Goal: Task Accomplishment & Management: Use online tool/utility

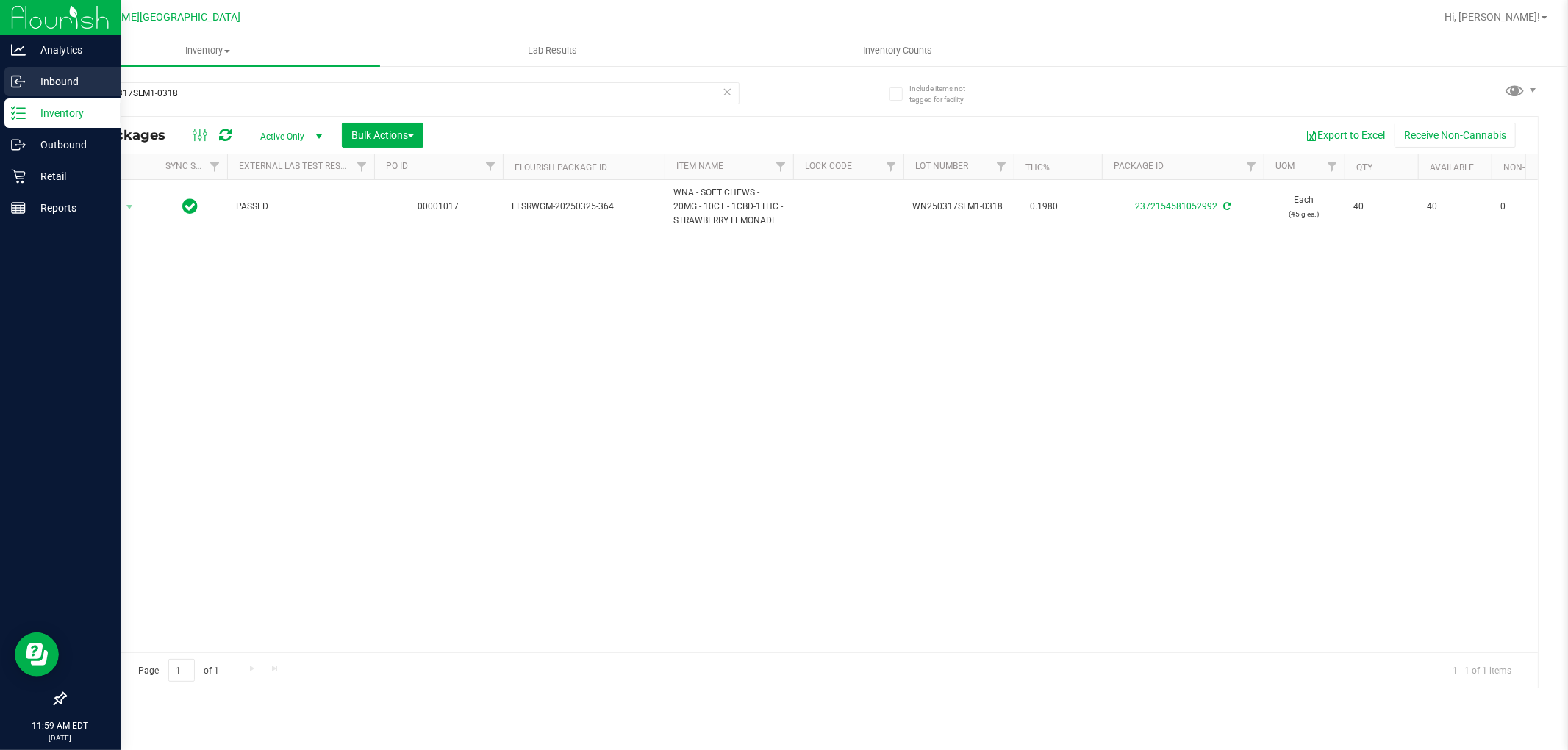
click at [45, 77] on p "Inbound" at bounding box center [70, 81] width 88 height 18
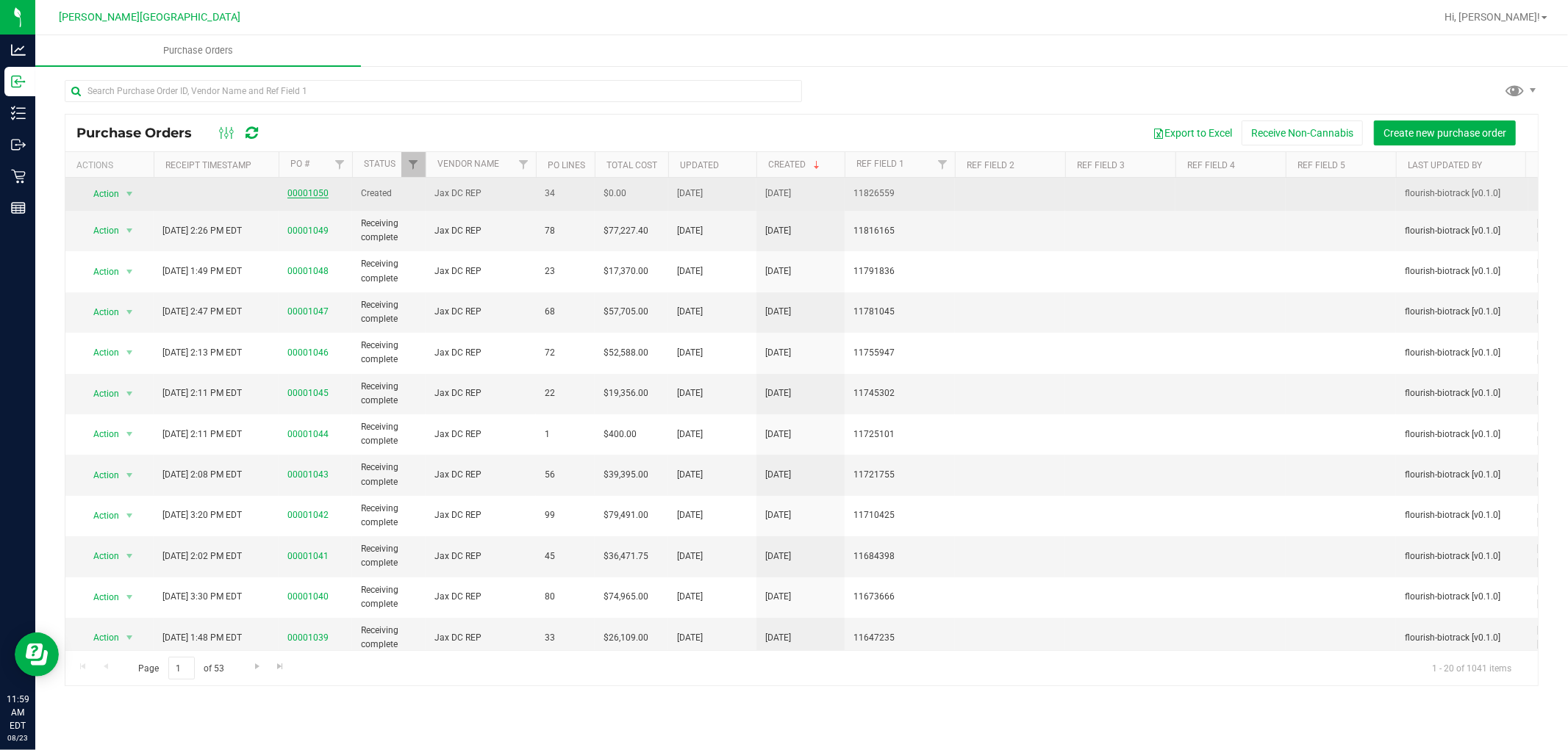
click at [312, 194] on link "00001050" at bounding box center [308, 193] width 41 height 10
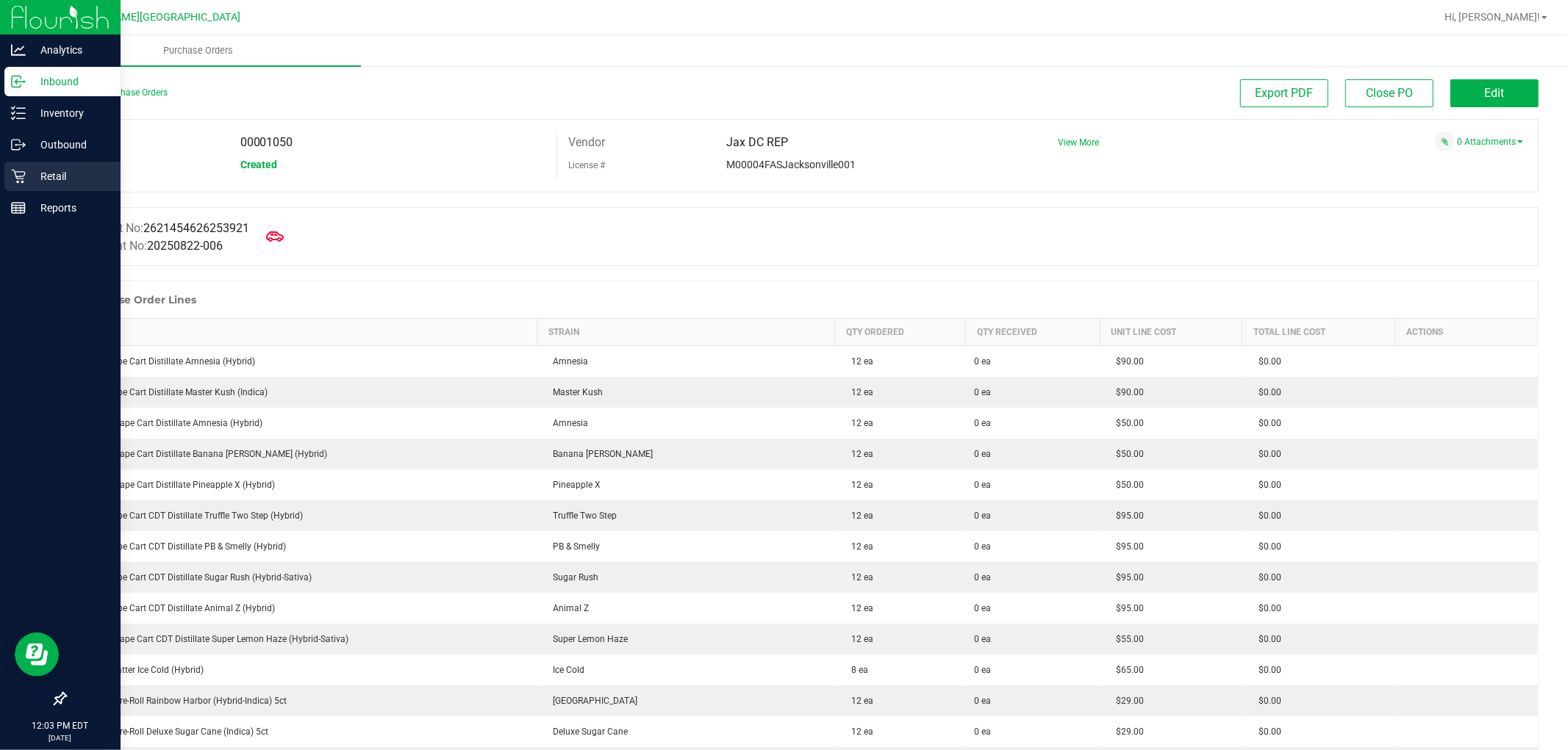
click at [57, 177] on p "Retail" at bounding box center [70, 176] width 88 height 18
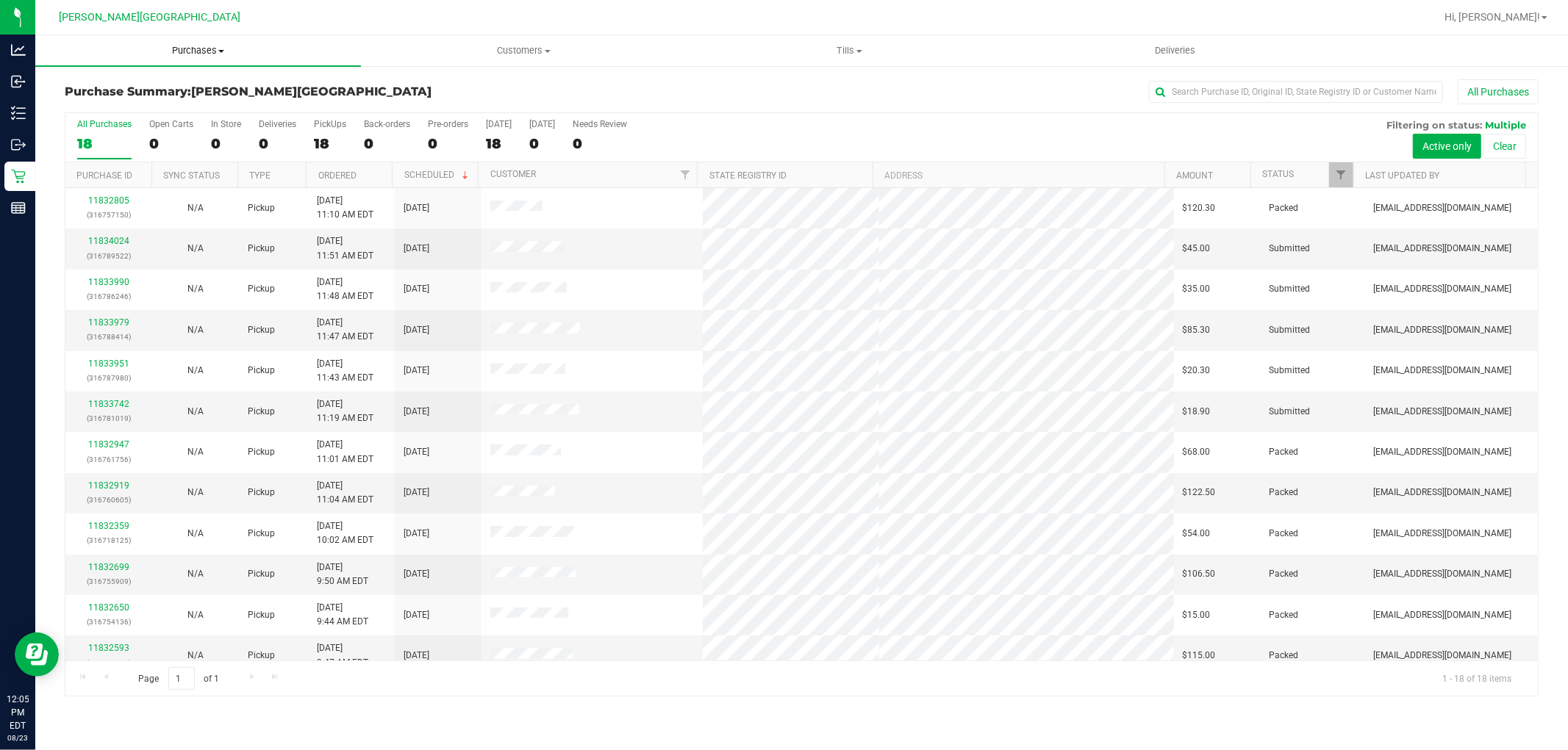
click at [196, 41] on uib-tab-heading "Purchases Summary of purchases Fulfillment All purchases" at bounding box center [197, 50] width 325 height 30
click at [146, 111] on li "Fulfillment" at bounding box center [197, 106] width 325 height 18
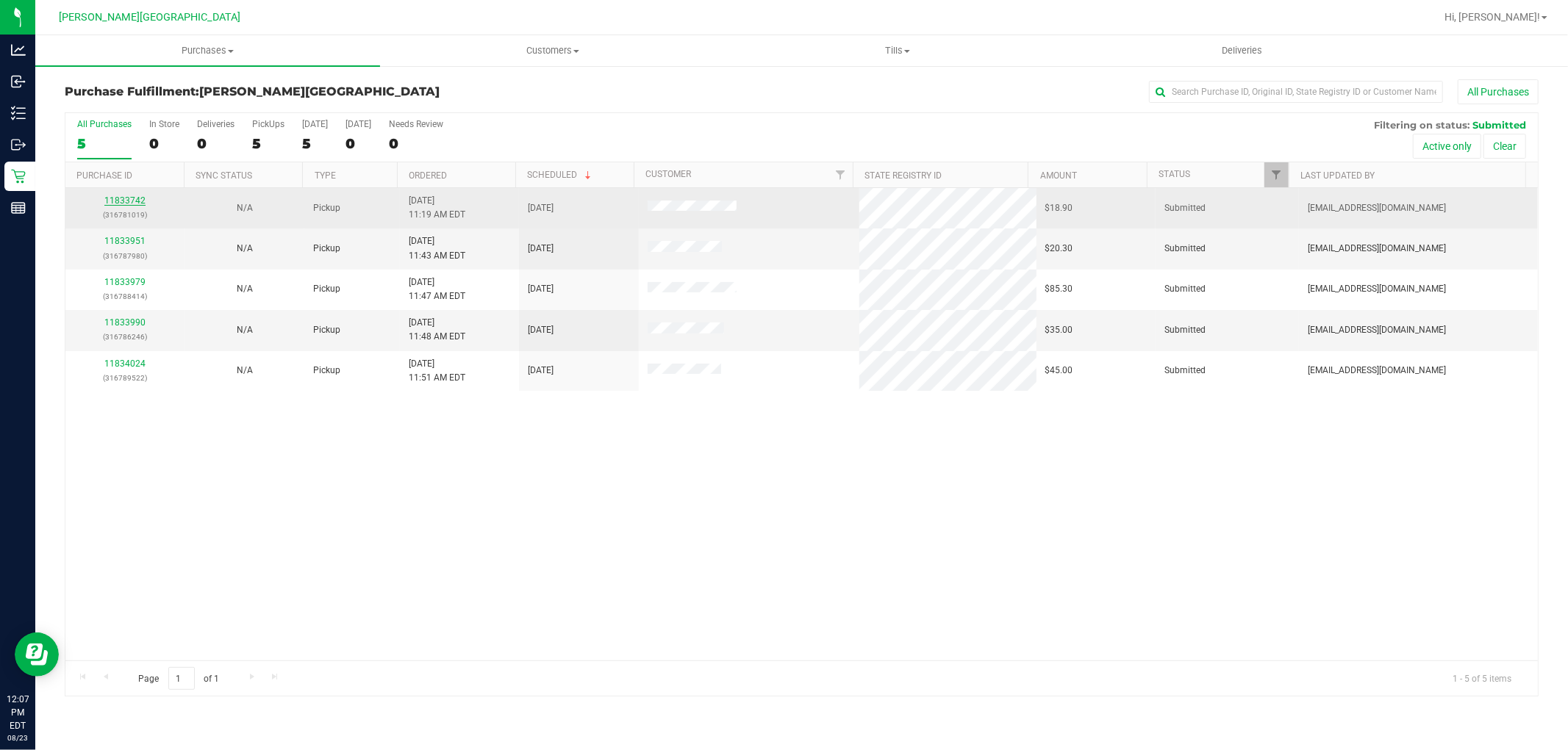
click at [121, 201] on link "11833742" at bounding box center [124, 200] width 41 height 10
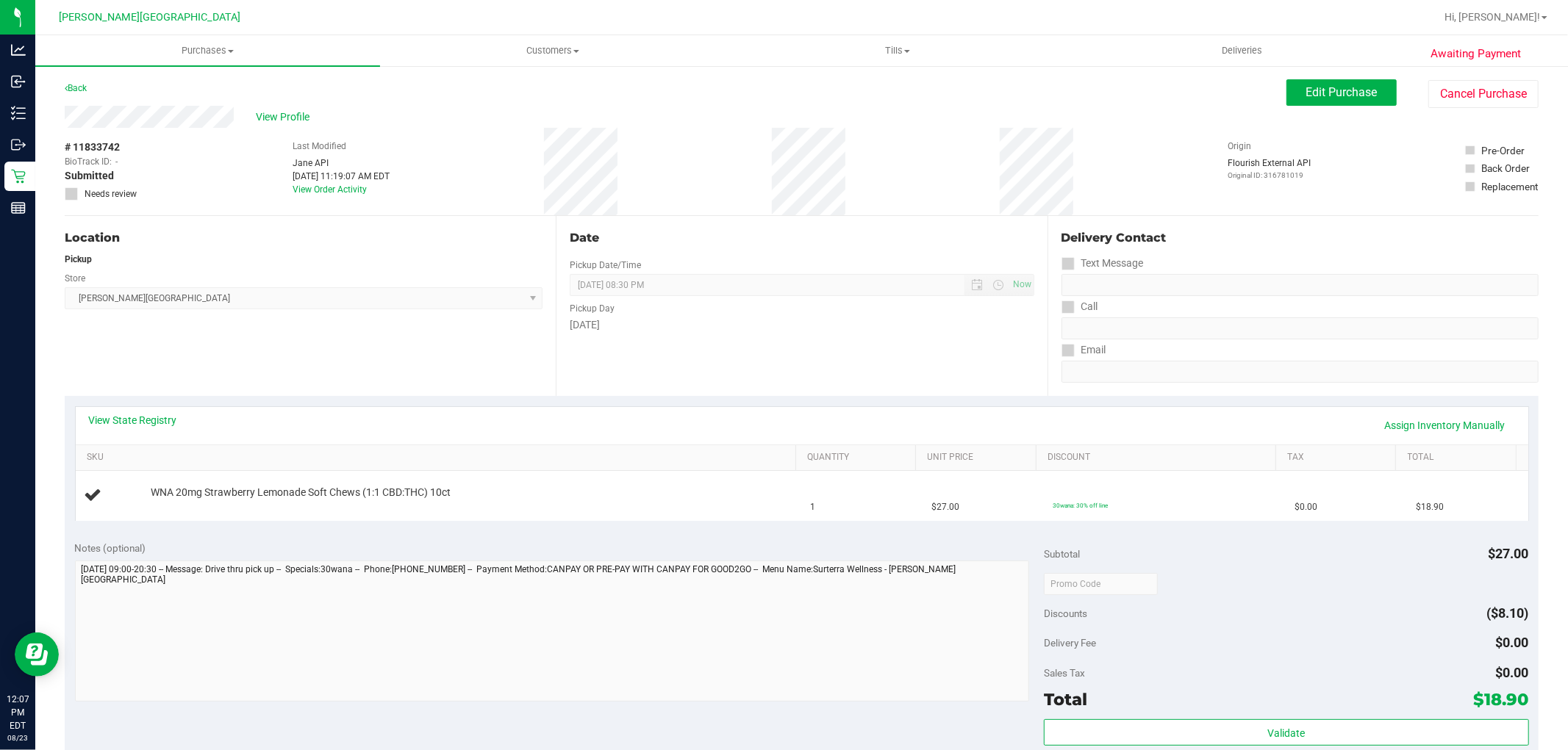
scroll to position [244, 0]
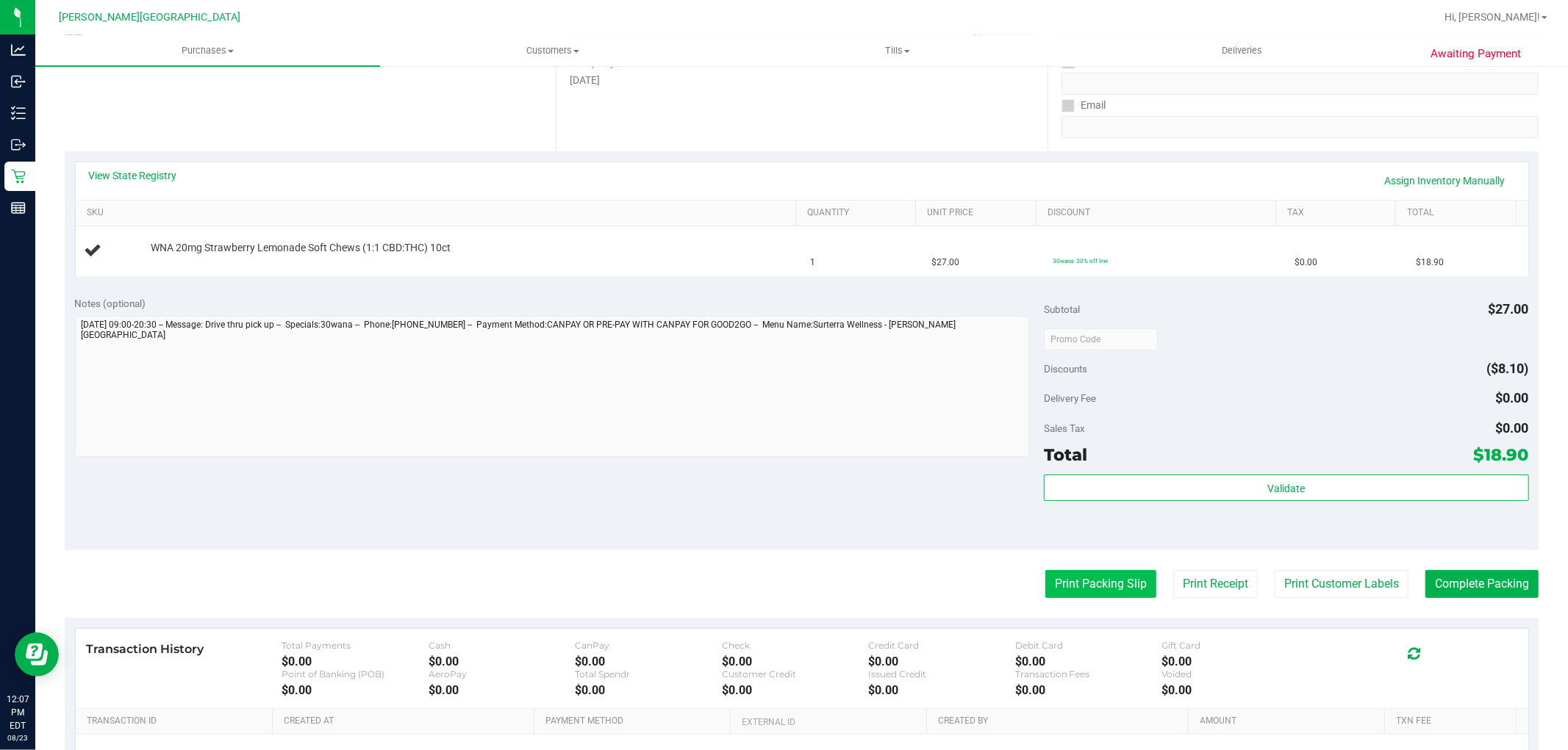
click at [1118, 590] on button "Print Packing Slip" at bounding box center [1101, 584] width 111 height 28
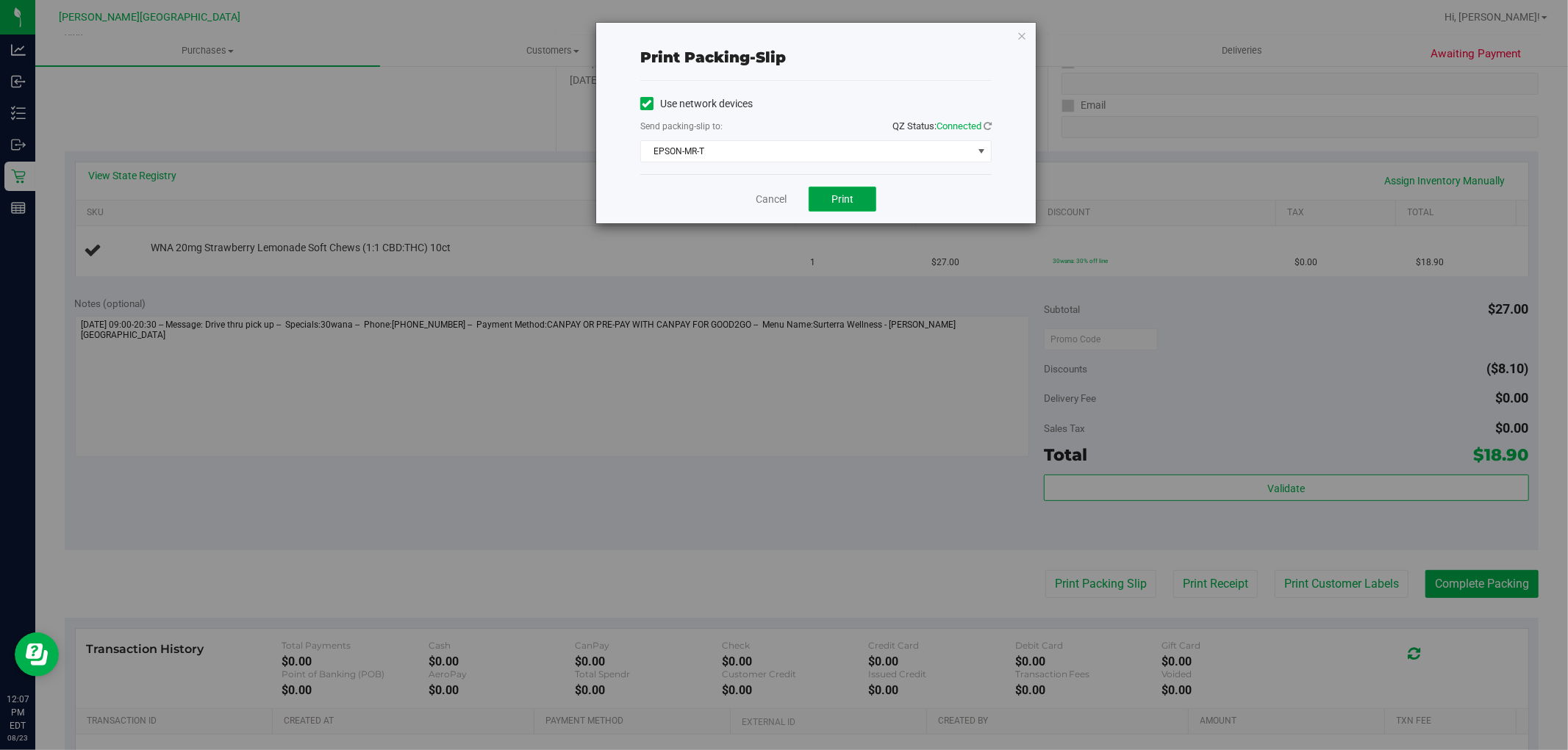
click at [854, 198] on span "Print" at bounding box center [843, 199] width 22 height 12
click at [1020, 33] on icon "button" at bounding box center [1021, 35] width 10 height 18
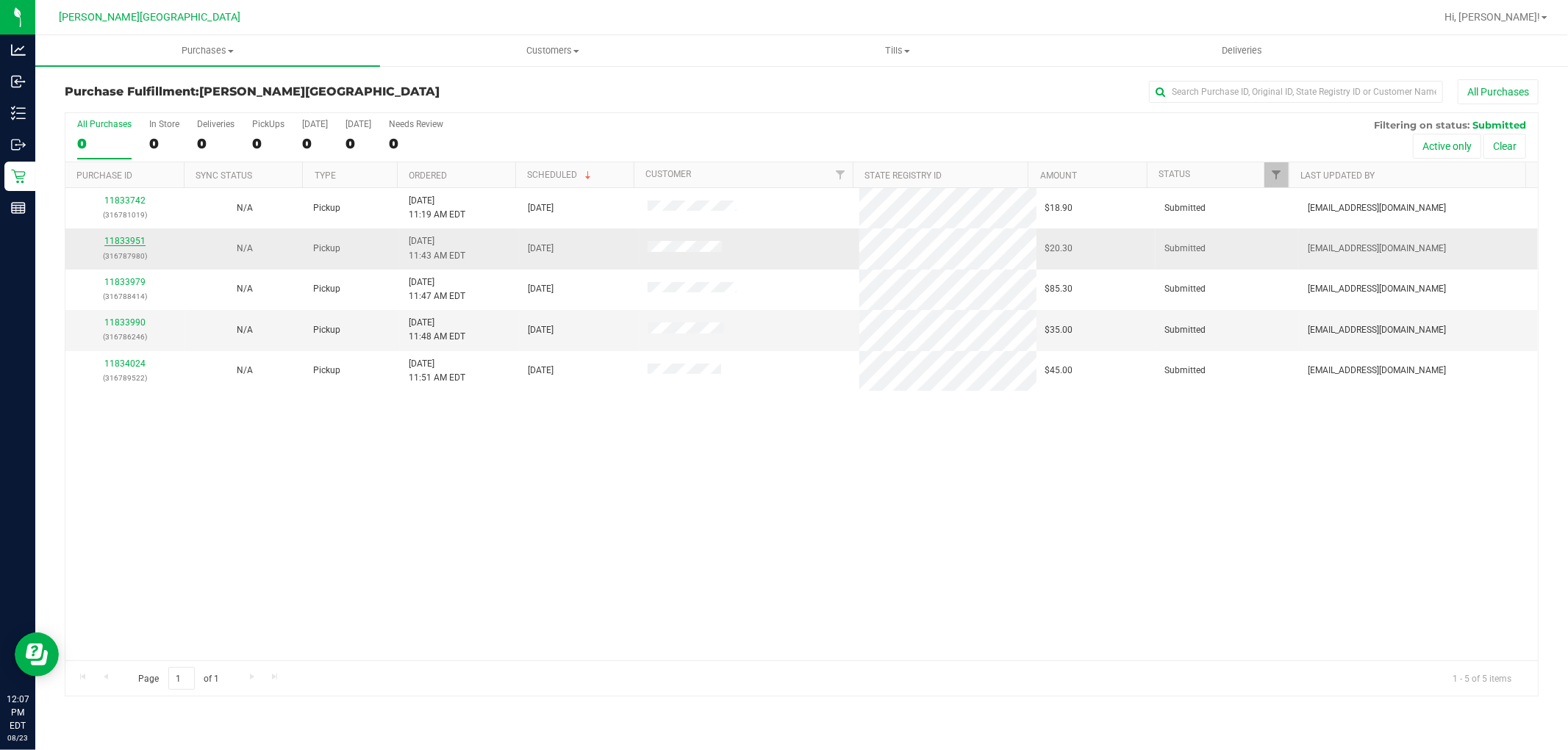
click at [125, 244] on link "11833951" at bounding box center [124, 240] width 41 height 10
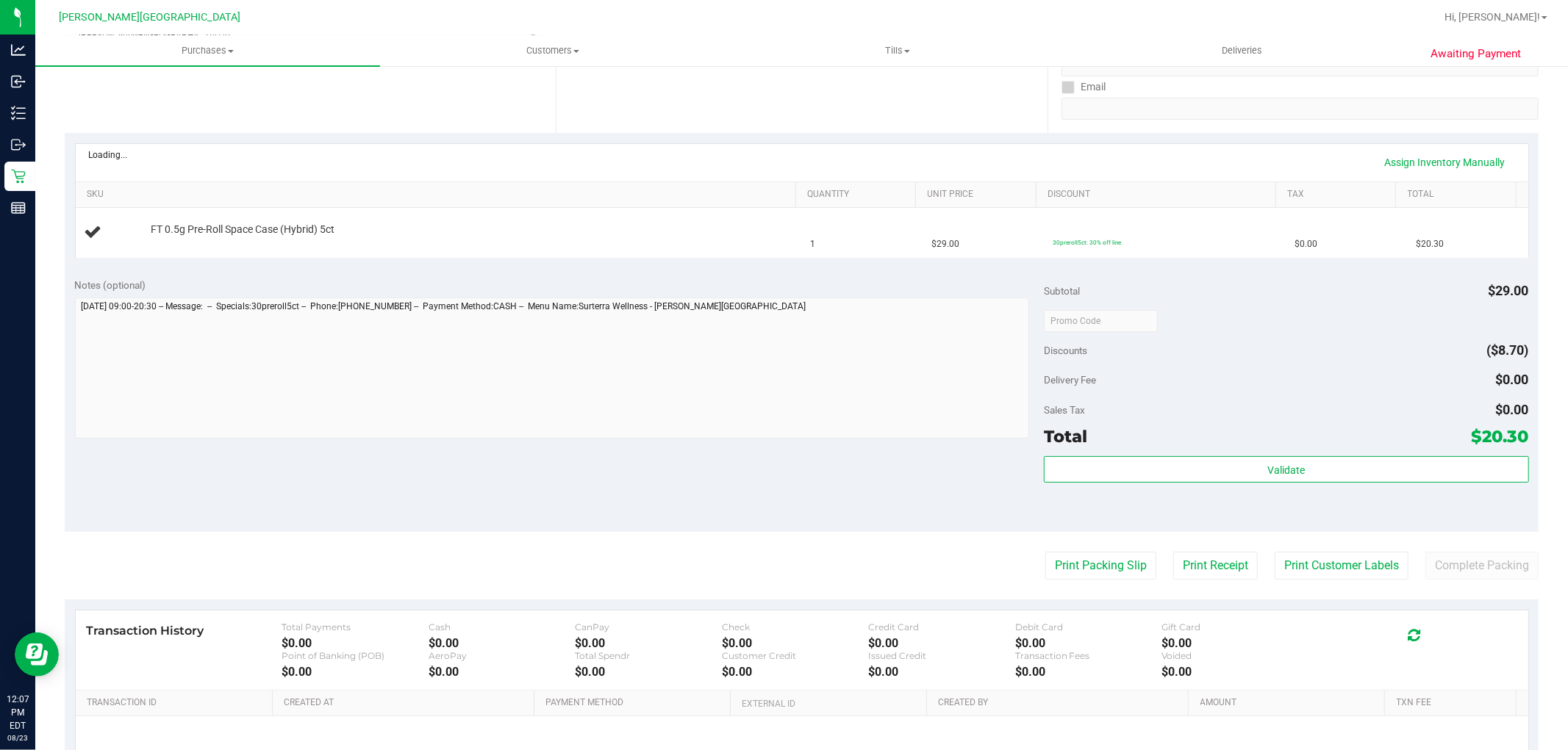
scroll to position [326, 0]
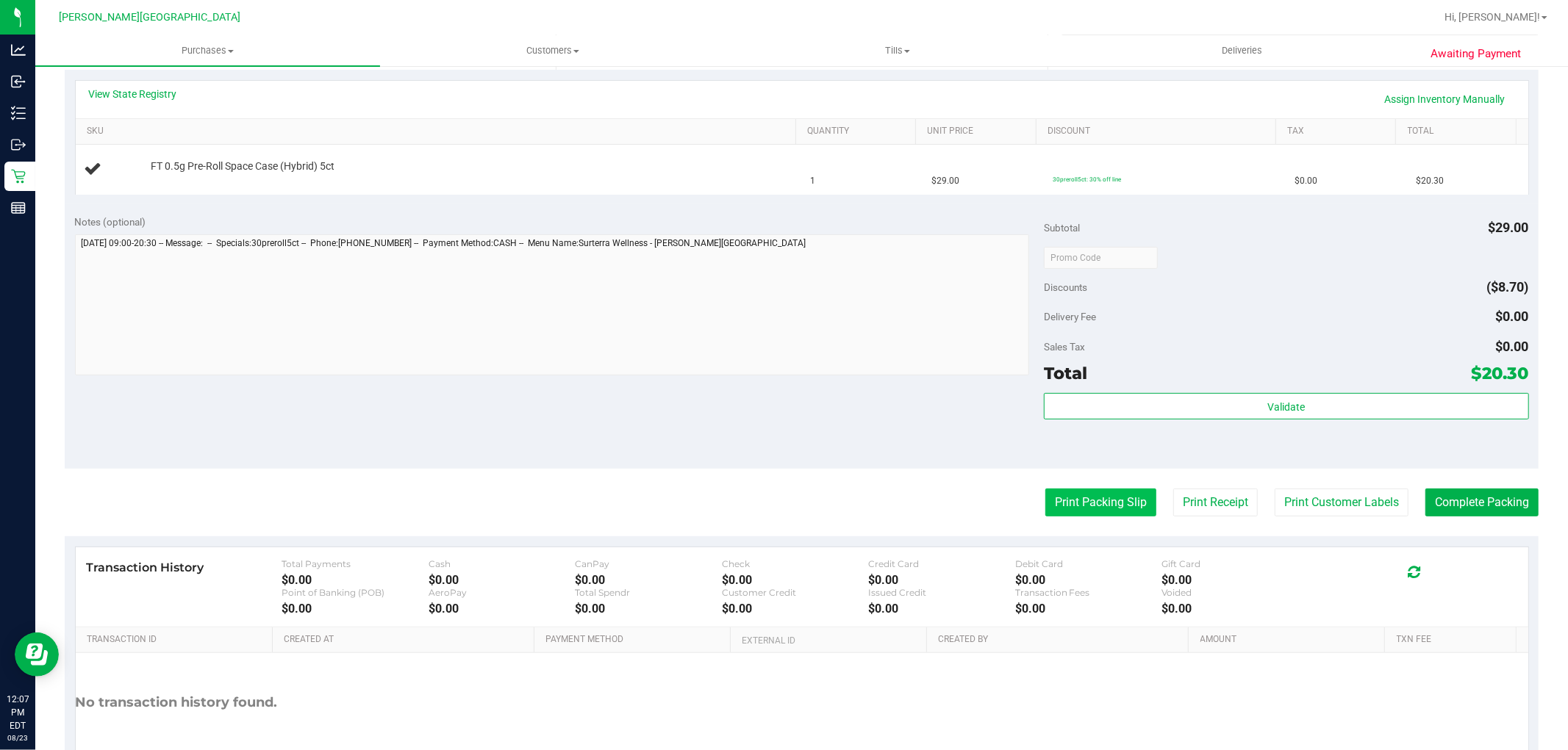
click at [1093, 503] on button "Print Packing Slip" at bounding box center [1101, 502] width 111 height 28
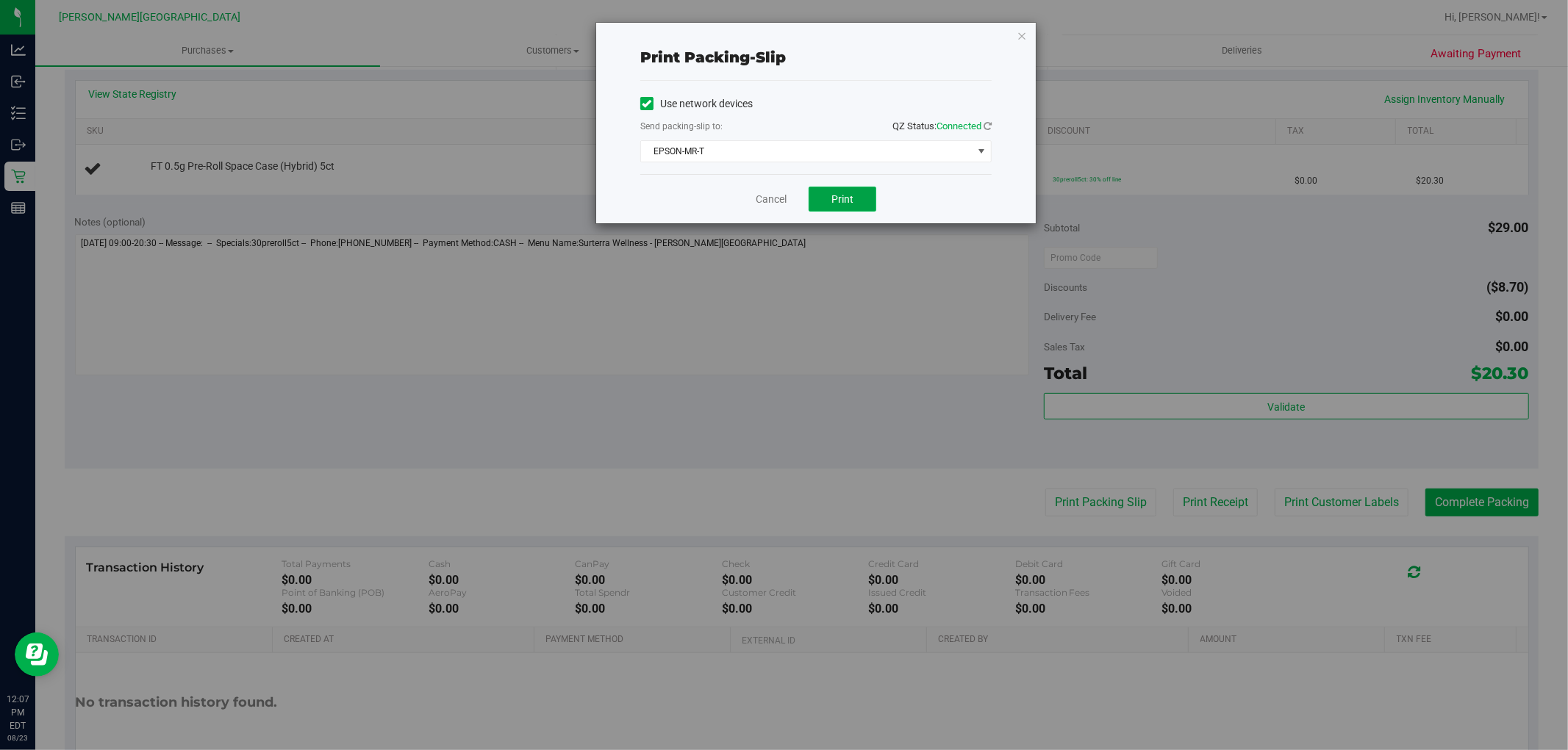
click at [827, 198] on button "Print" at bounding box center [842, 198] width 67 height 25
click at [1020, 37] on icon "button" at bounding box center [1021, 35] width 10 height 18
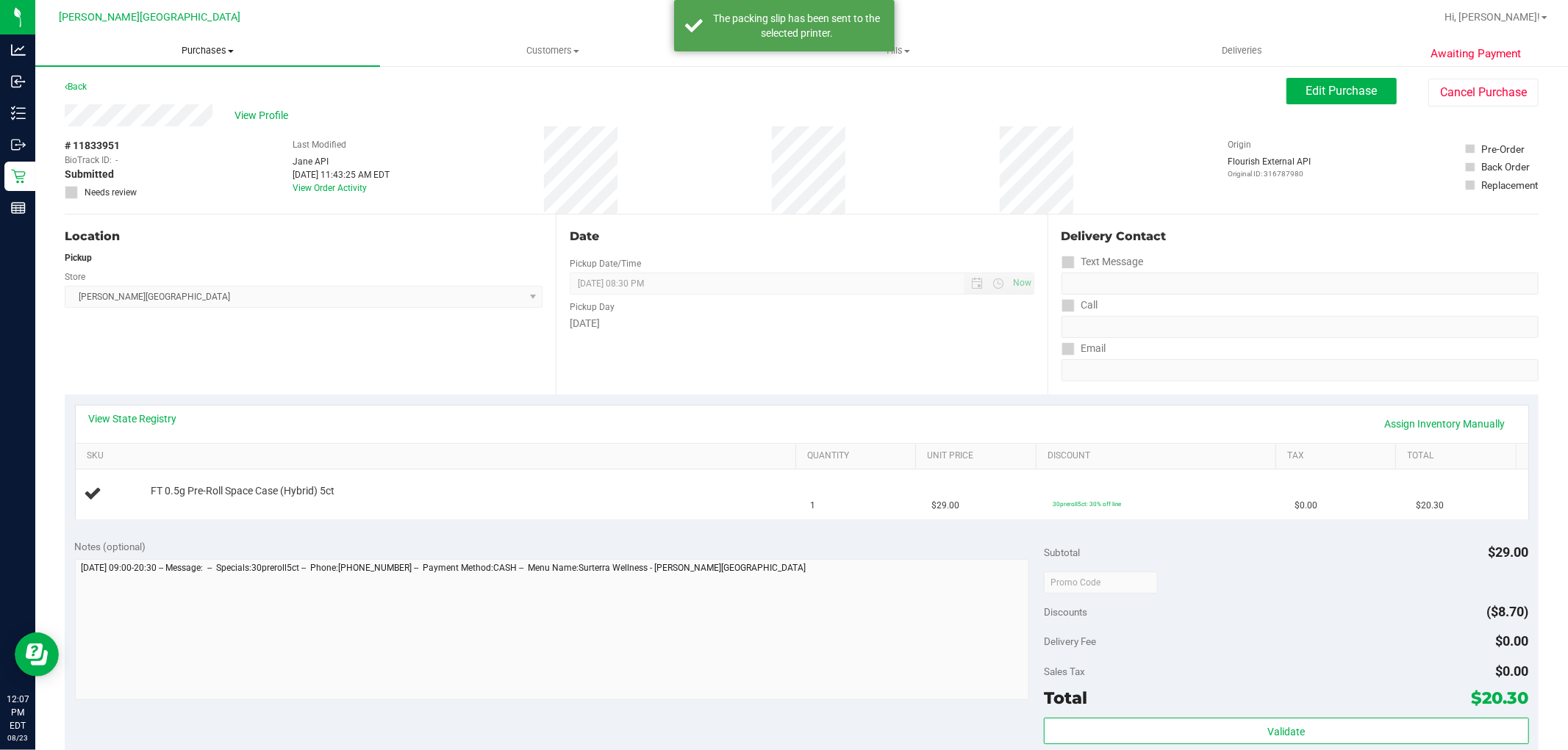
scroll to position [0, 0]
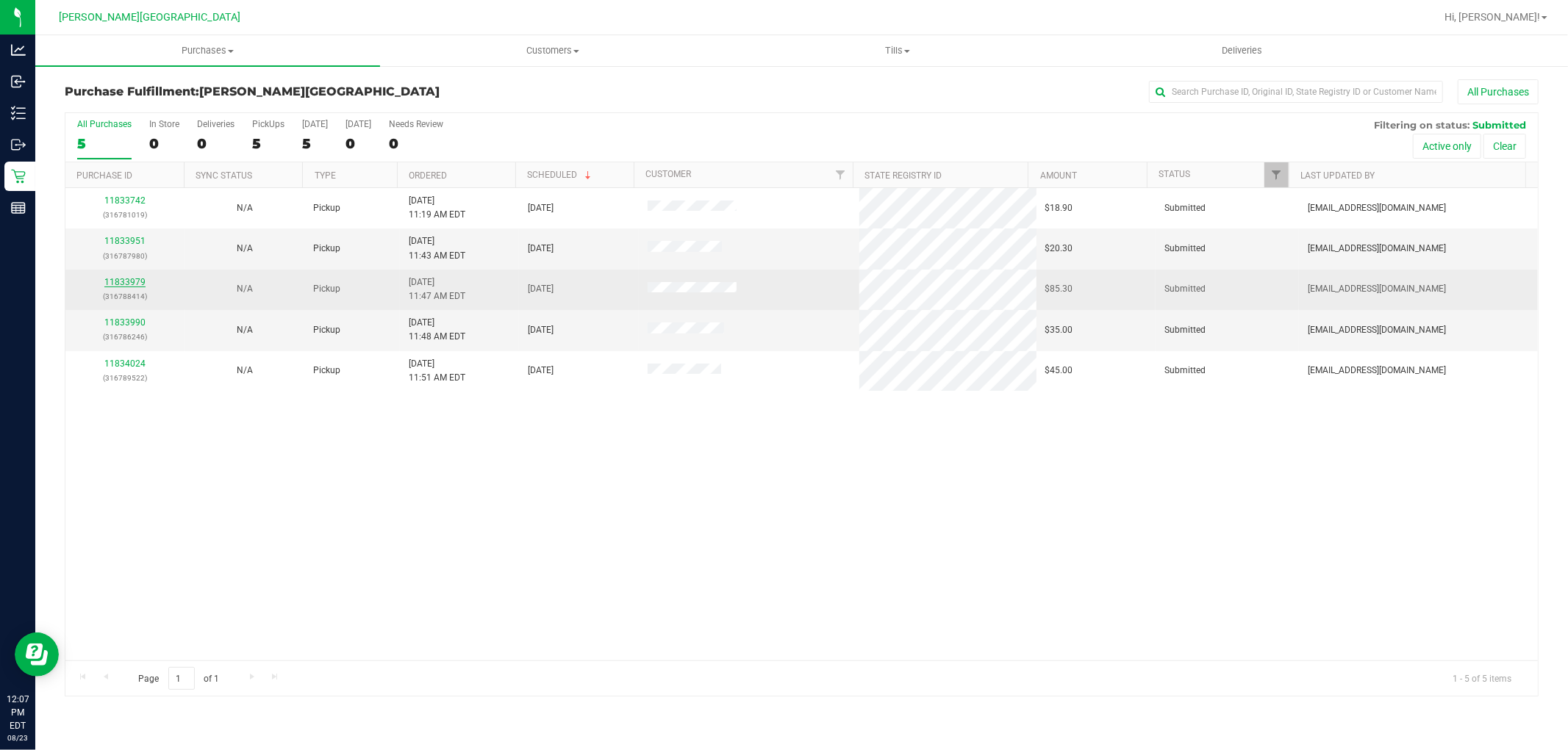
click at [136, 283] on link "11833979" at bounding box center [124, 282] width 41 height 10
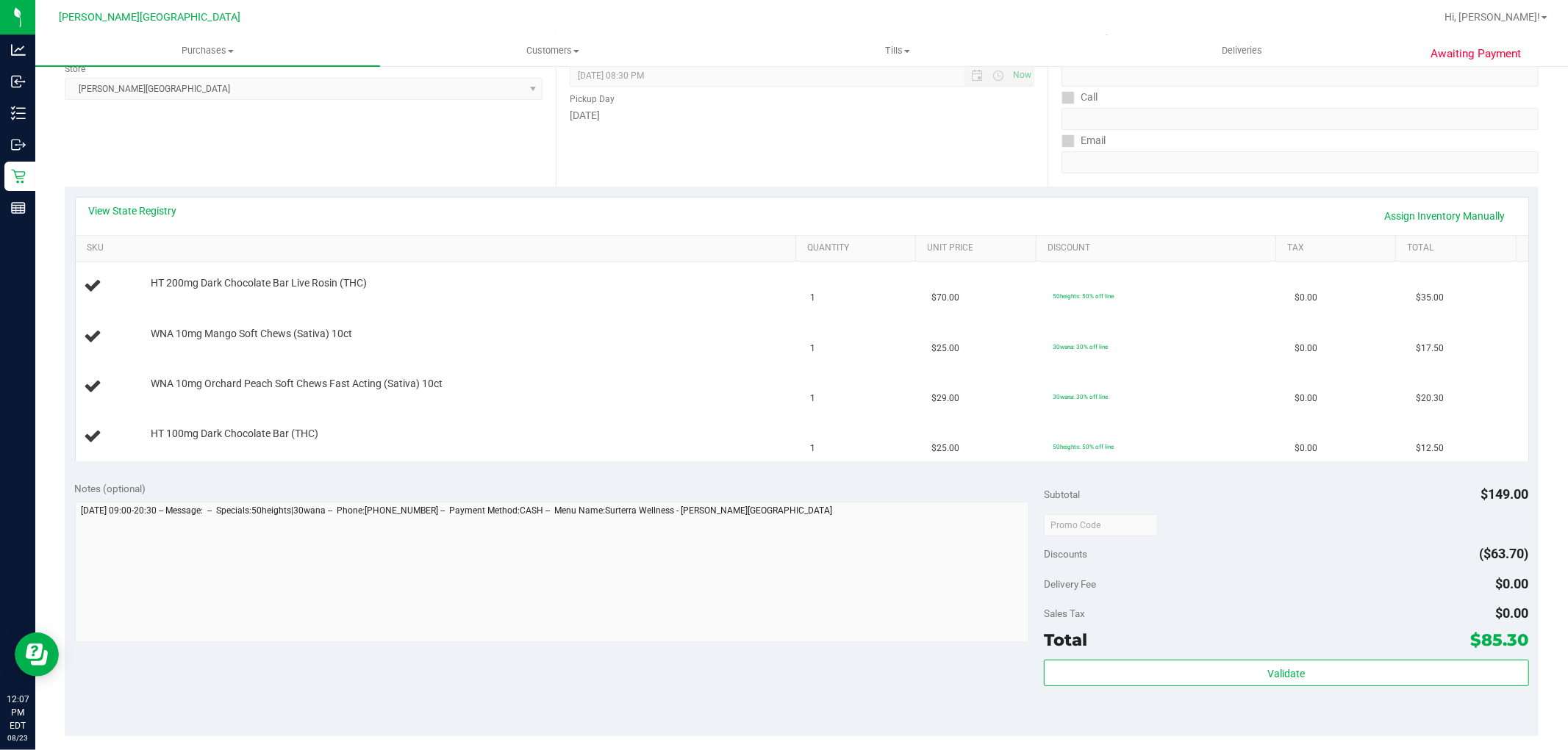
scroll to position [244, 0]
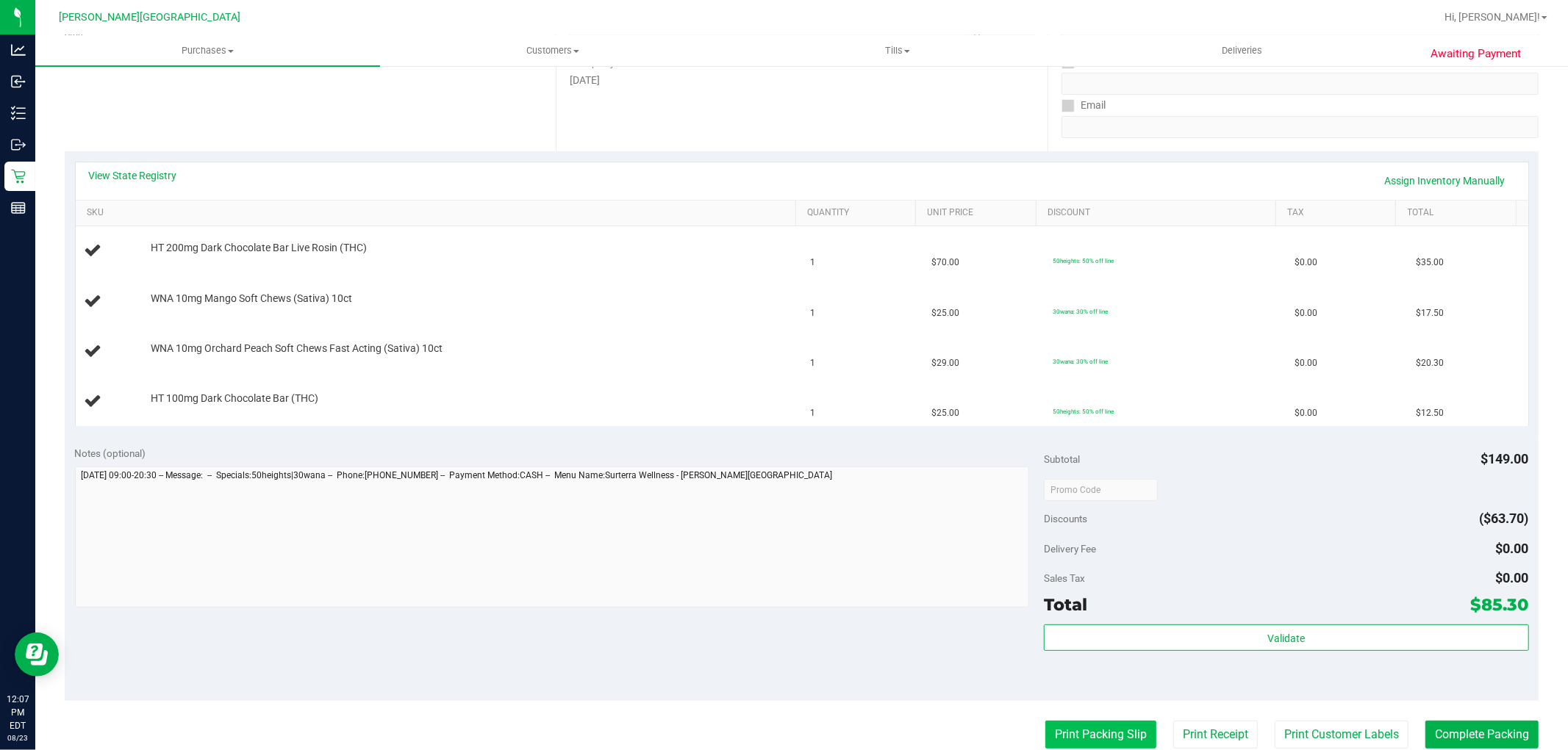
click at [1092, 722] on button "Print Packing Slip" at bounding box center [1101, 734] width 111 height 28
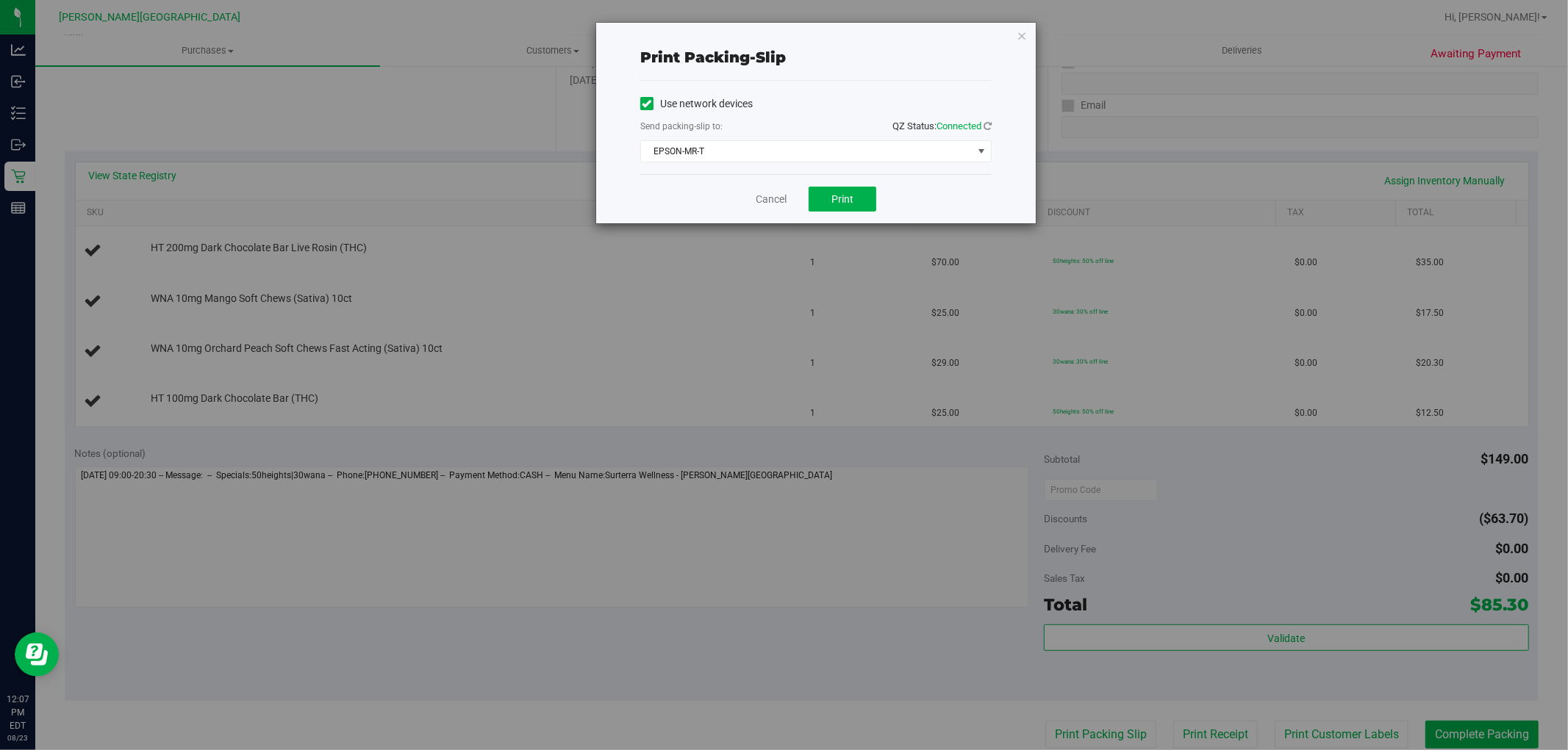
click at [831, 180] on div "Cancel Print" at bounding box center [815, 198] width 351 height 49
click at [843, 200] on span "Print" at bounding box center [843, 199] width 22 height 12
click at [1021, 33] on icon "button" at bounding box center [1021, 35] width 10 height 18
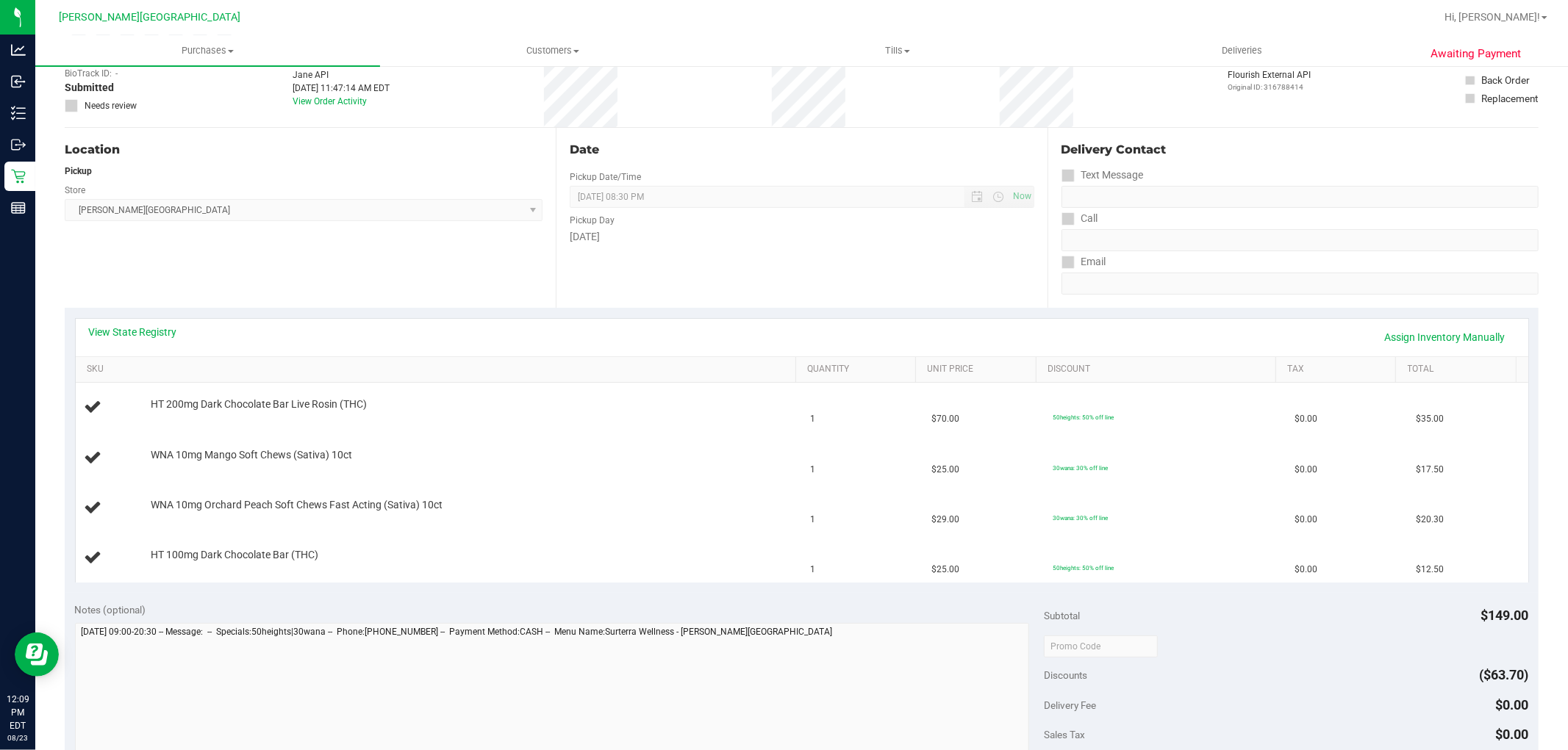
scroll to position [0, 0]
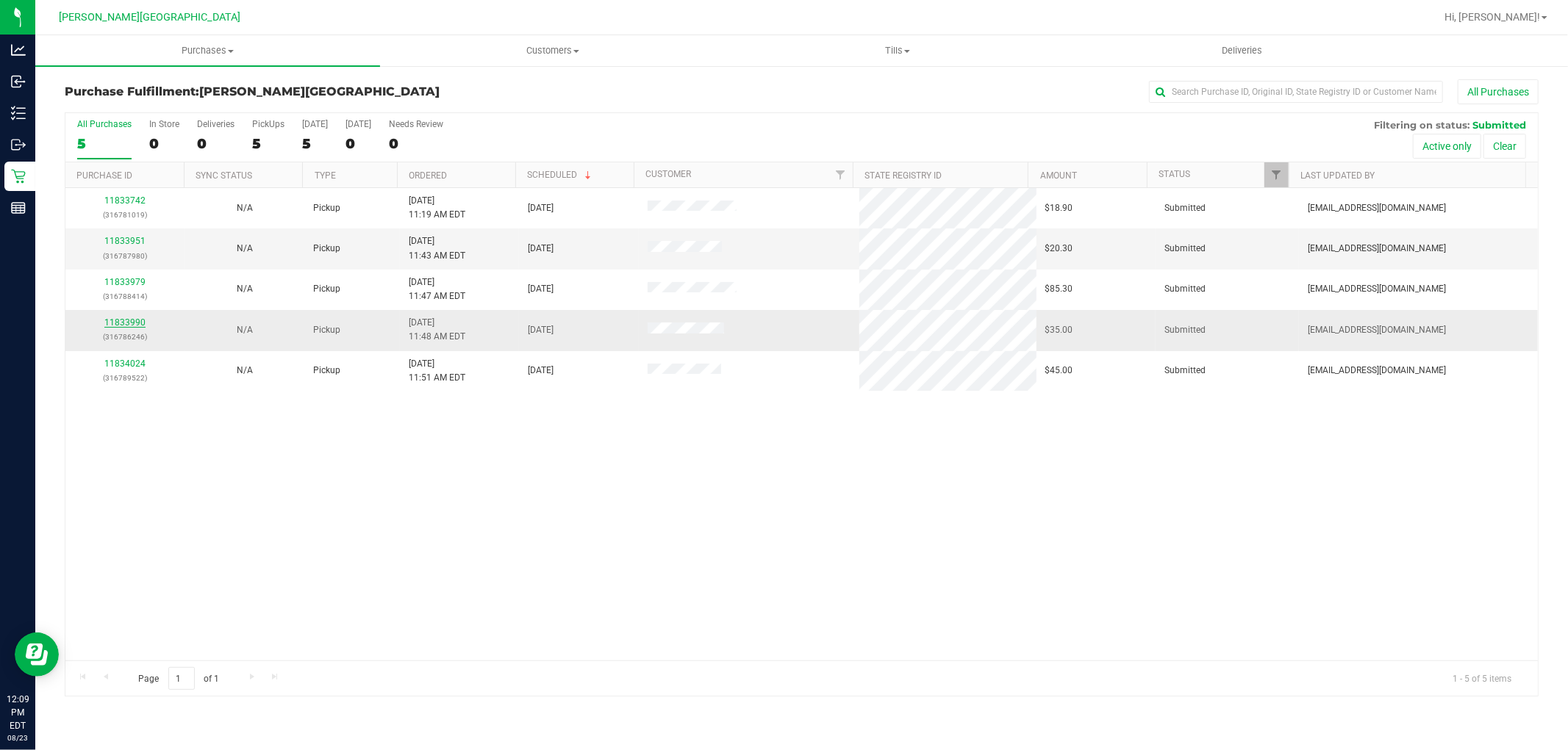
click at [116, 328] on link "11833990" at bounding box center [124, 322] width 41 height 10
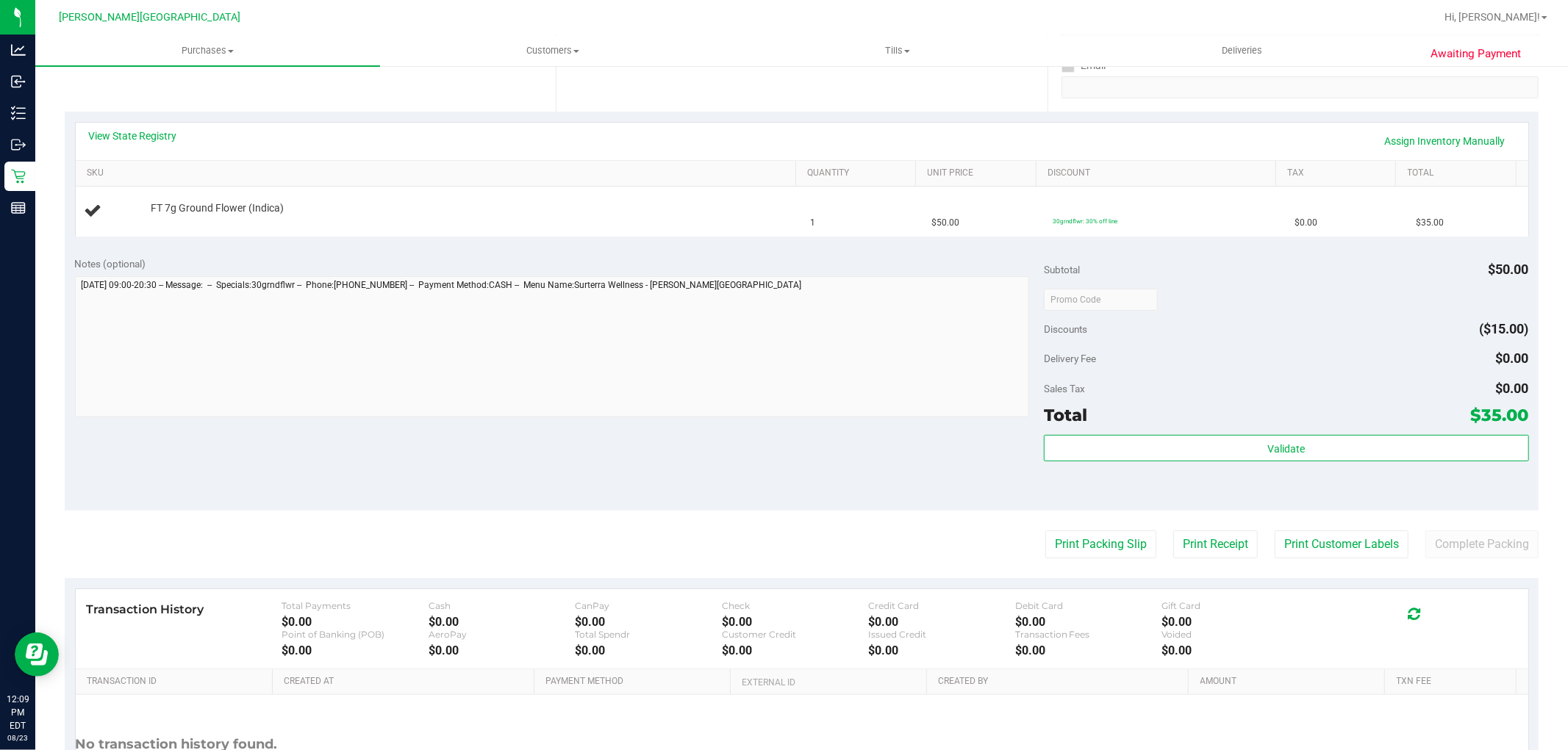
scroll to position [326, 0]
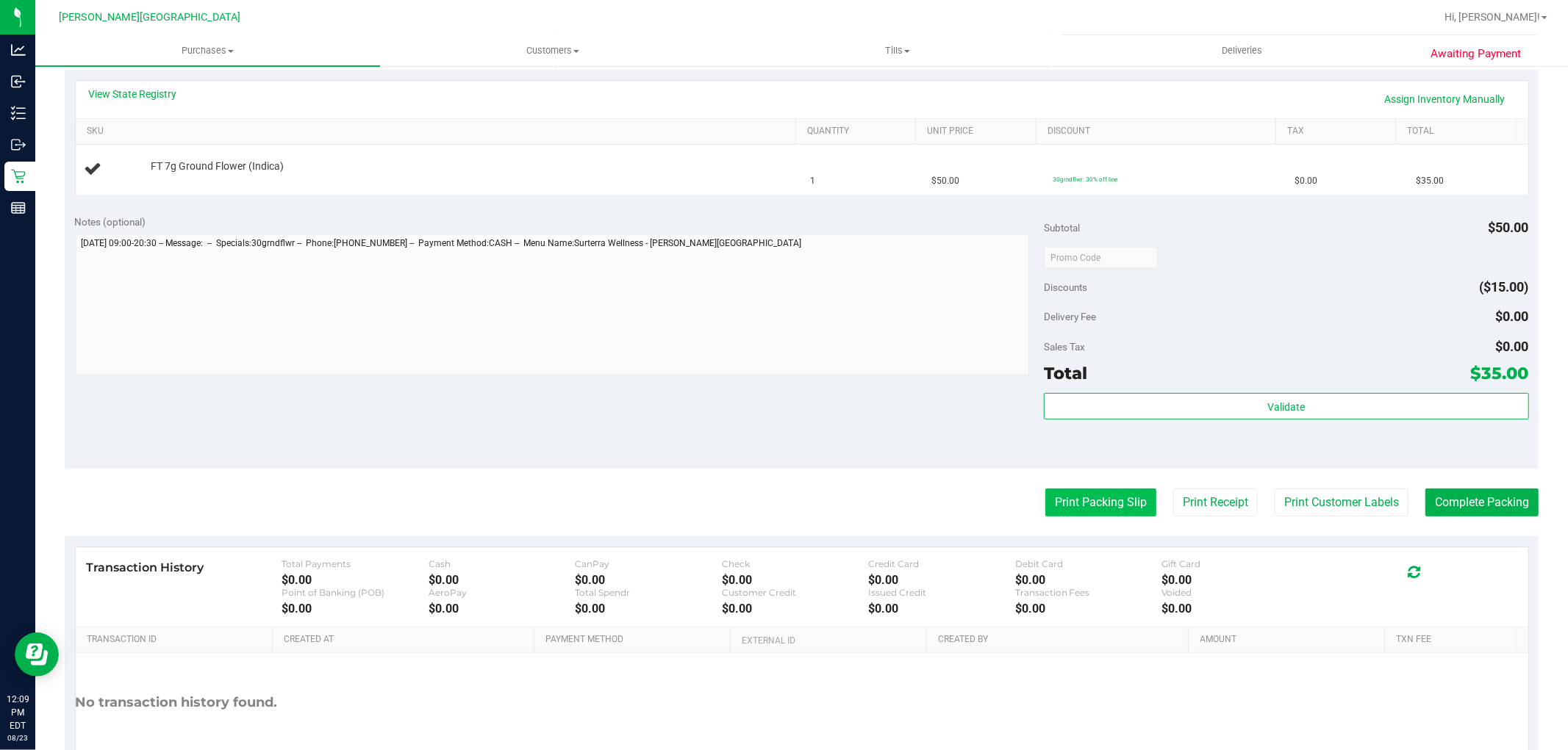
click at [1122, 509] on button "Print Packing Slip" at bounding box center [1101, 502] width 111 height 28
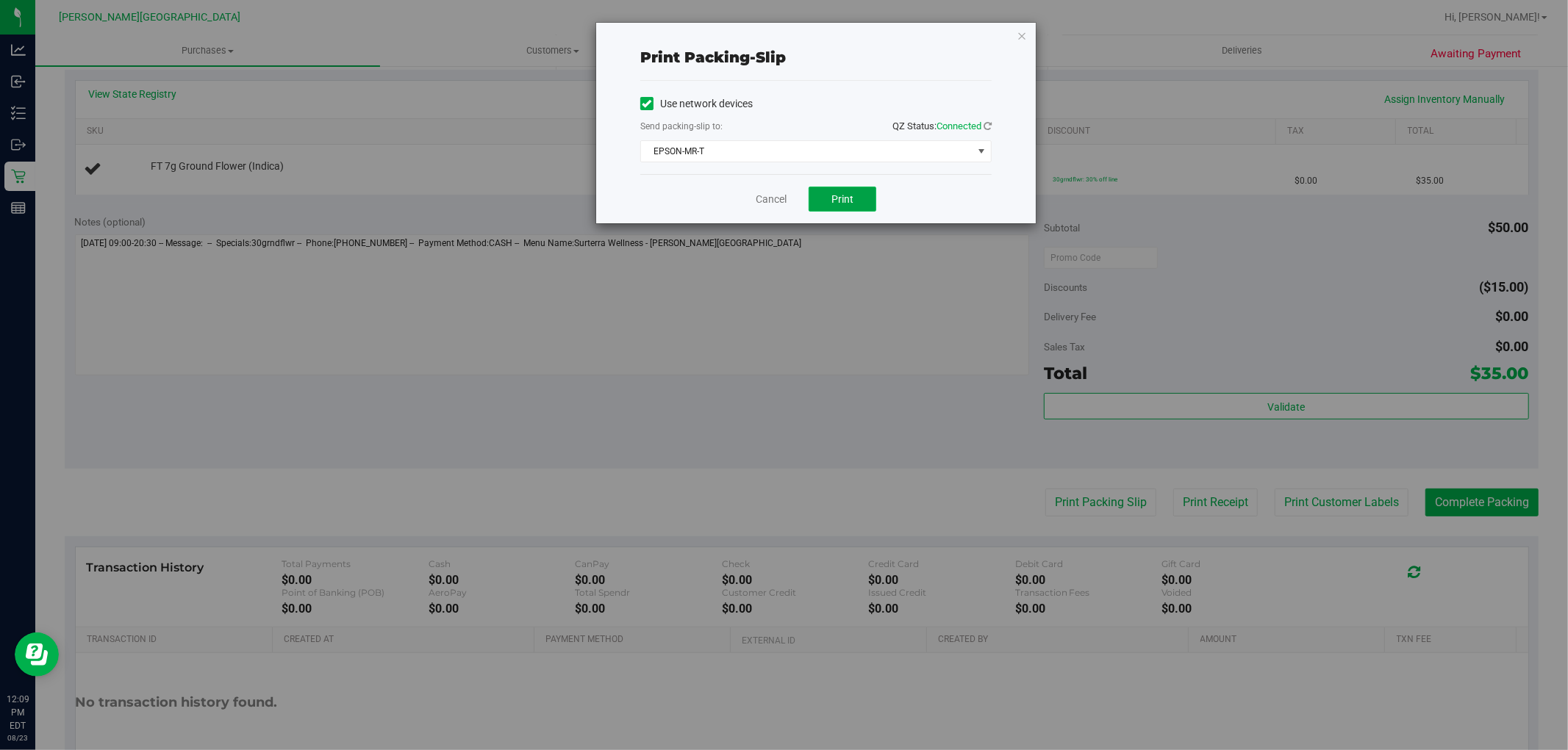
click at [857, 201] on button "Print" at bounding box center [842, 198] width 67 height 25
click at [1021, 34] on icon "button" at bounding box center [1021, 35] width 10 height 18
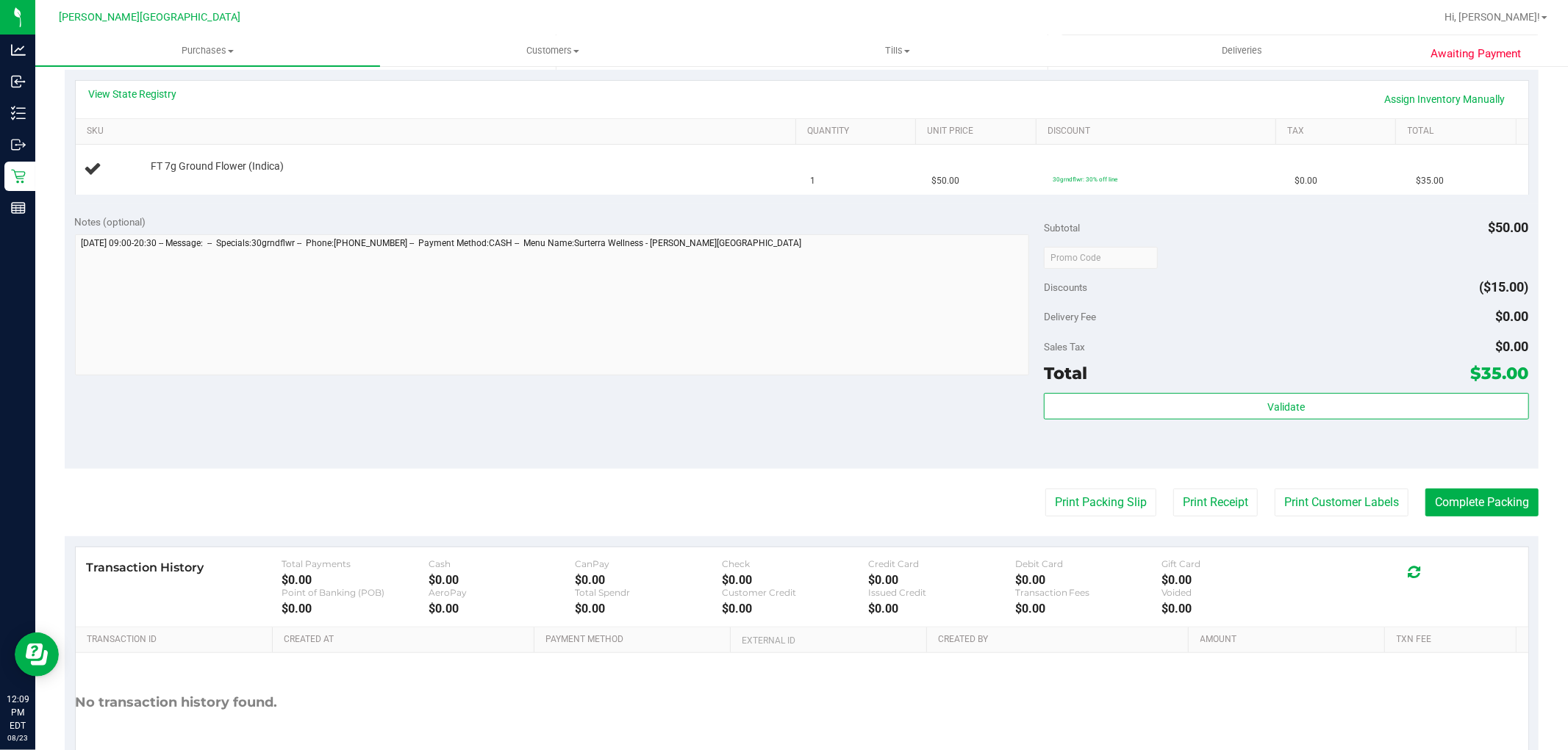
scroll to position [0, 0]
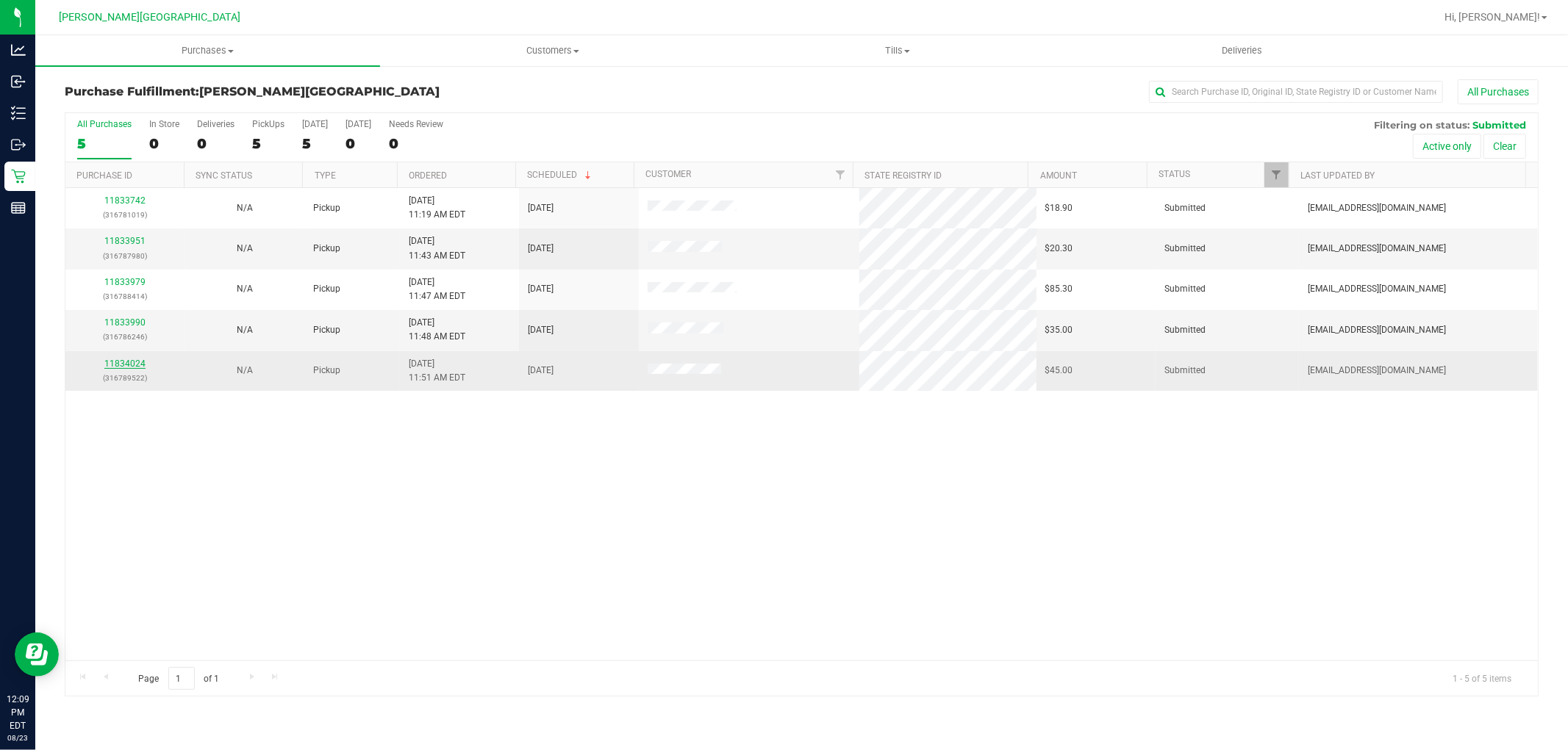
click at [129, 363] on link "11834024" at bounding box center [124, 363] width 41 height 10
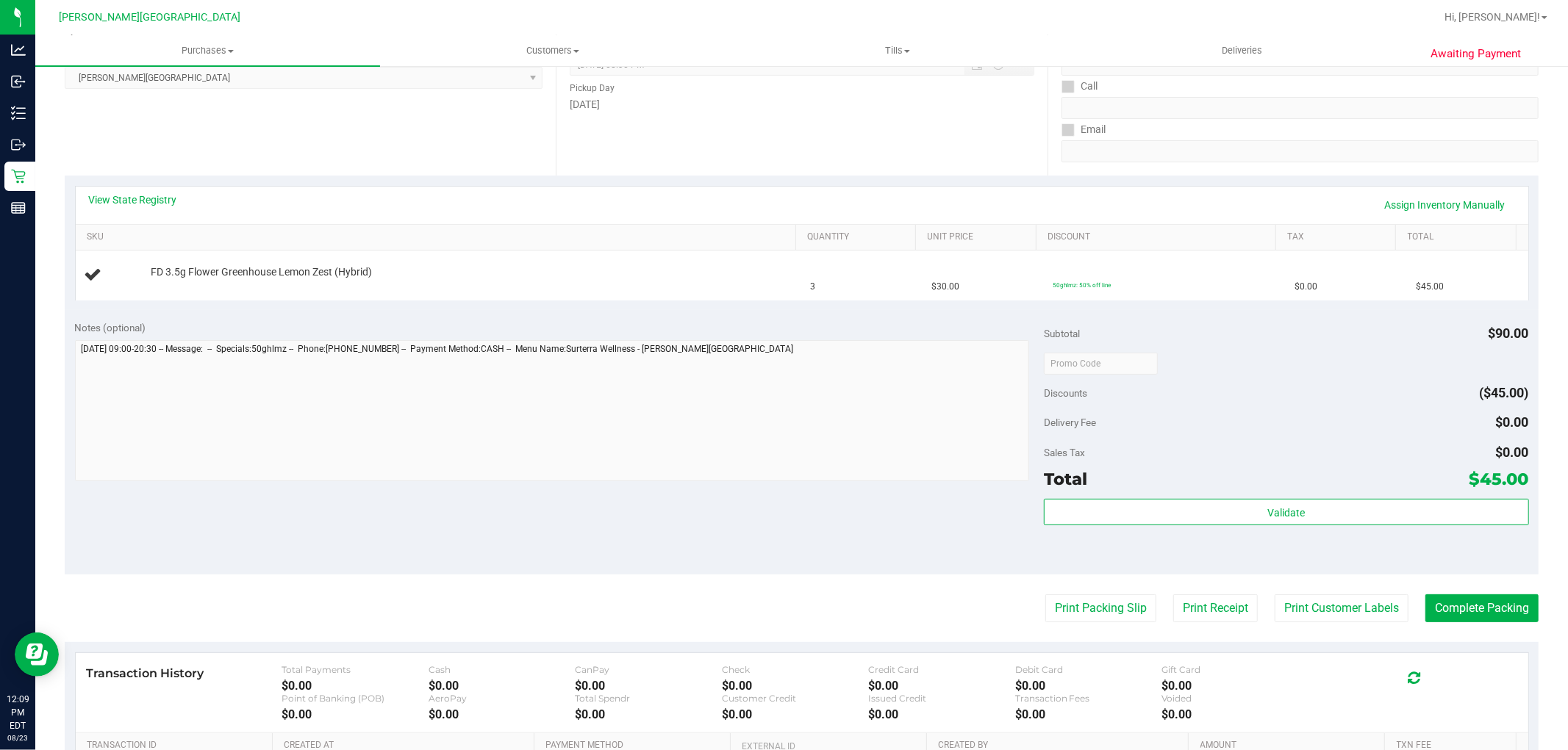
scroll to position [244, 0]
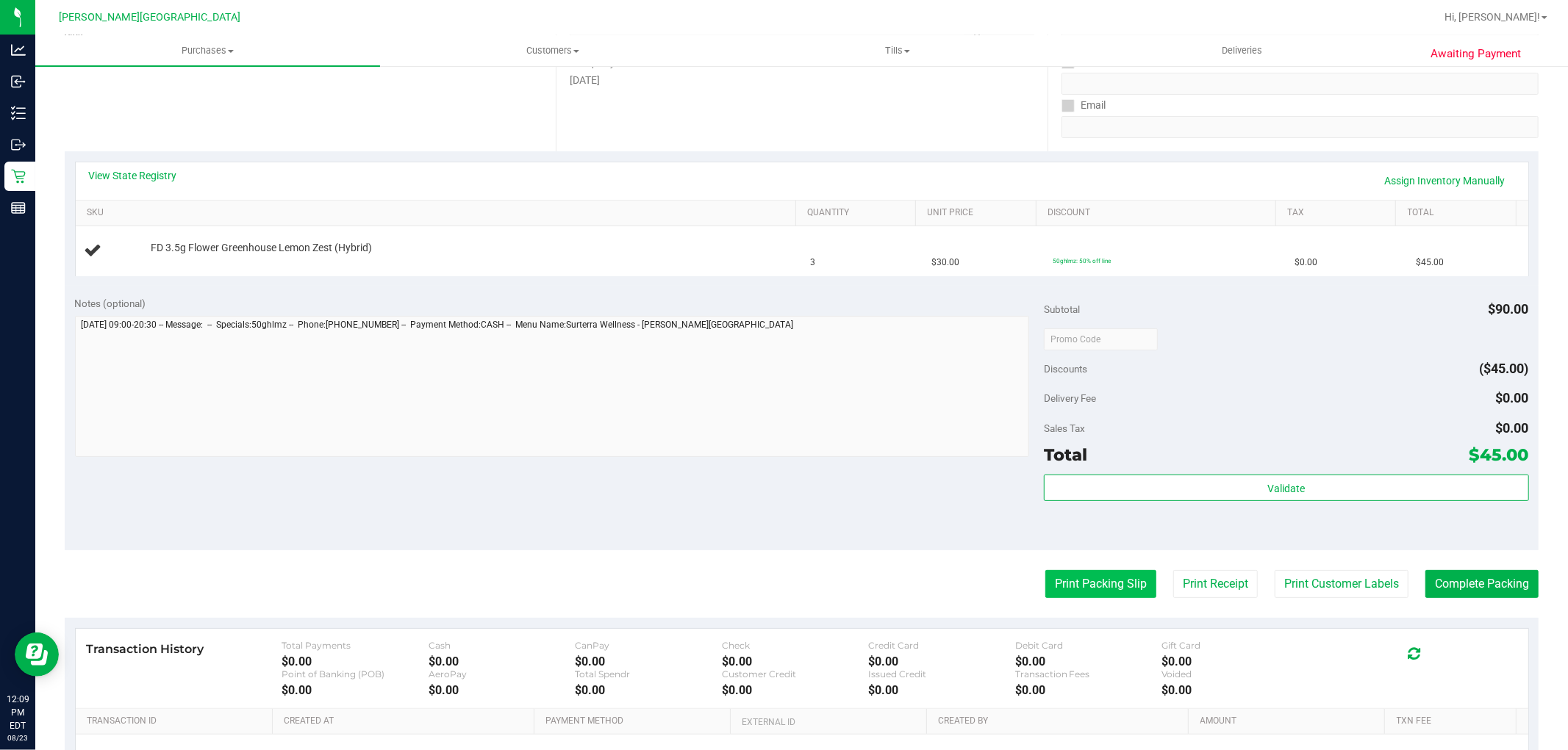
click at [1077, 596] on button "Print Packing Slip" at bounding box center [1101, 584] width 111 height 28
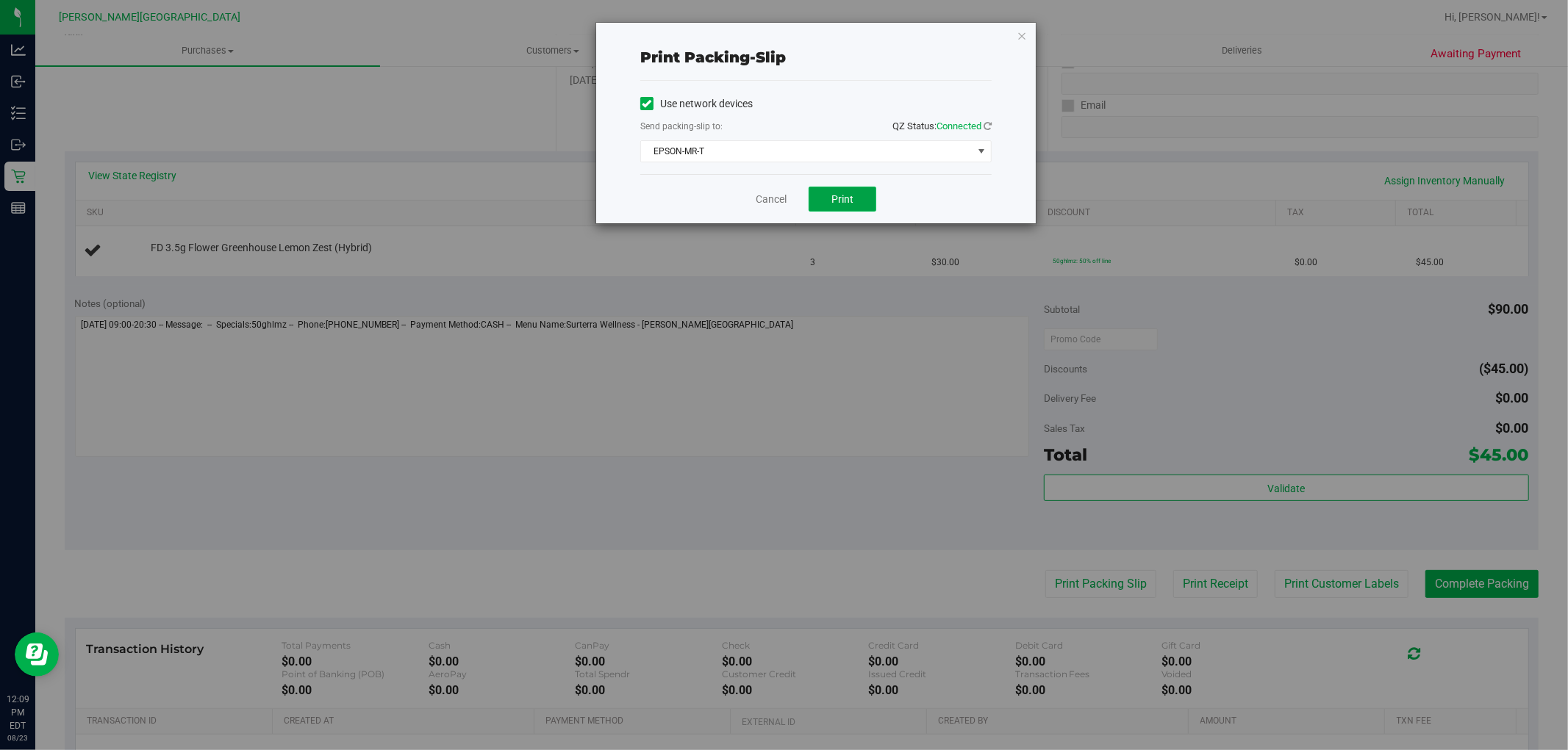
click at [839, 197] on span "Print" at bounding box center [843, 199] width 22 height 12
drag, startPoint x: 763, startPoint y: 191, endPoint x: 749, endPoint y: 193, distance: 14.1
click at [764, 192] on div "Cancel Print" at bounding box center [815, 198] width 351 height 49
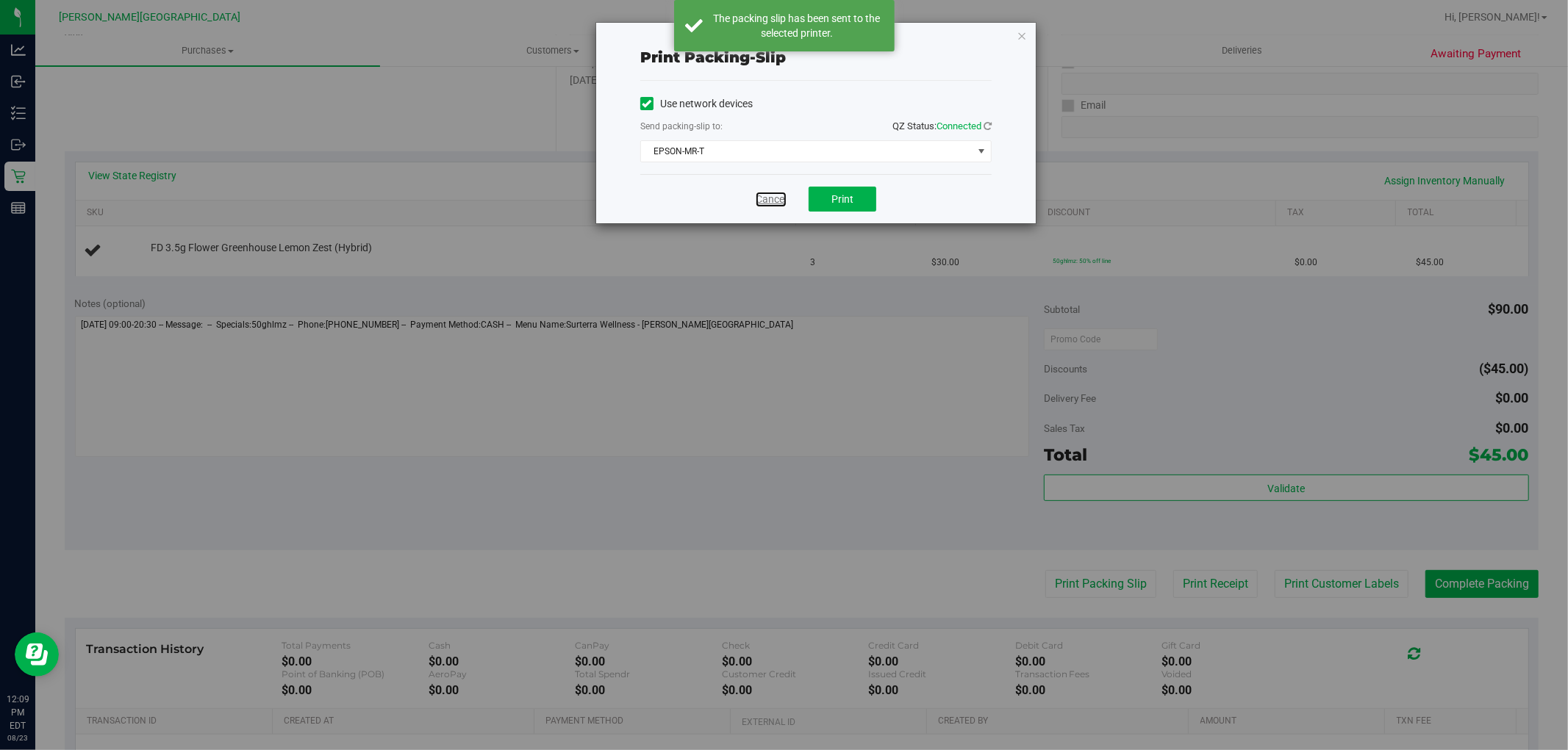
click at [771, 197] on link "Cancel" at bounding box center [771, 199] width 30 height 16
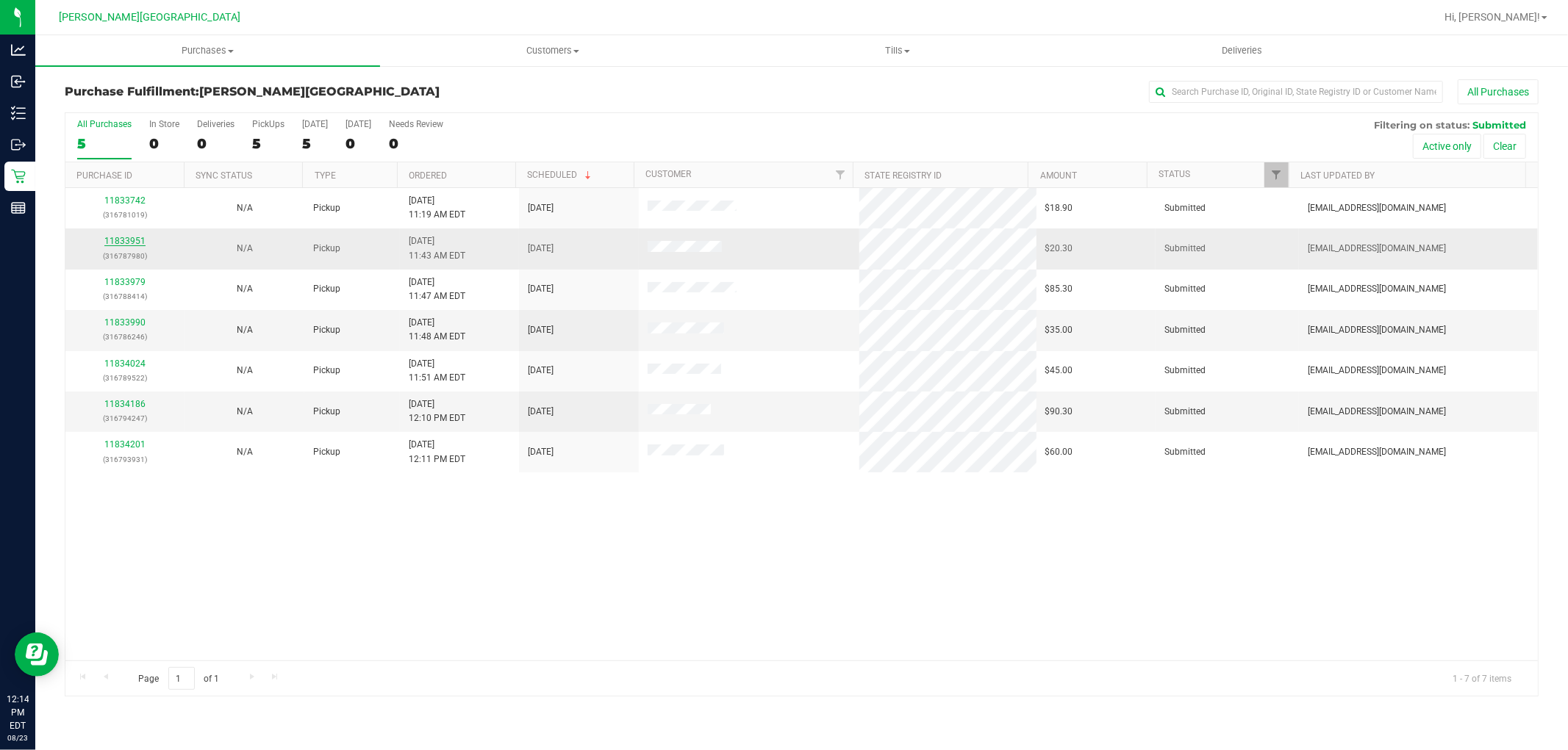
click at [114, 240] on link "11833951" at bounding box center [124, 240] width 41 height 10
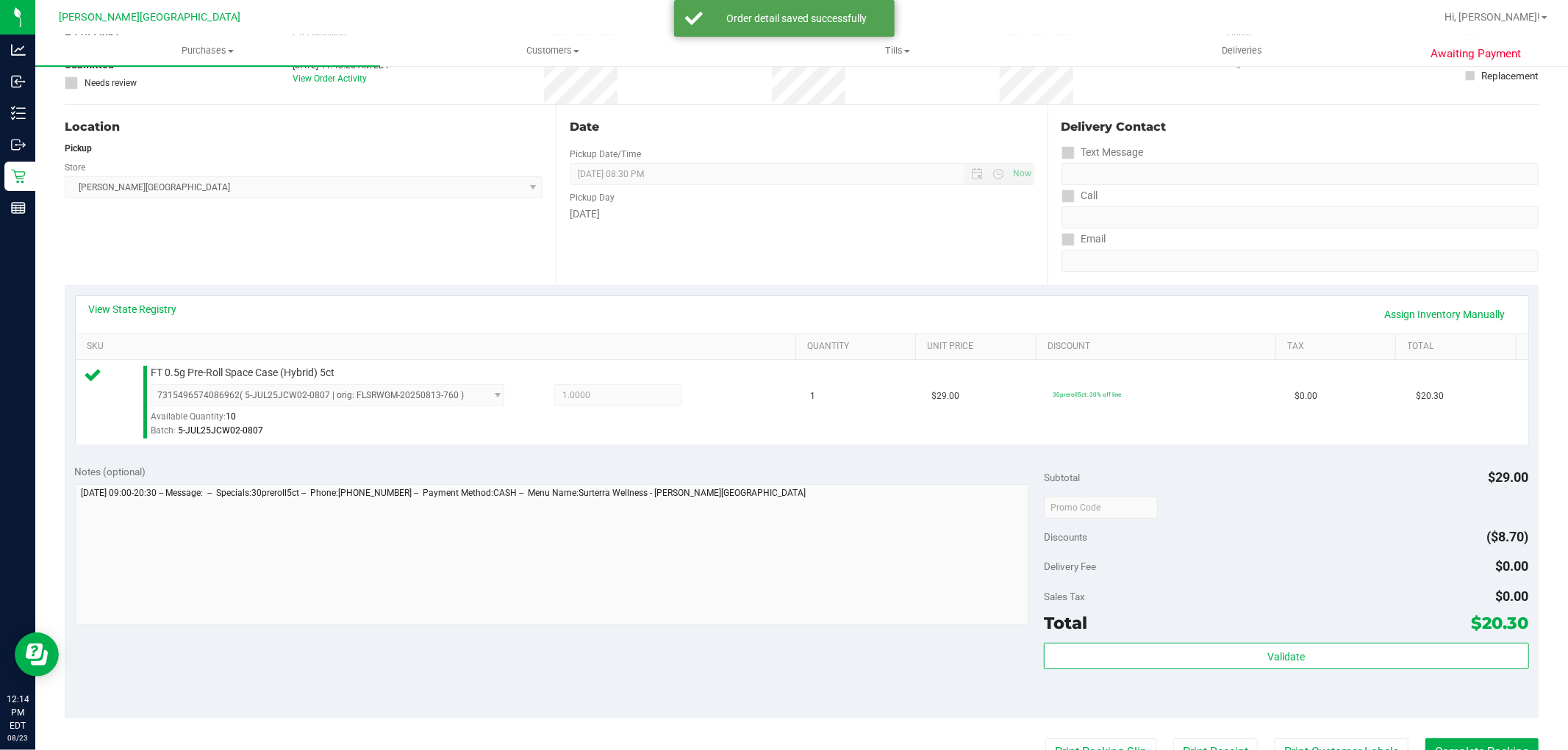
scroll to position [244, 0]
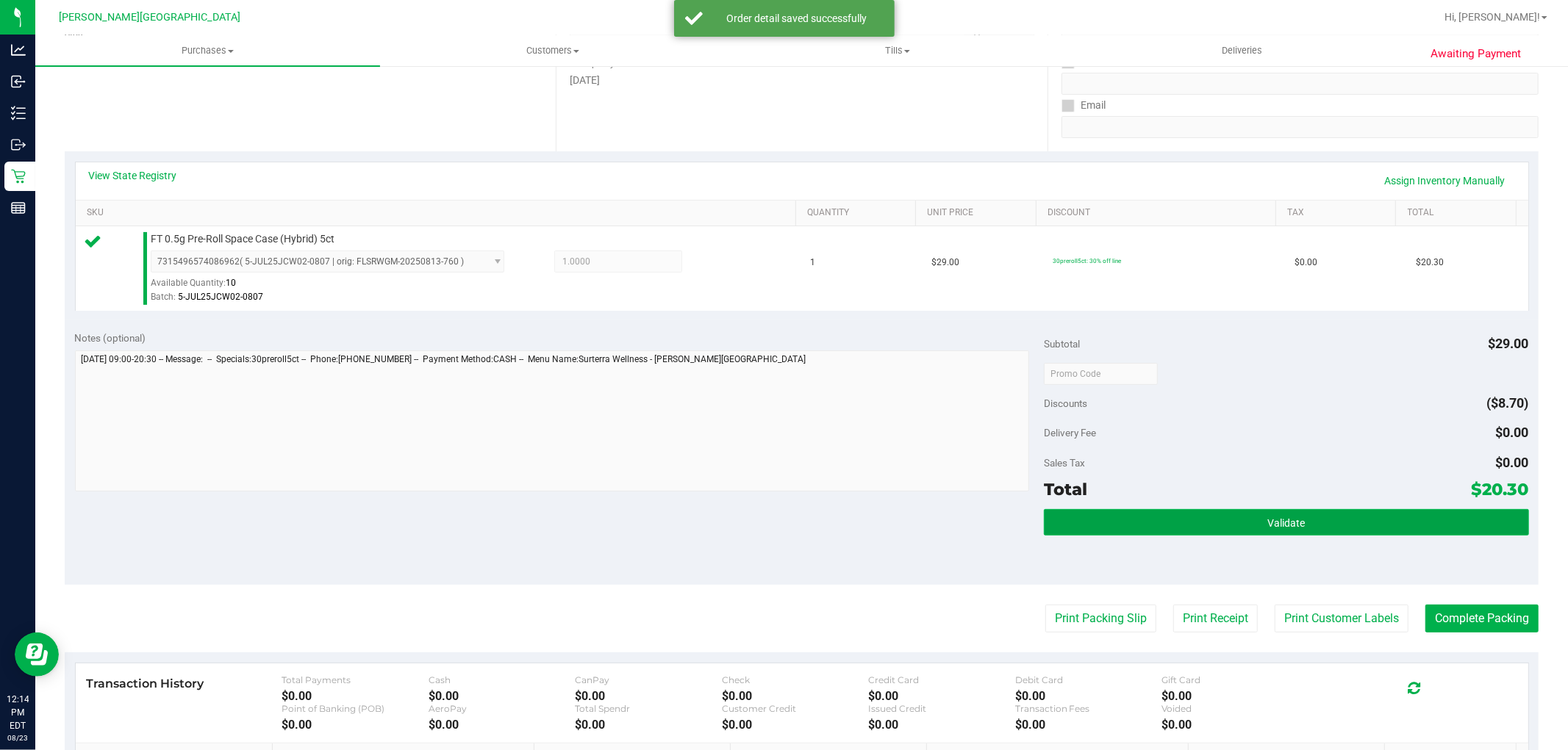
click at [1196, 531] on button "Validate" at bounding box center [1285, 521] width 484 height 27
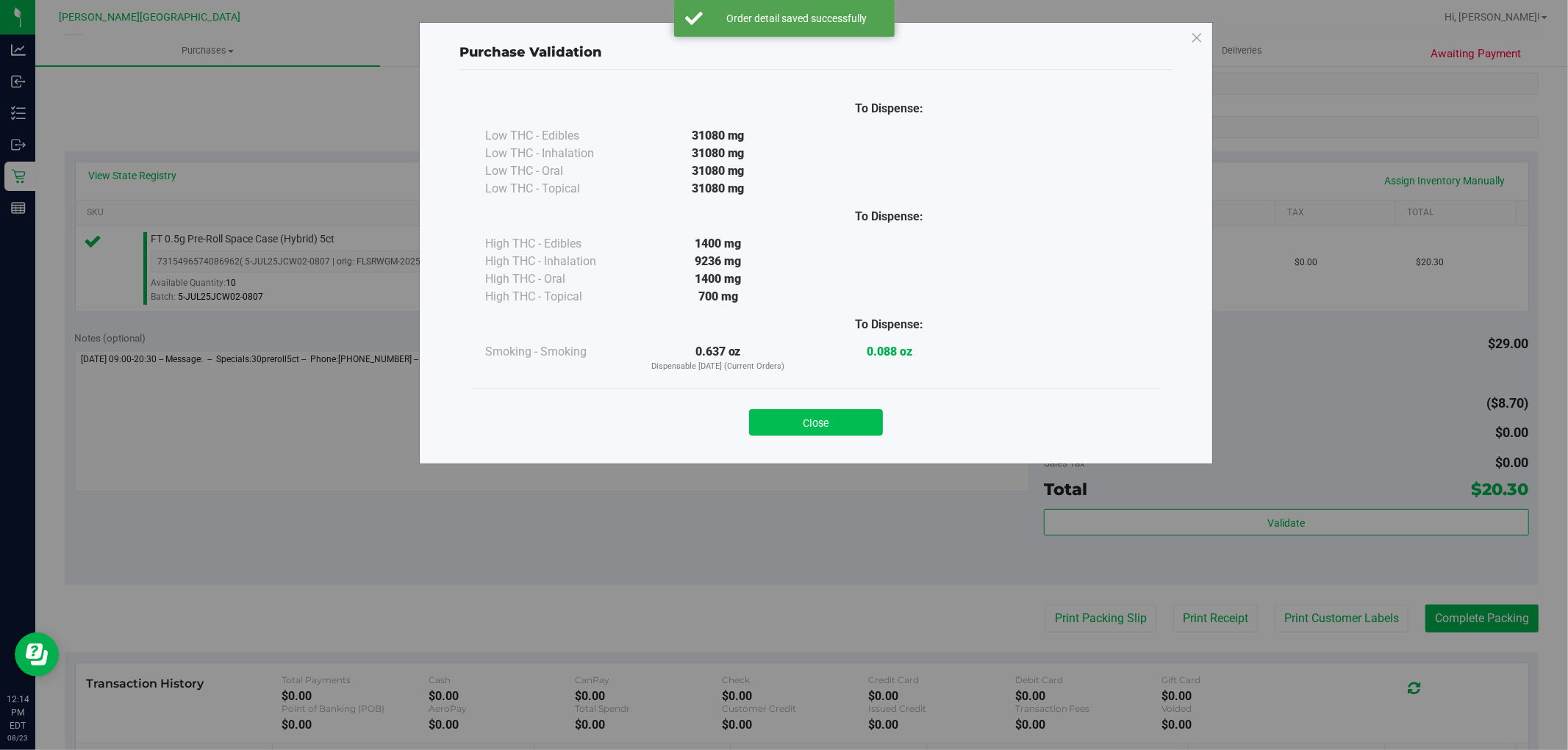
click at [846, 414] on button "Close" at bounding box center [815, 422] width 134 height 27
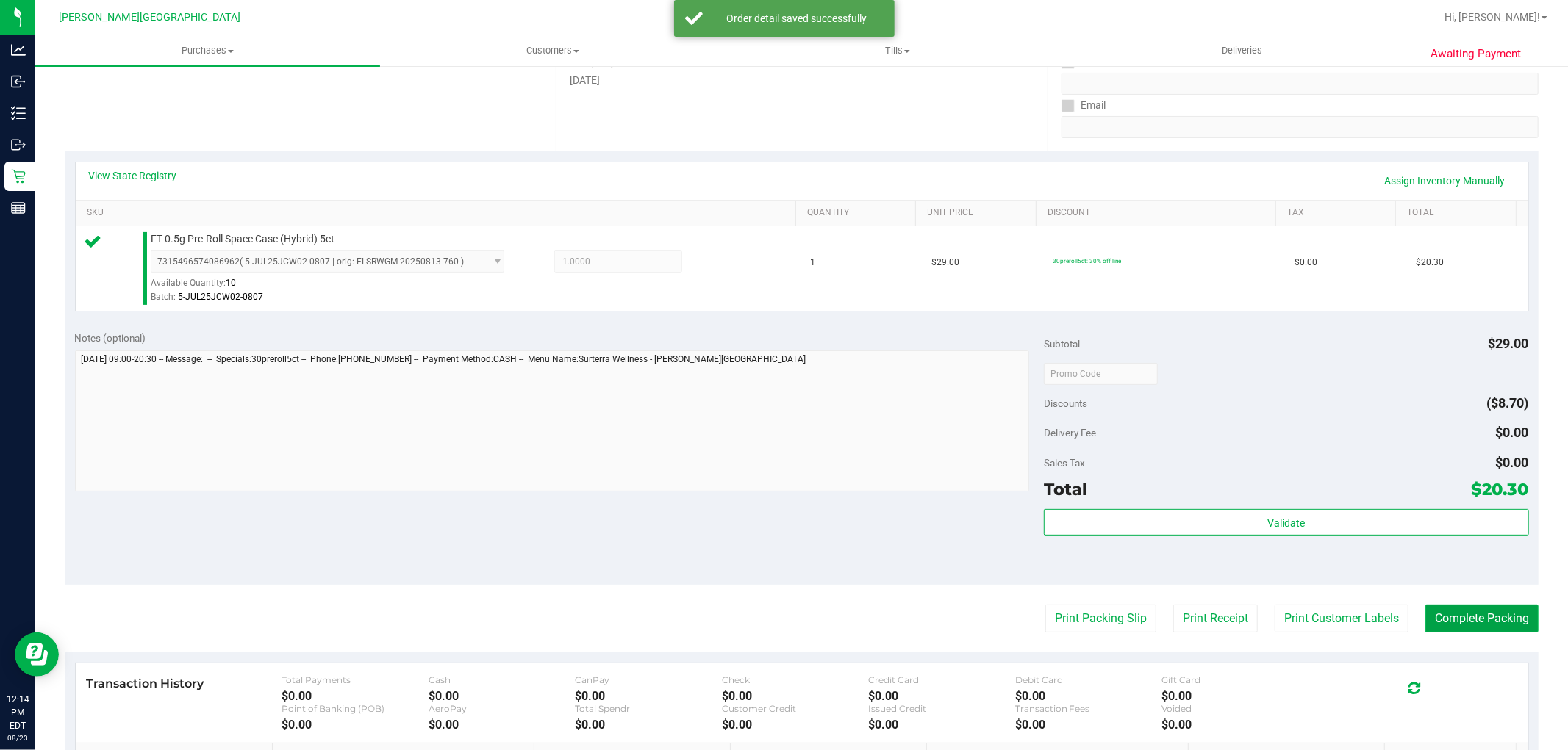
click at [1469, 614] on button "Complete Packing" at bounding box center [1481, 618] width 113 height 28
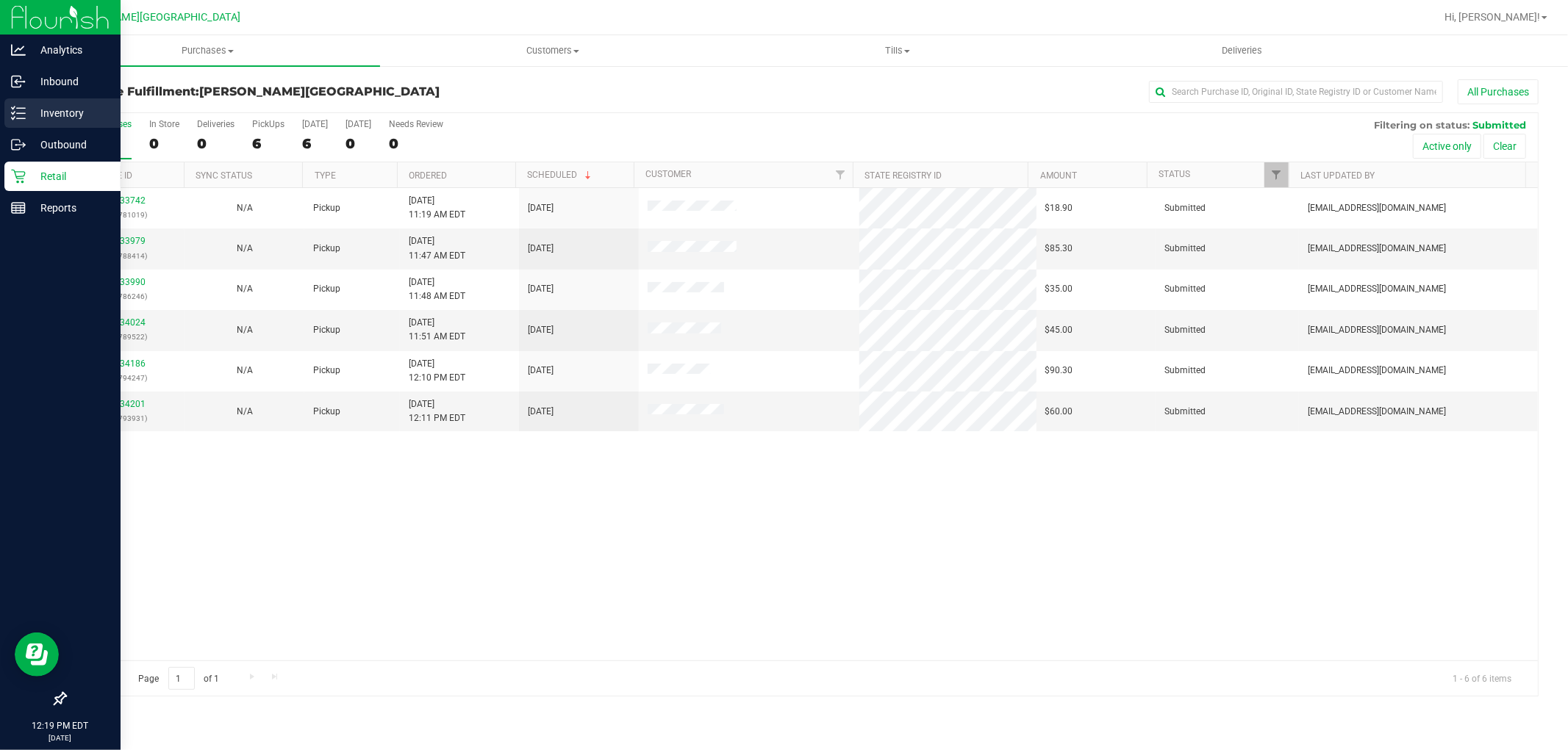
click at [34, 112] on p "Inventory" at bounding box center [70, 112] width 88 height 18
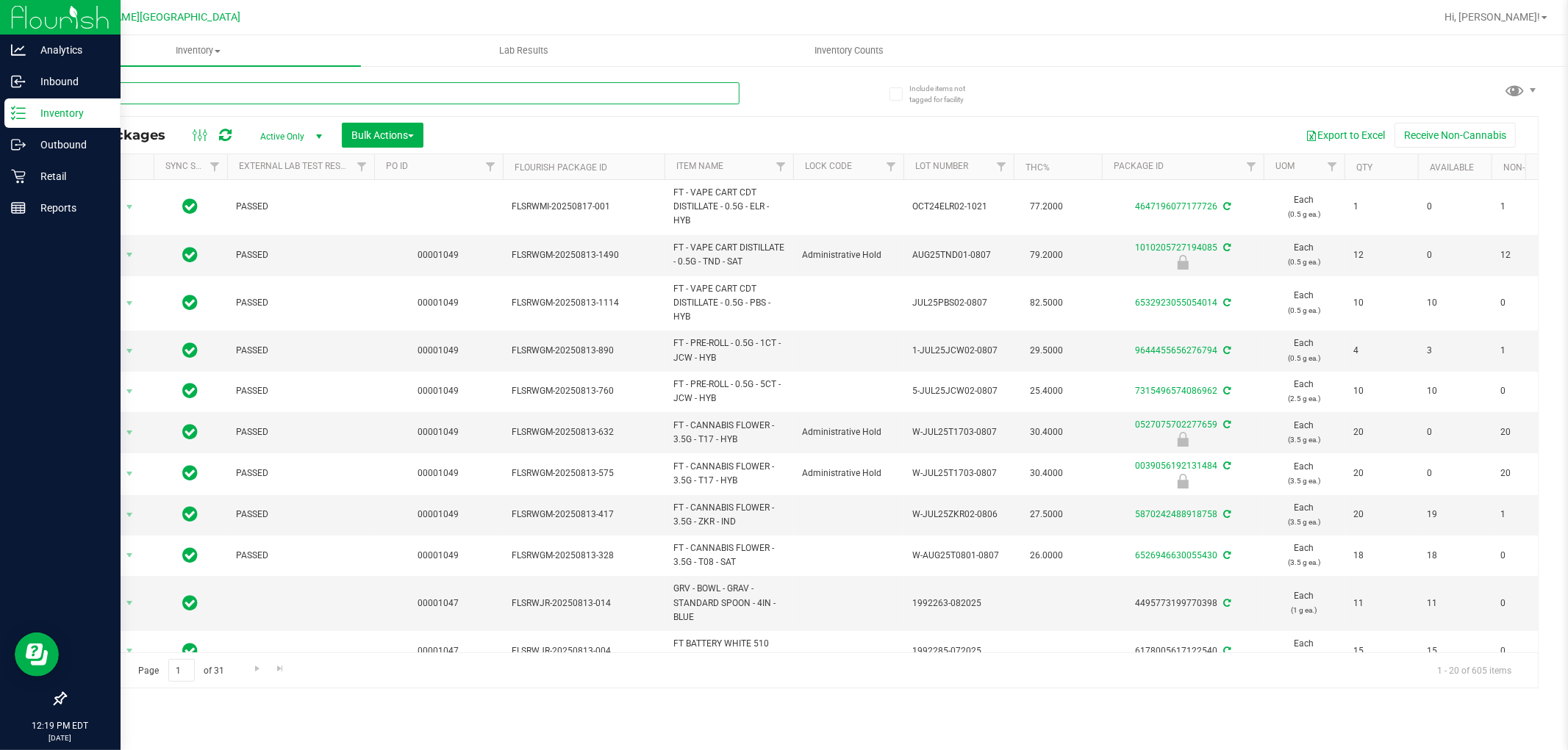
click at [233, 101] on input "text" at bounding box center [402, 93] width 675 height 22
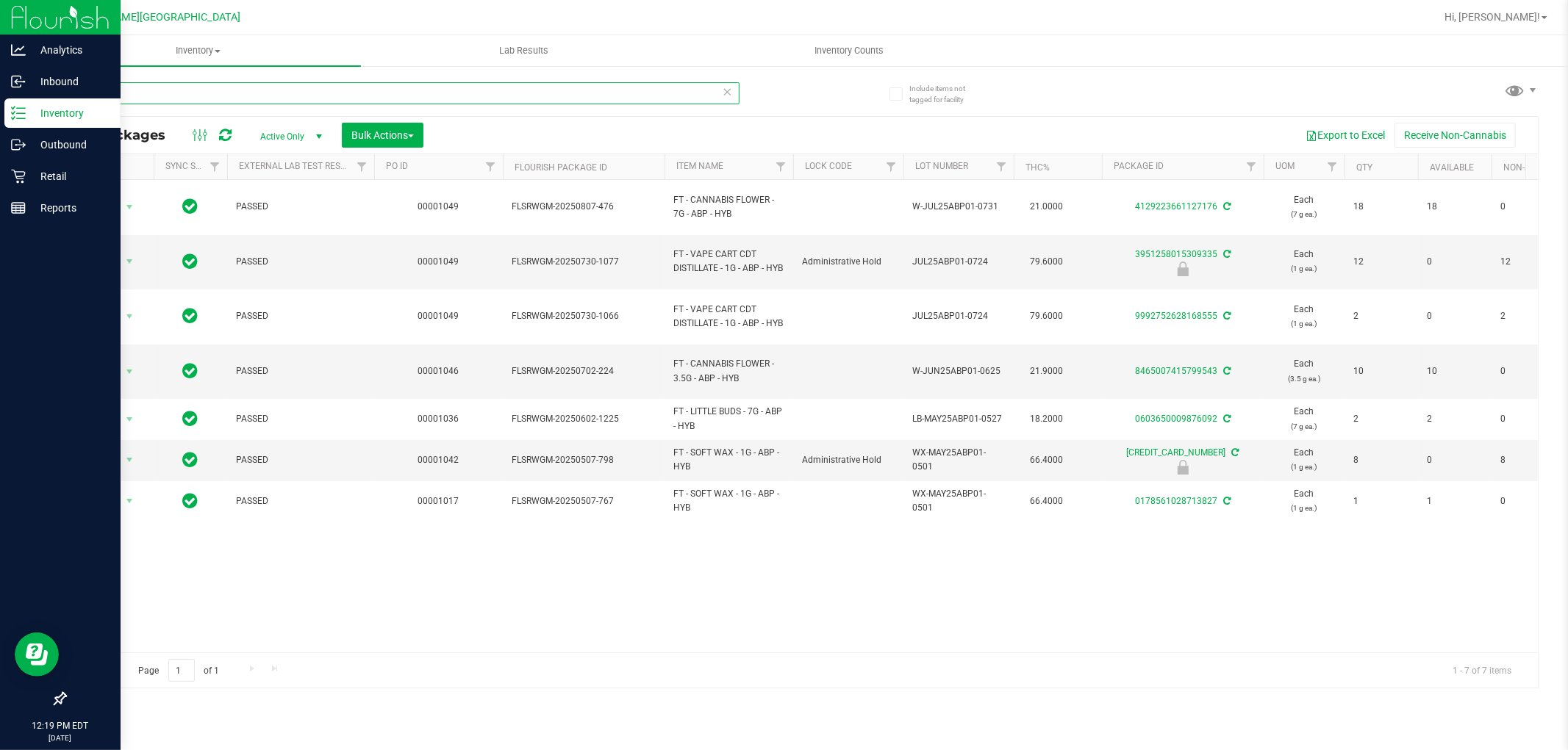
type input "abp"
click at [67, 181] on p "Retail" at bounding box center [70, 176] width 88 height 18
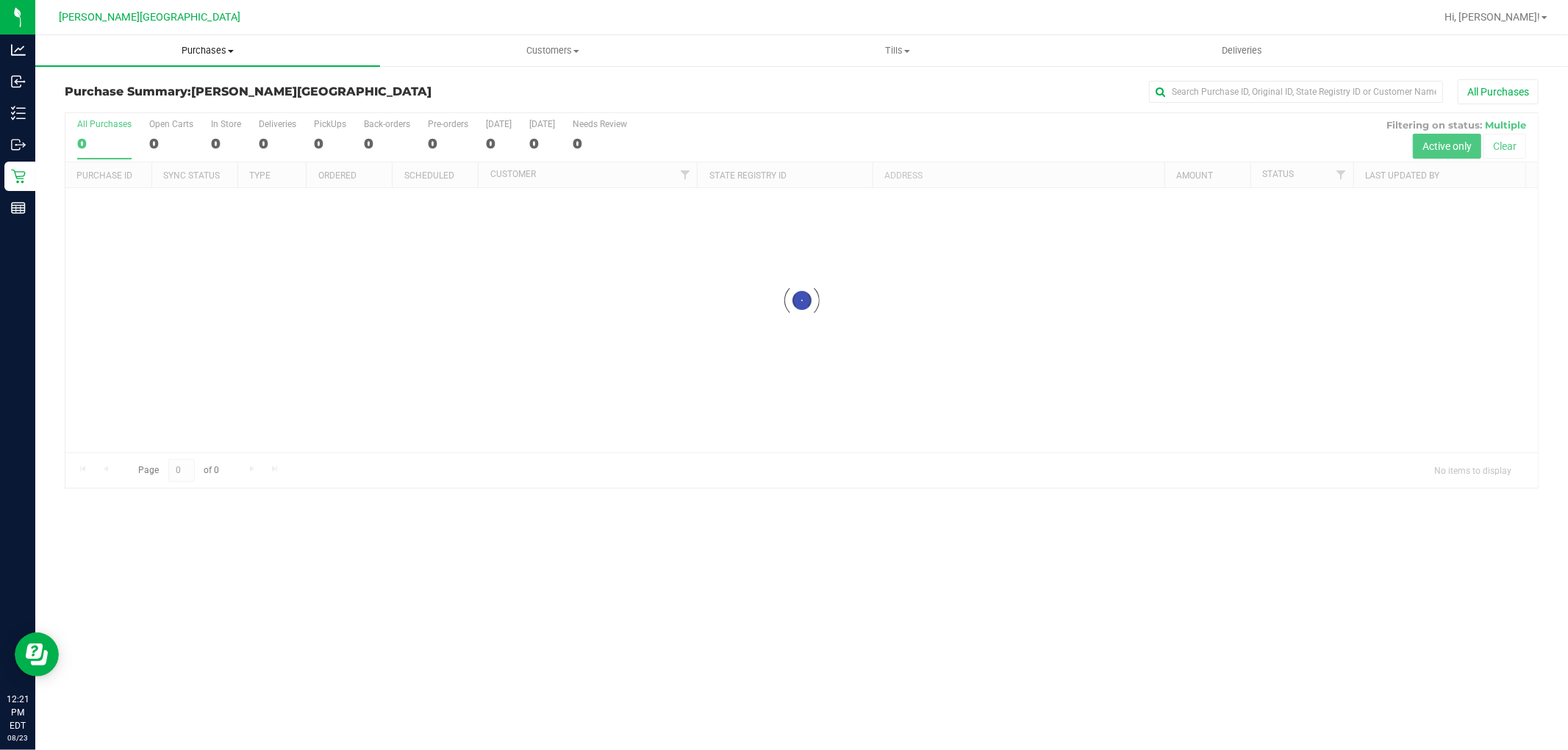
click at [207, 53] on span "Purchases" at bounding box center [207, 51] width 345 height 13
click at [91, 105] on span "Fulfillment" at bounding box center [80, 106] width 91 height 13
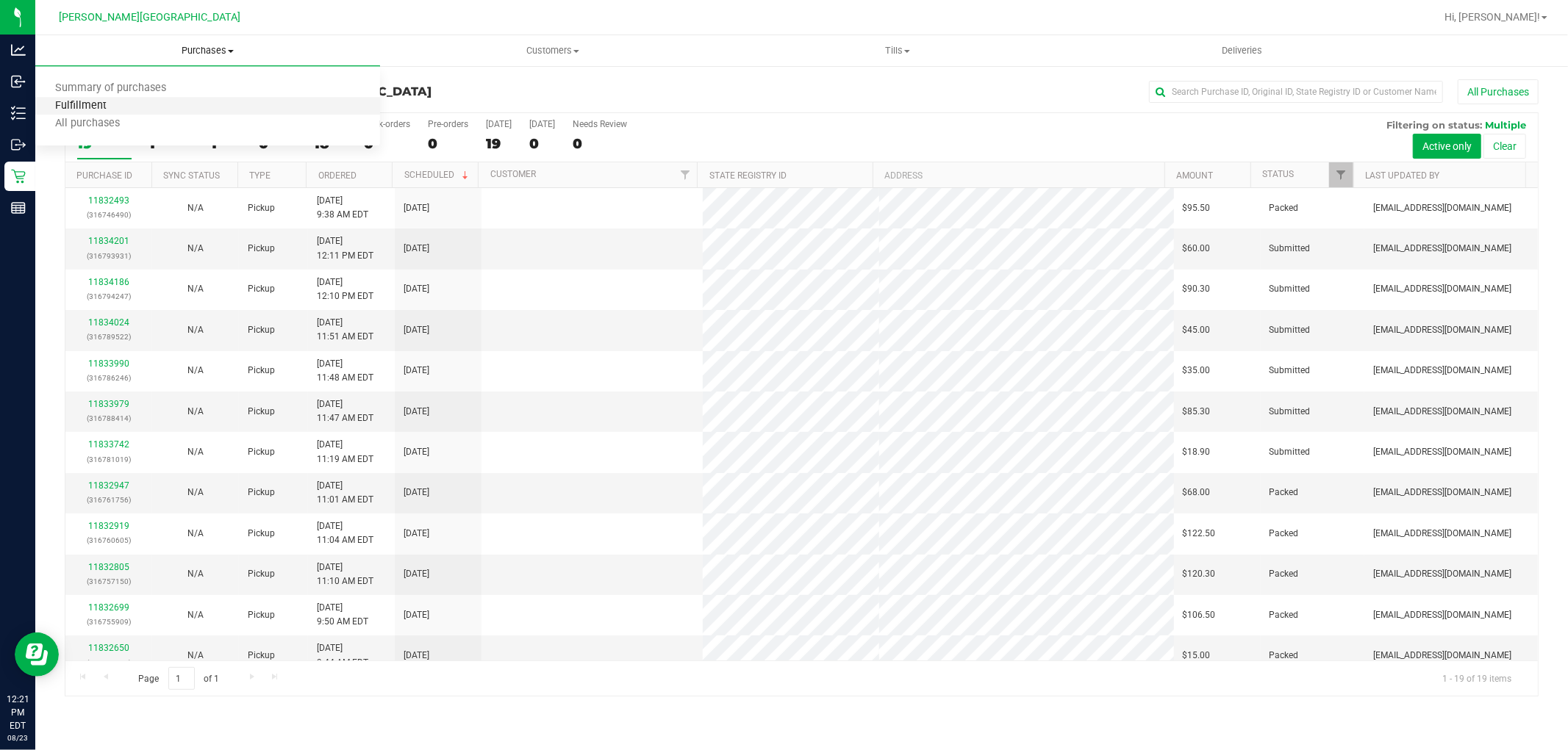
click at [103, 111] on span "Fulfillment" at bounding box center [80, 106] width 91 height 13
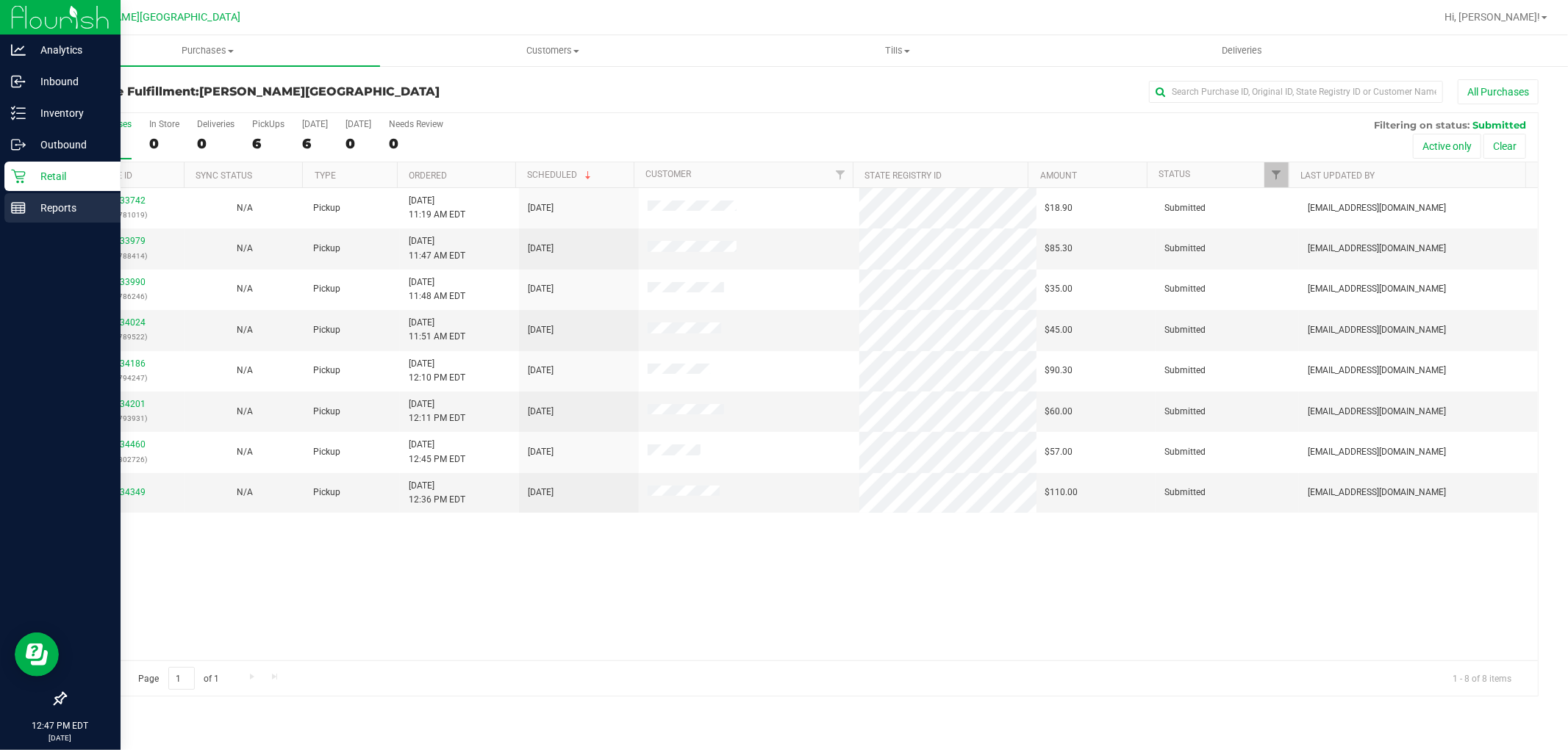
click at [53, 212] on p "Reports" at bounding box center [70, 207] width 88 height 18
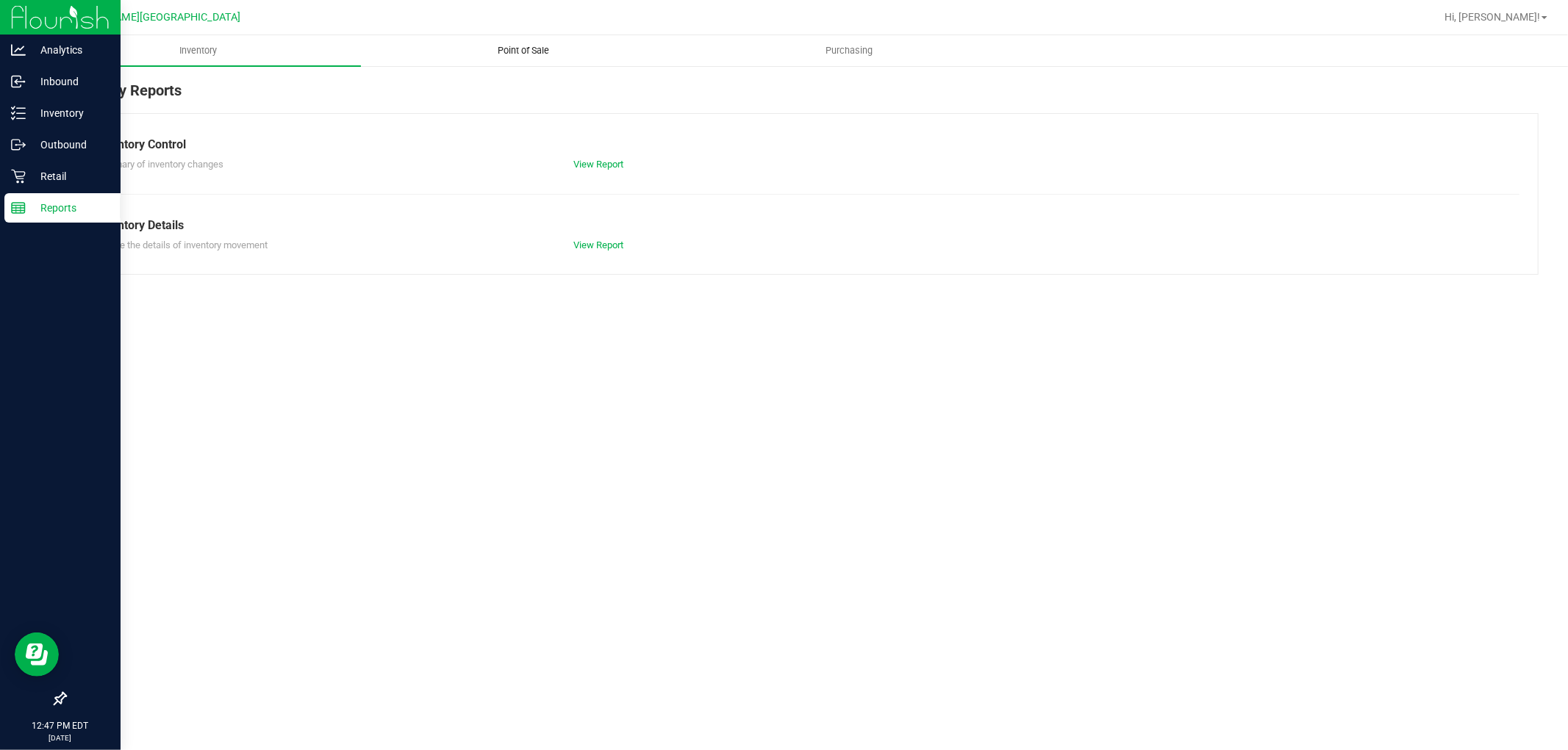
click at [535, 44] on span "Point of Sale" at bounding box center [524, 51] width 91 height 13
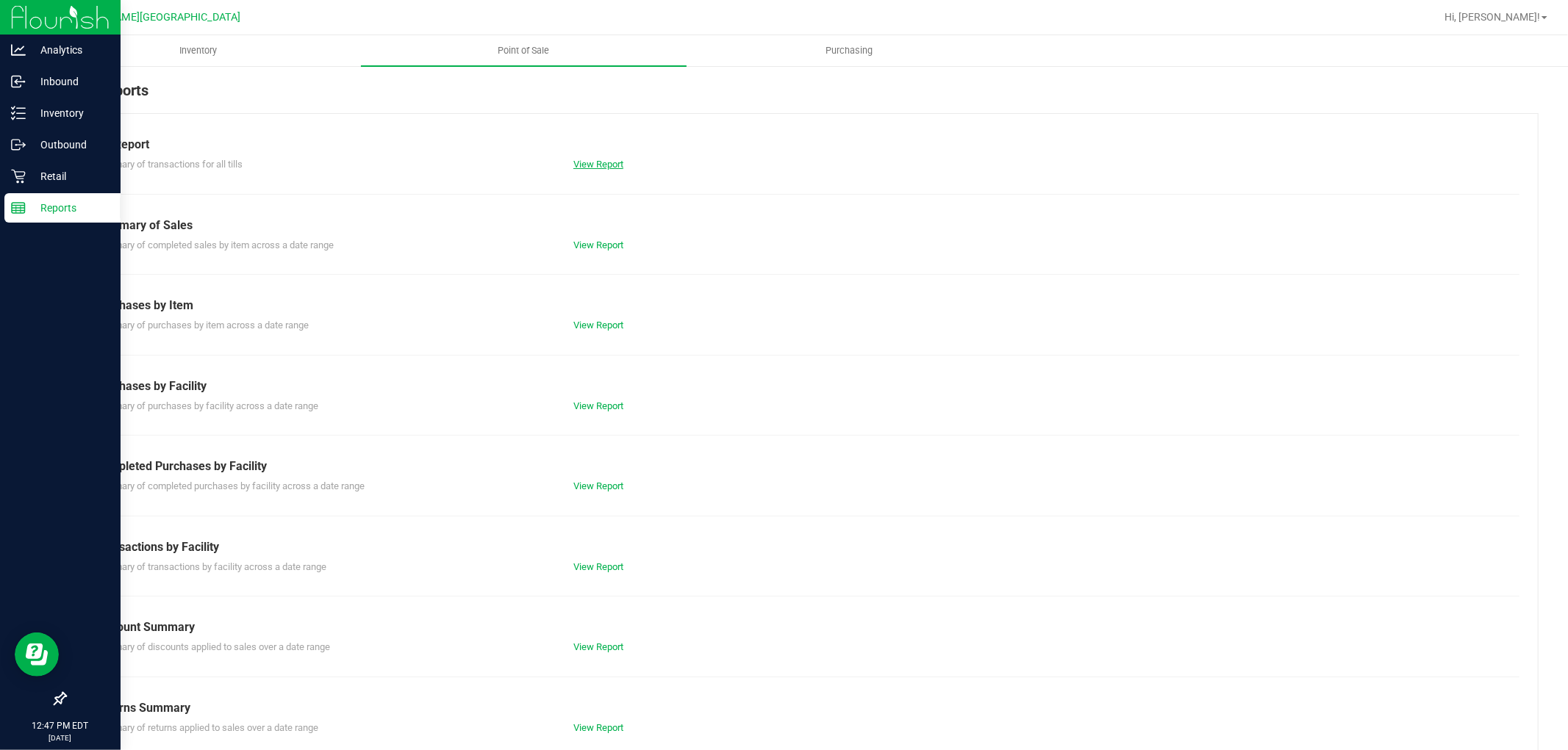
click at [607, 158] on link "View Report" at bounding box center [598, 164] width 50 height 11
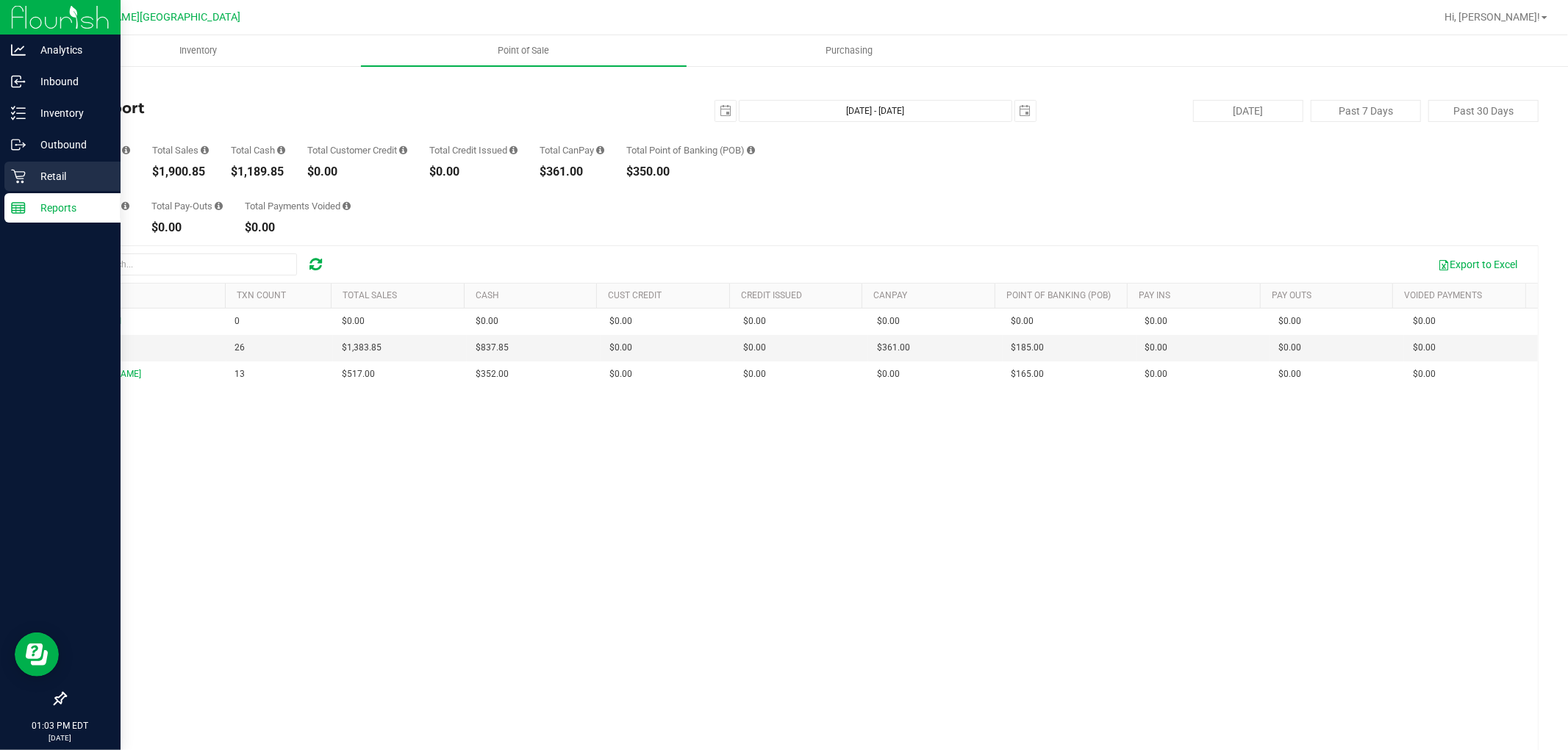
click at [41, 178] on p "Retail" at bounding box center [70, 176] width 88 height 18
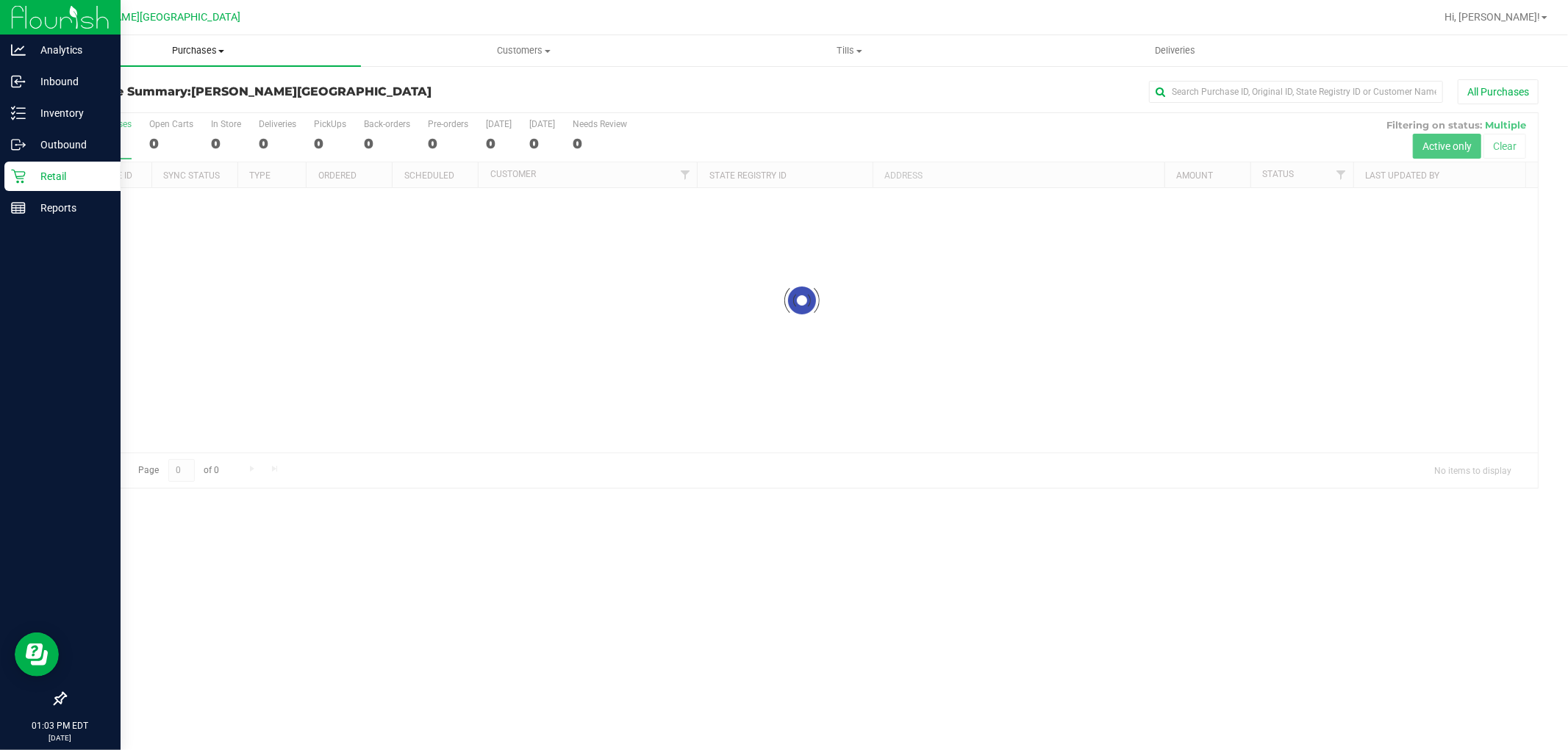
click at [196, 55] on span "Purchases" at bounding box center [197, 51] width 325 height 13
click at [107, 111] on span "Fulfillment" at bounding box center [80, 106] width 91 height 13
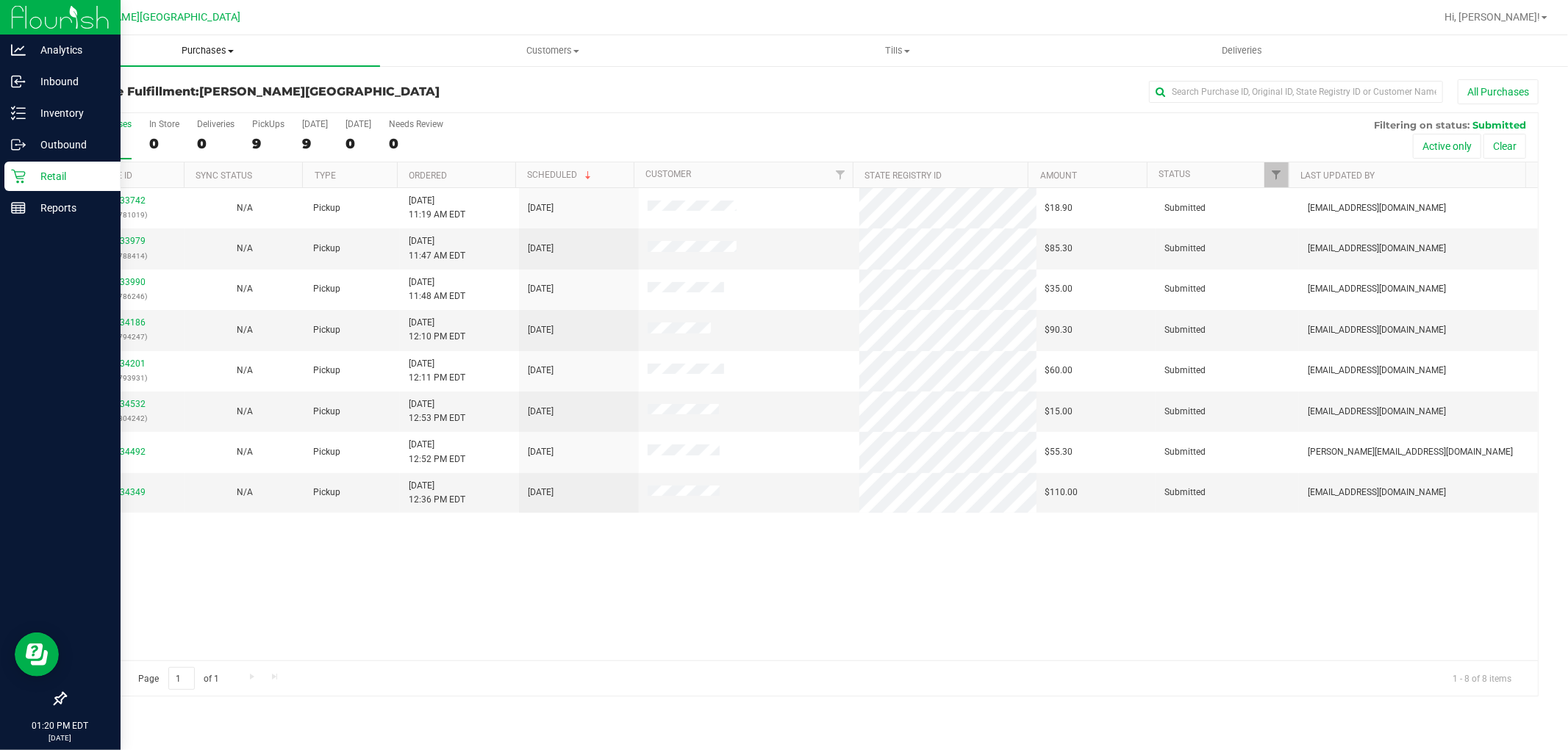
click at [210, 47] on span "Purchases" at bounding box center [207, 51] width 345 height 13
click at [127, 107] on li "Fulfillment" at bounding box center [207, 106] width 345 height 18
click at [218, 53] on span "Purchases" at bounding box center [207, 51] width 345 height 13
click at [136, 100] on li "Fulfillment" at bounding box center [207, 106] width 345 height 18
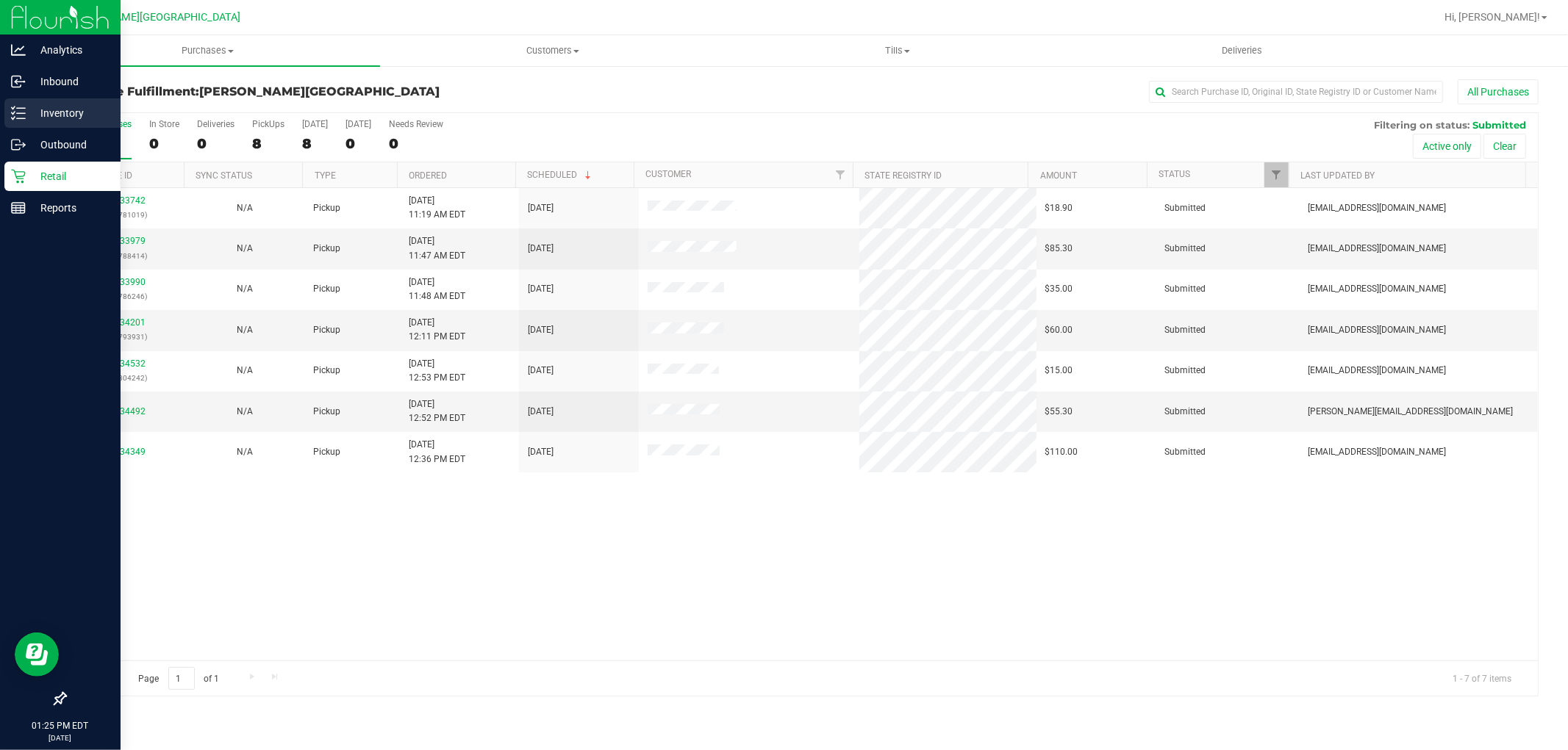
click at [49, 107] on p "Inventory" at bounding box center [70, 112] width 88 height 18
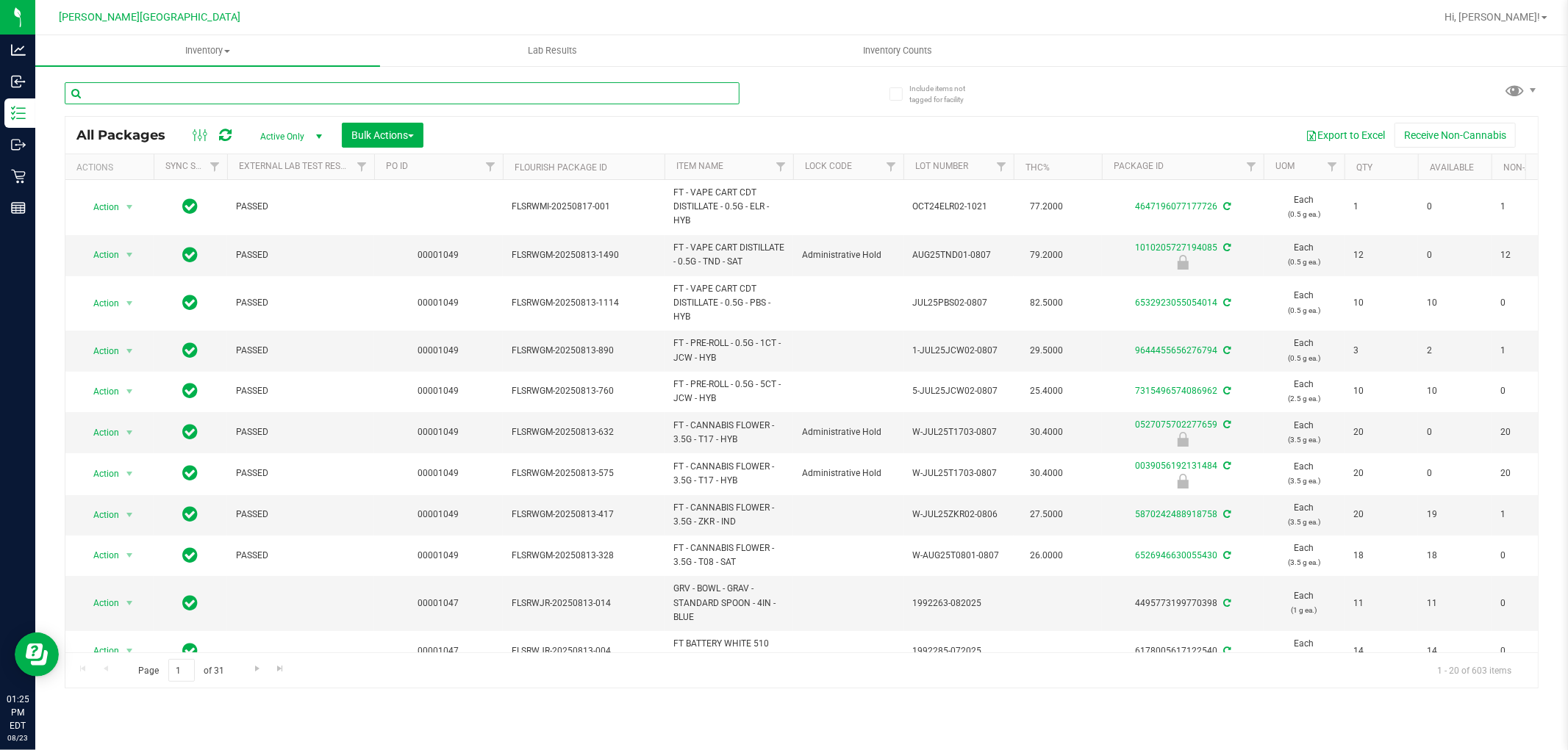
click at [223, 92] on input "text" at bounding box center [402, 93] width 675 height 22
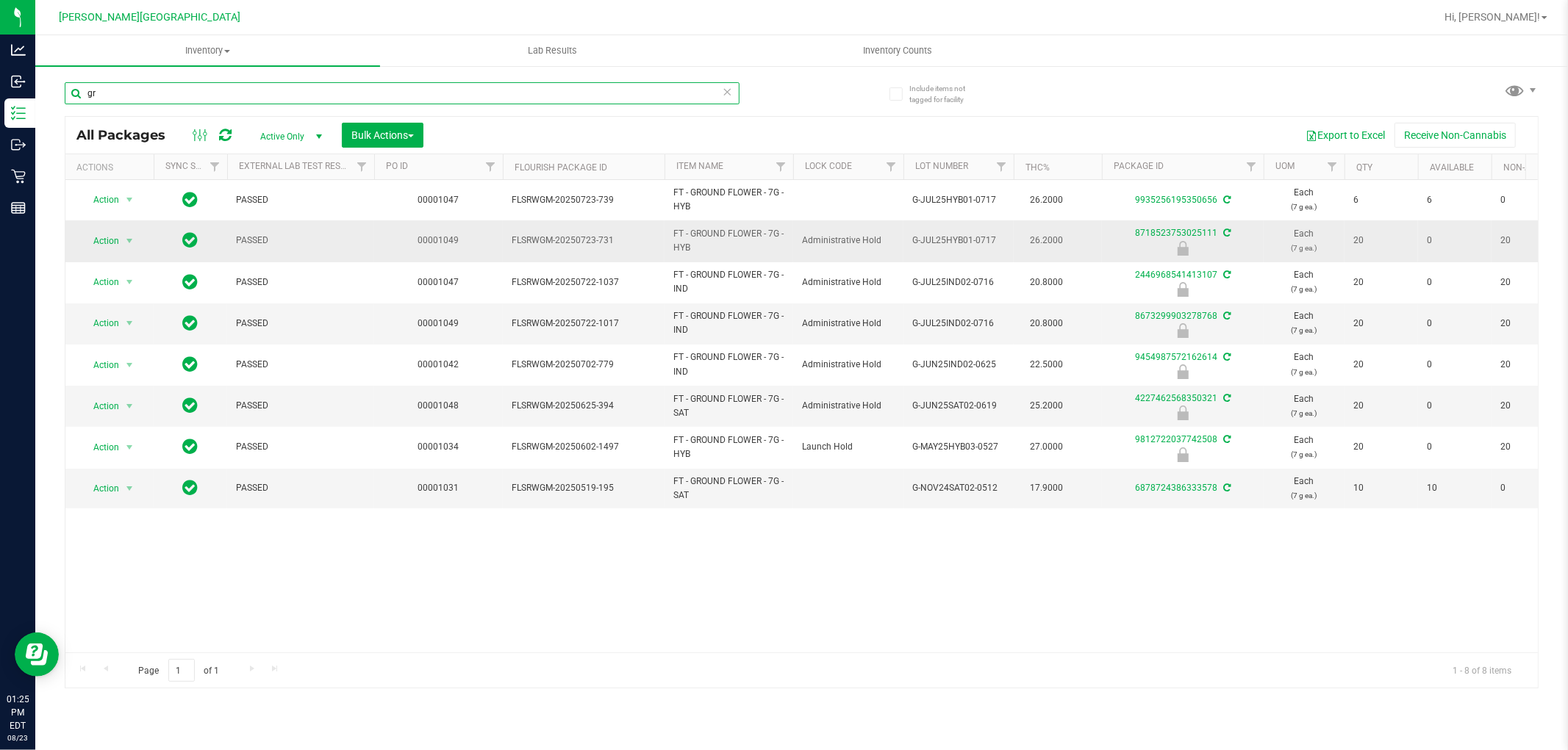
type input "g"
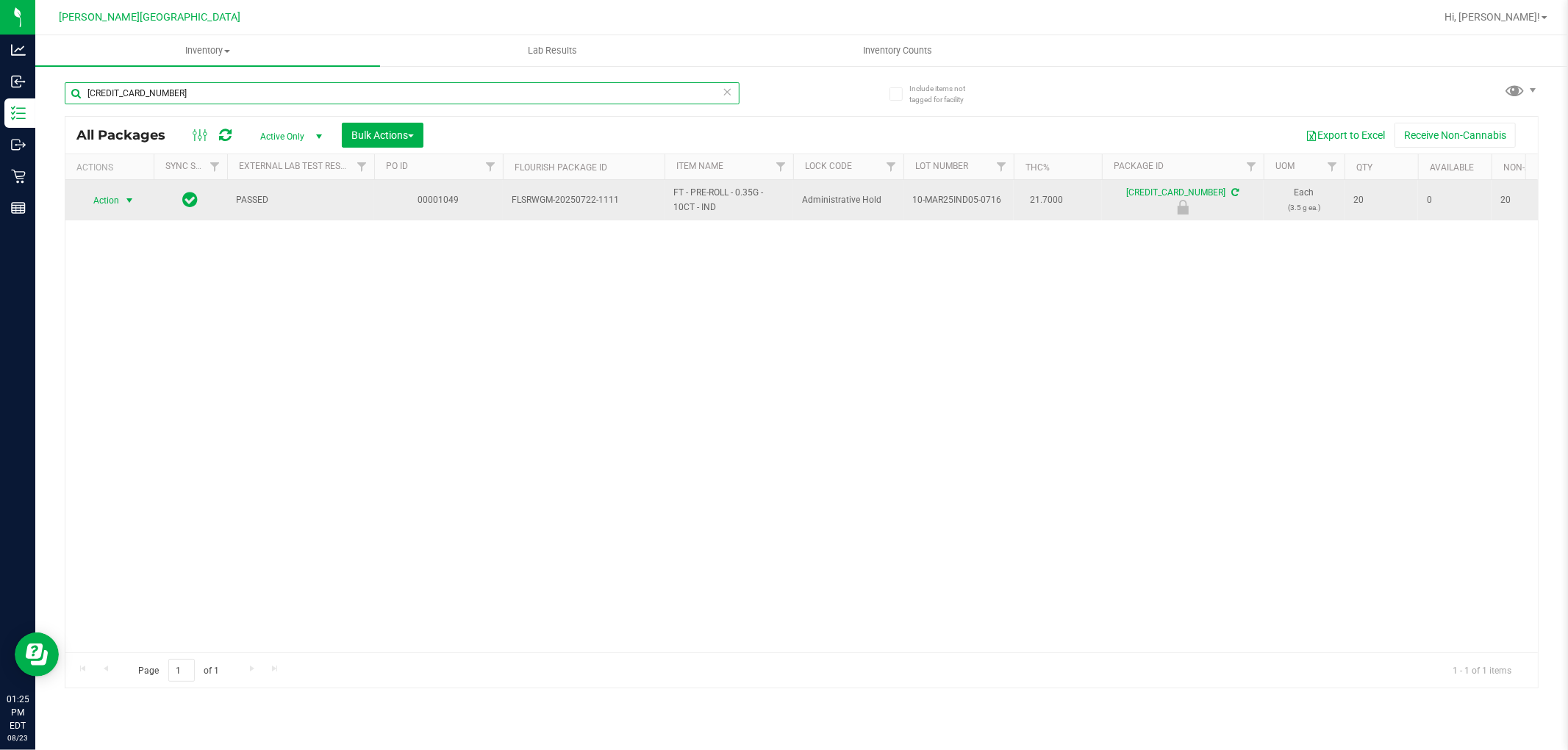
type input "[CREDIT_CARD_NUMBER]"
click at [125, 202] on span "select" at bounding box center [129, 200] width 12 height 12
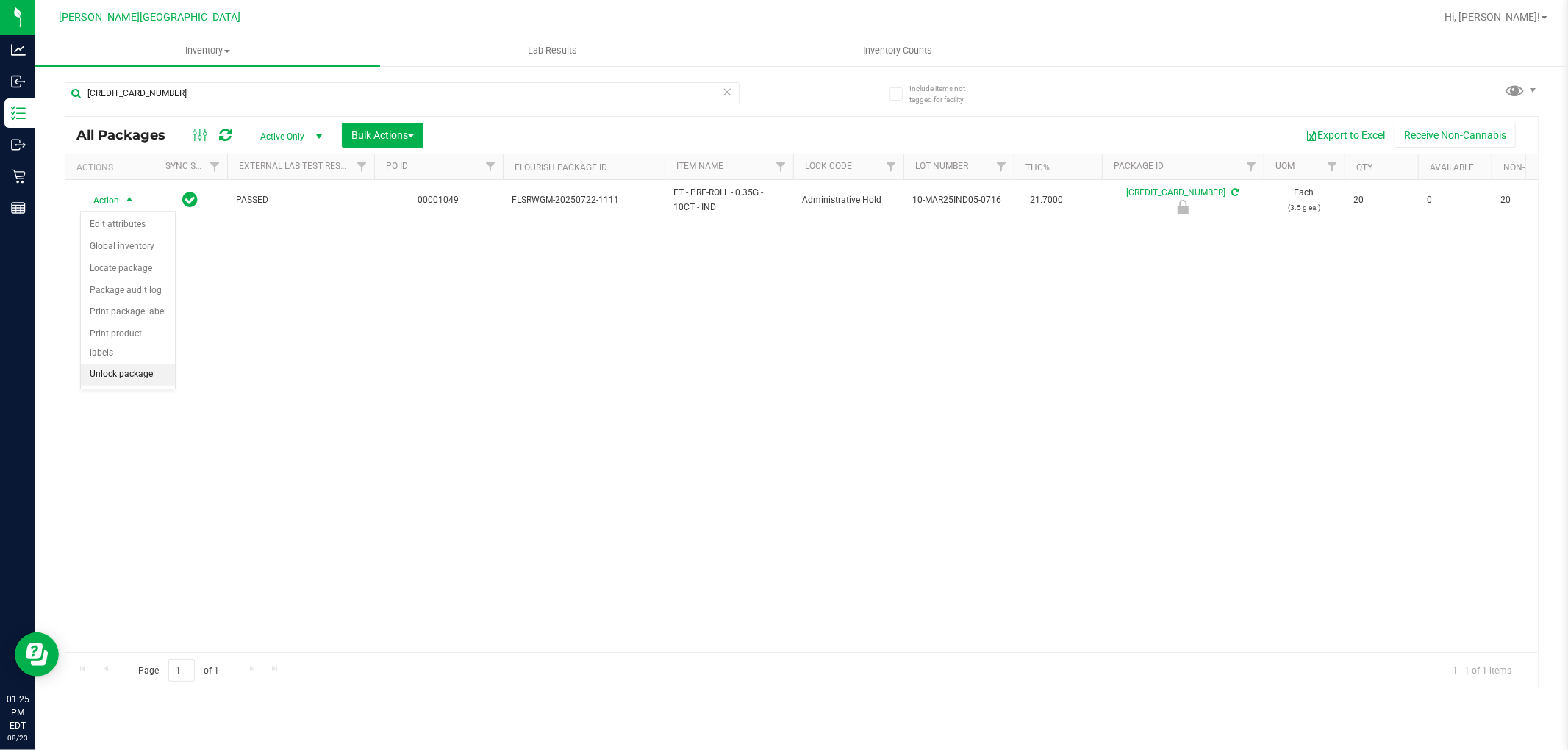
click at [124, 377] on li "Unlock package" at bounding box center [128, 375] width 94 height 22
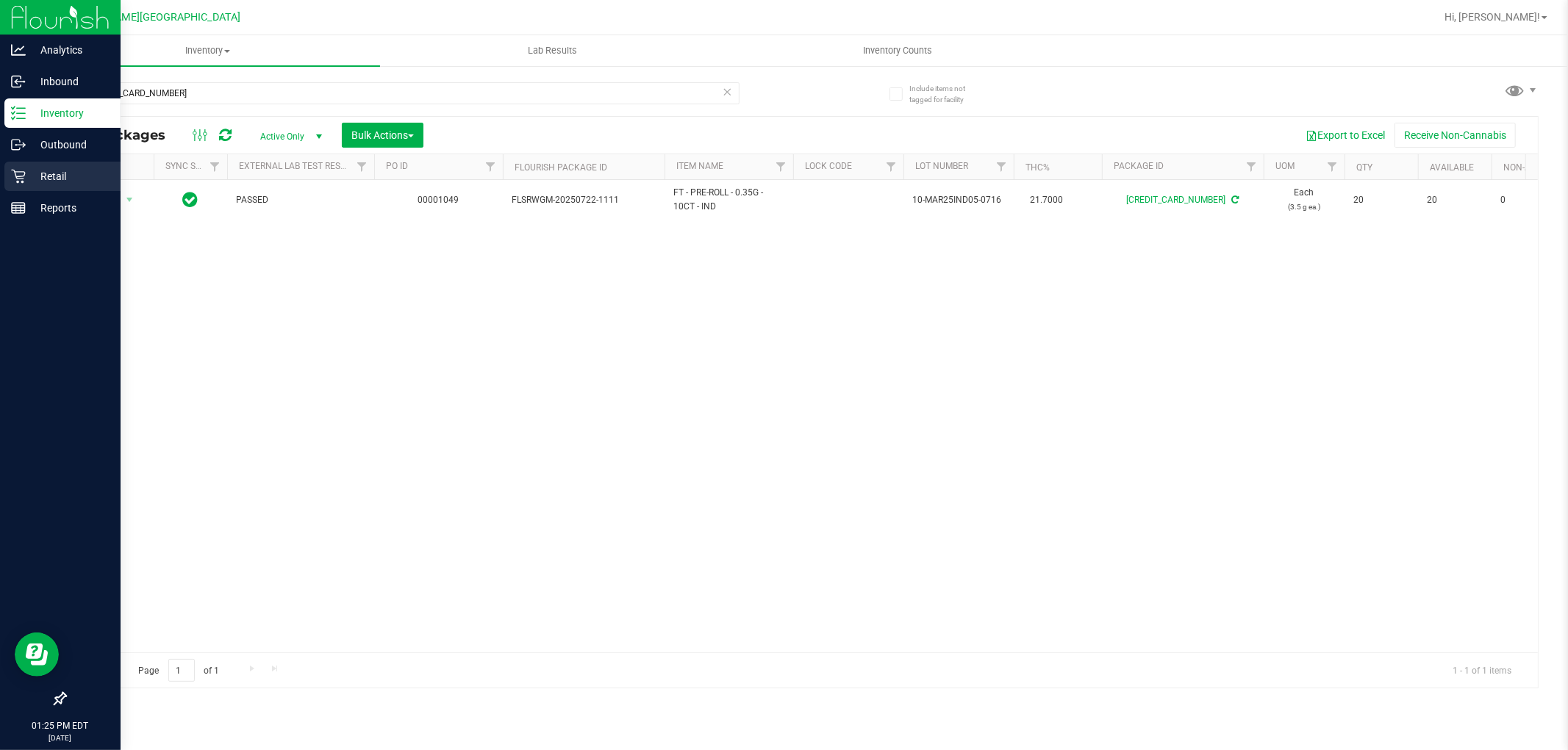
click at [45, 172] on p "Retail" at bounding box center [70, 176] width 88 height 18
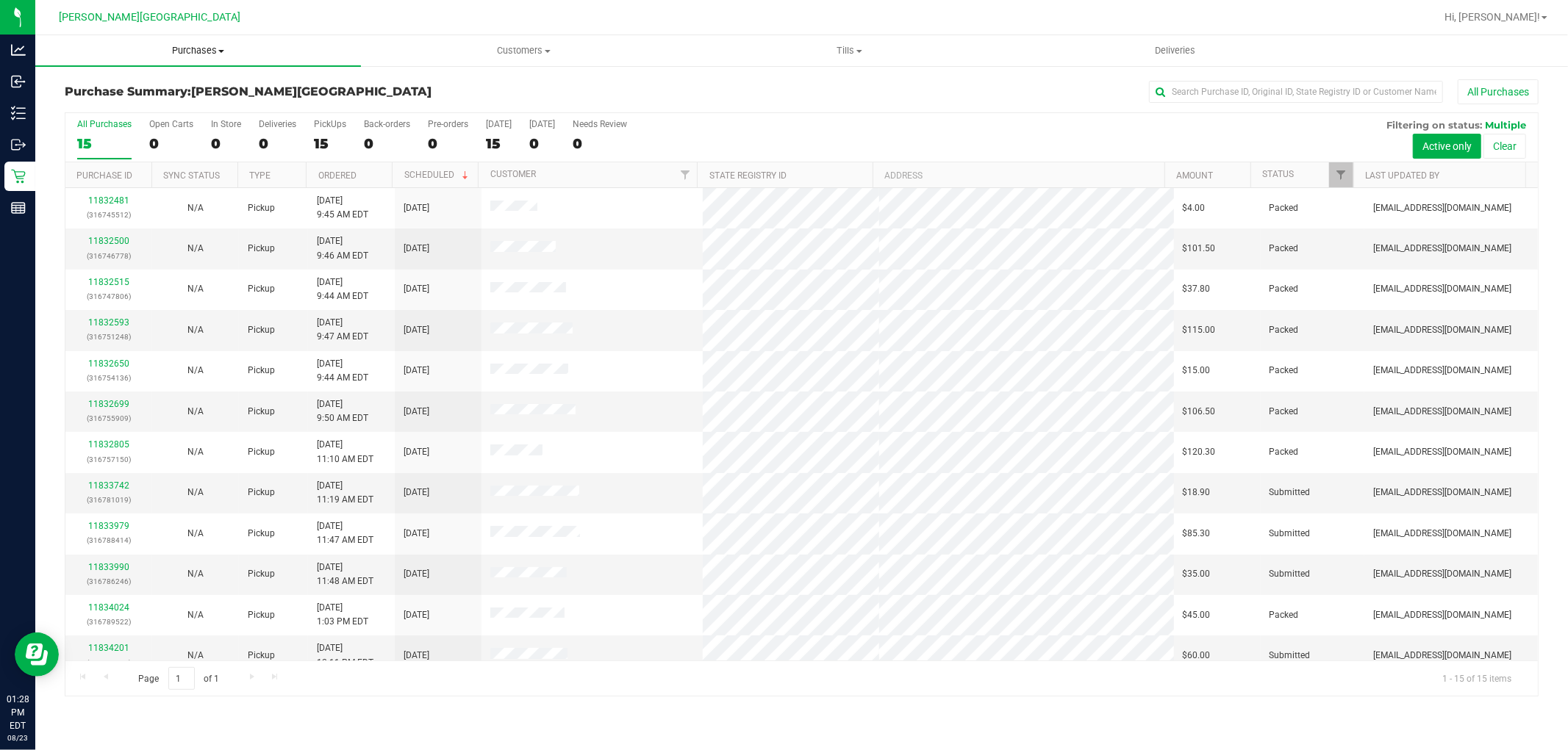
click at [183, 44] on span "Purchases" at bounding box center [197, 51] width 325 height 13
click at [126, 108] on li "Fulfillment" at bounding box center [197, 106] width 325 height 18
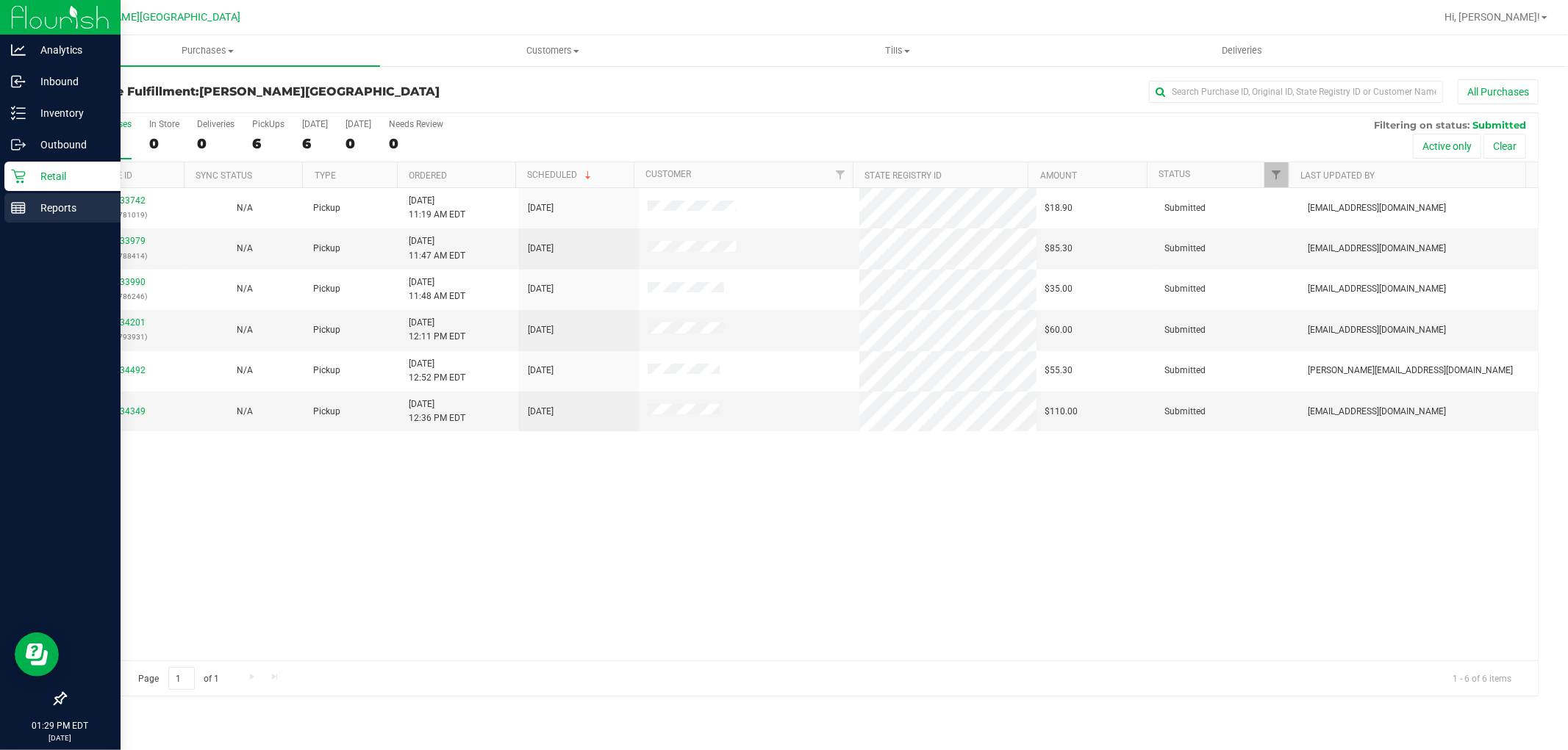
click at [31, 209] on p "Reports" at bounding box center [70, 207] width 88 height 18
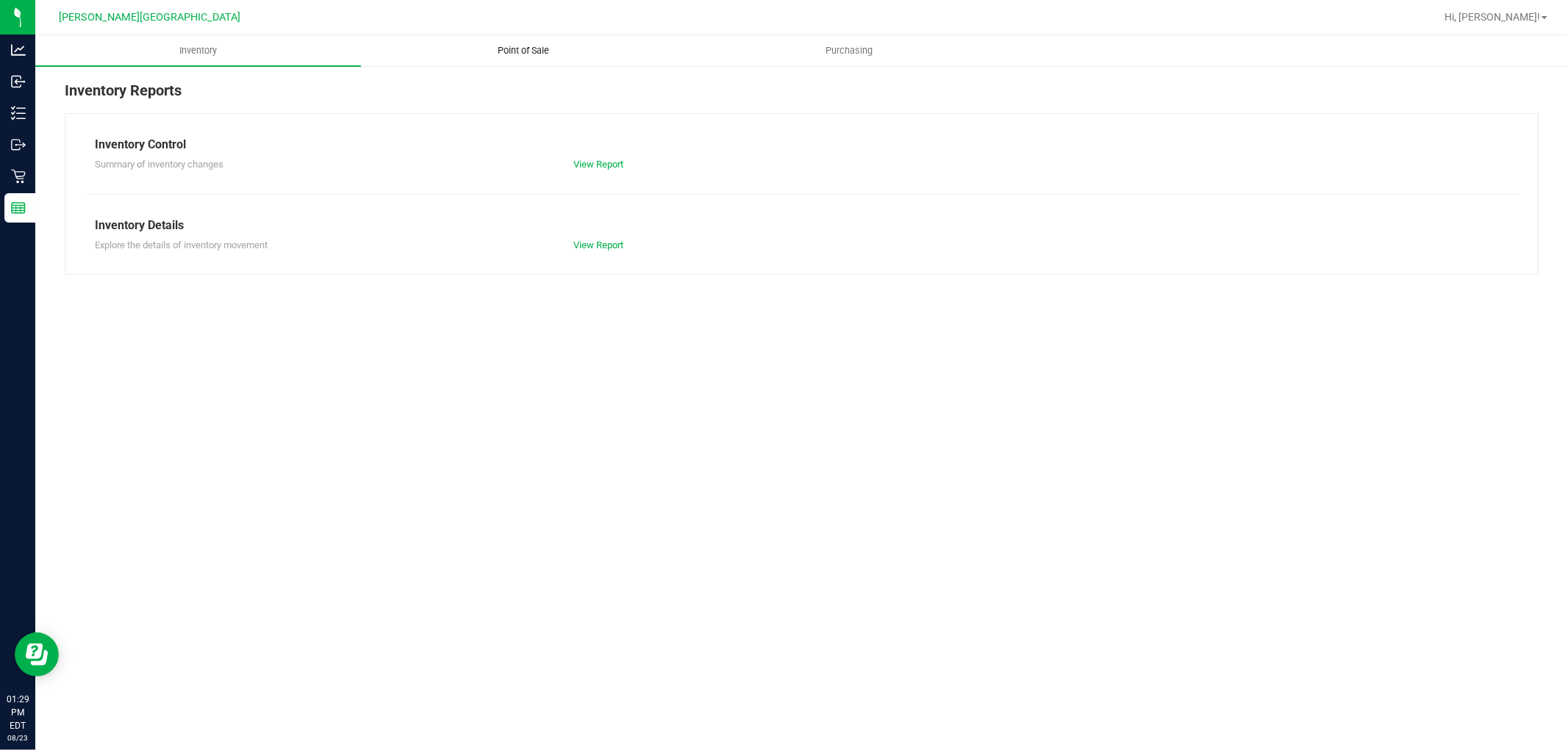
click at [546, 59] on uib-tab-heading "Point of Sale" at bounding box center [524, 51] width 324 height 29
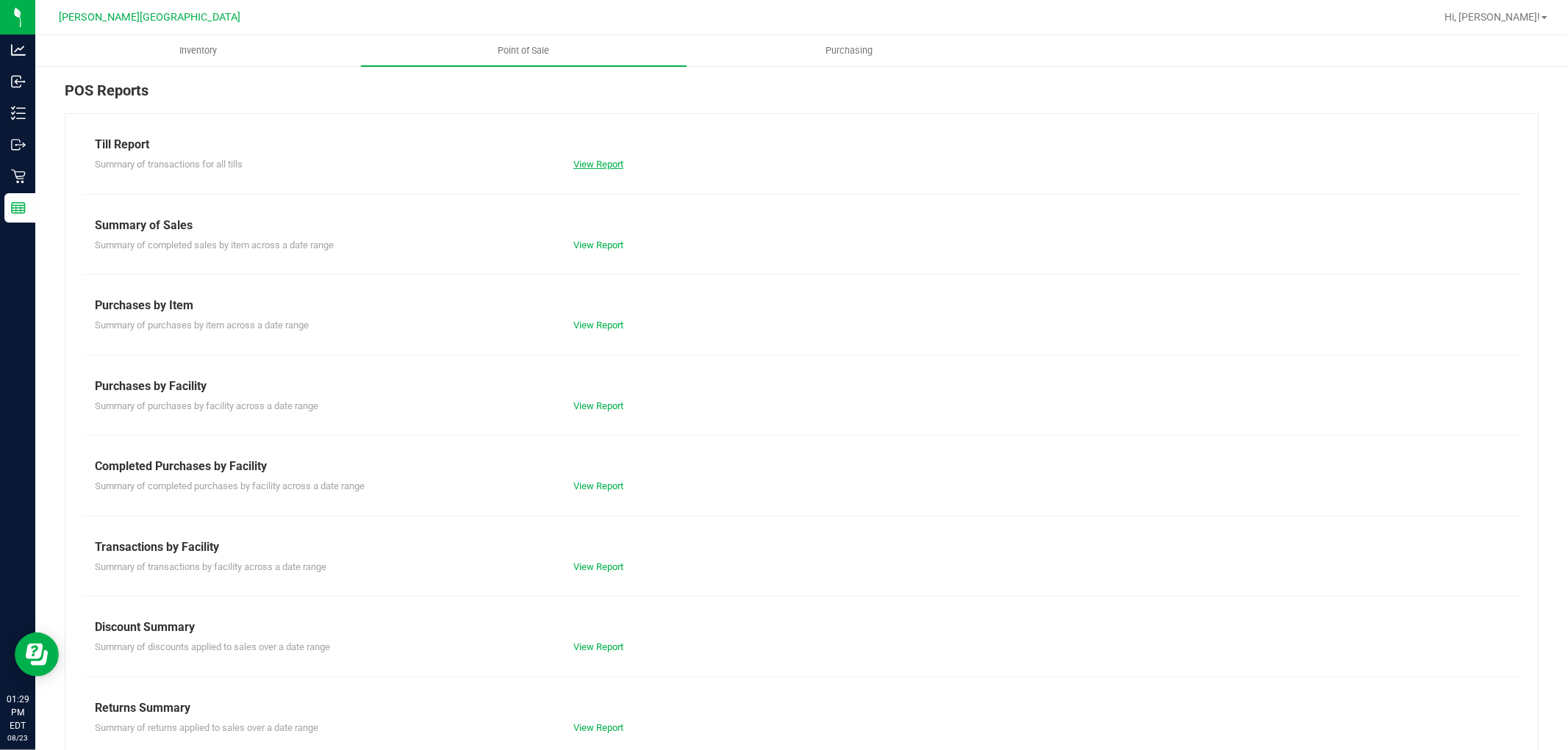
click at [596, 163] on link "View Report" at bounding box center [598, 164] width 50 height 11
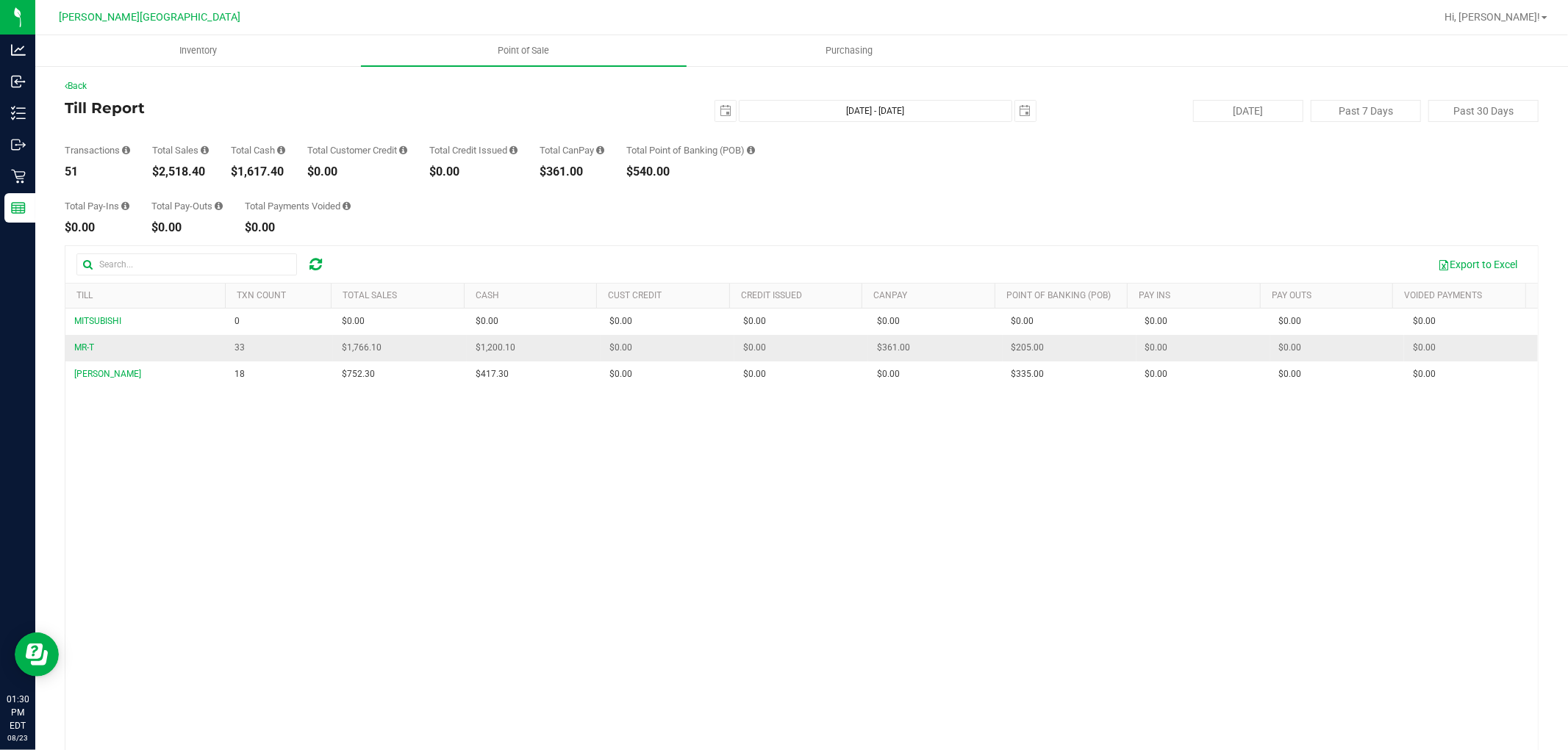
click at [531, 339] on td "$1,200.10" at bounding box center [533, 348] width 134 height 27
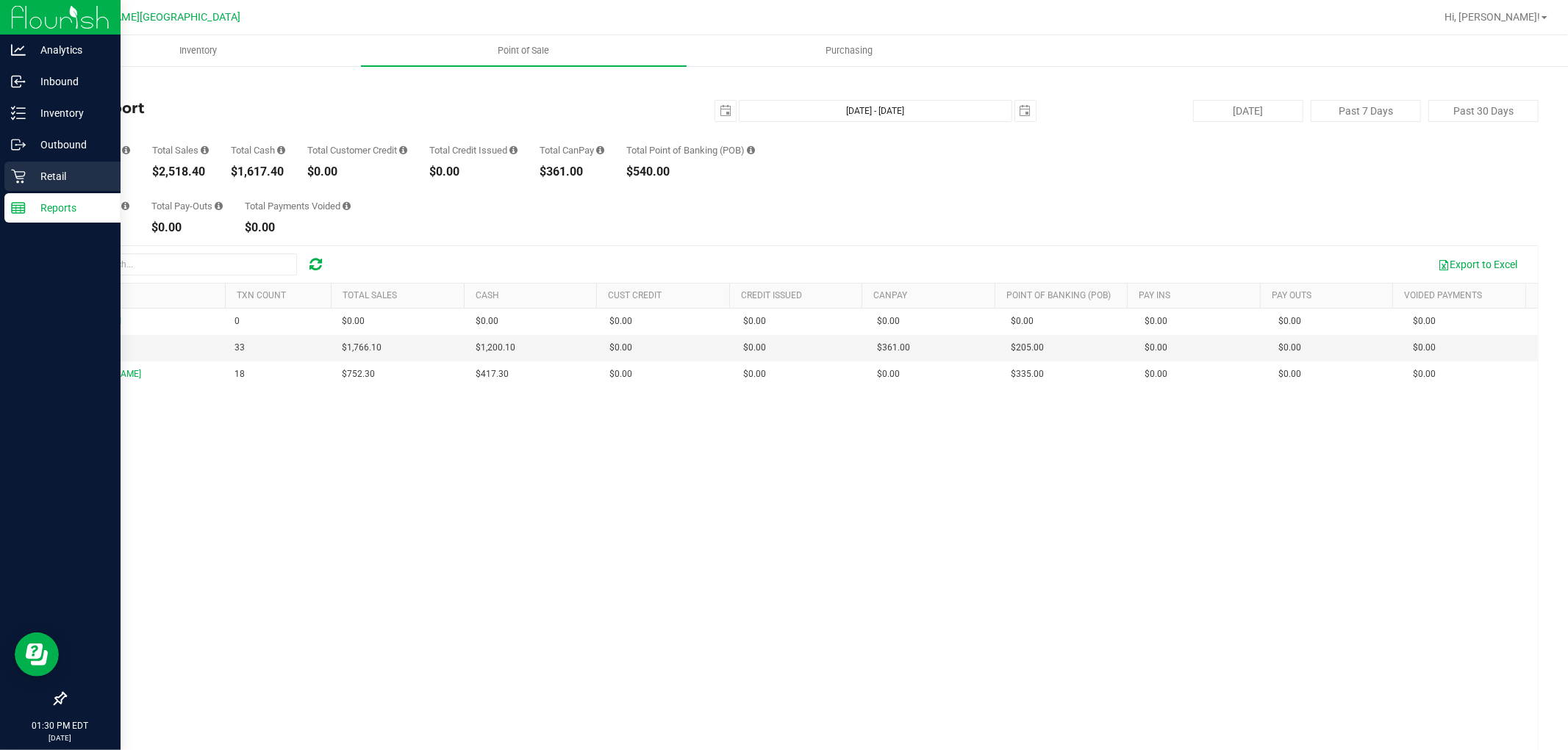
click at [67, 172] on p "Retail" at bounding box center [70, 176] width 88 height 18
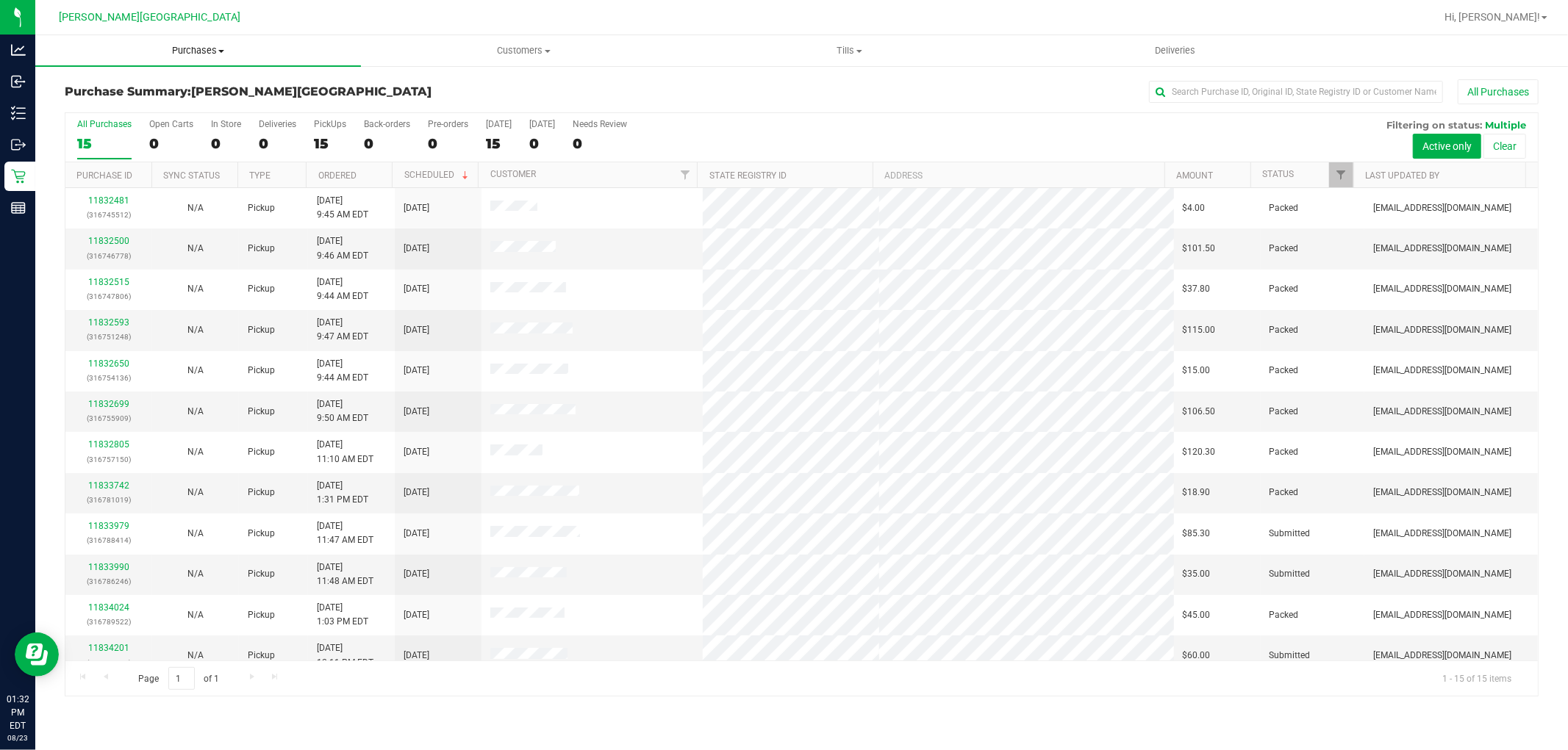
click at [180, 48] on span "Purchases" at bounding box center [197, 51] width 325 height 13
click at [133, 100] on li "Fulfillment" at bounding box center [197, 106] width 325 height 18
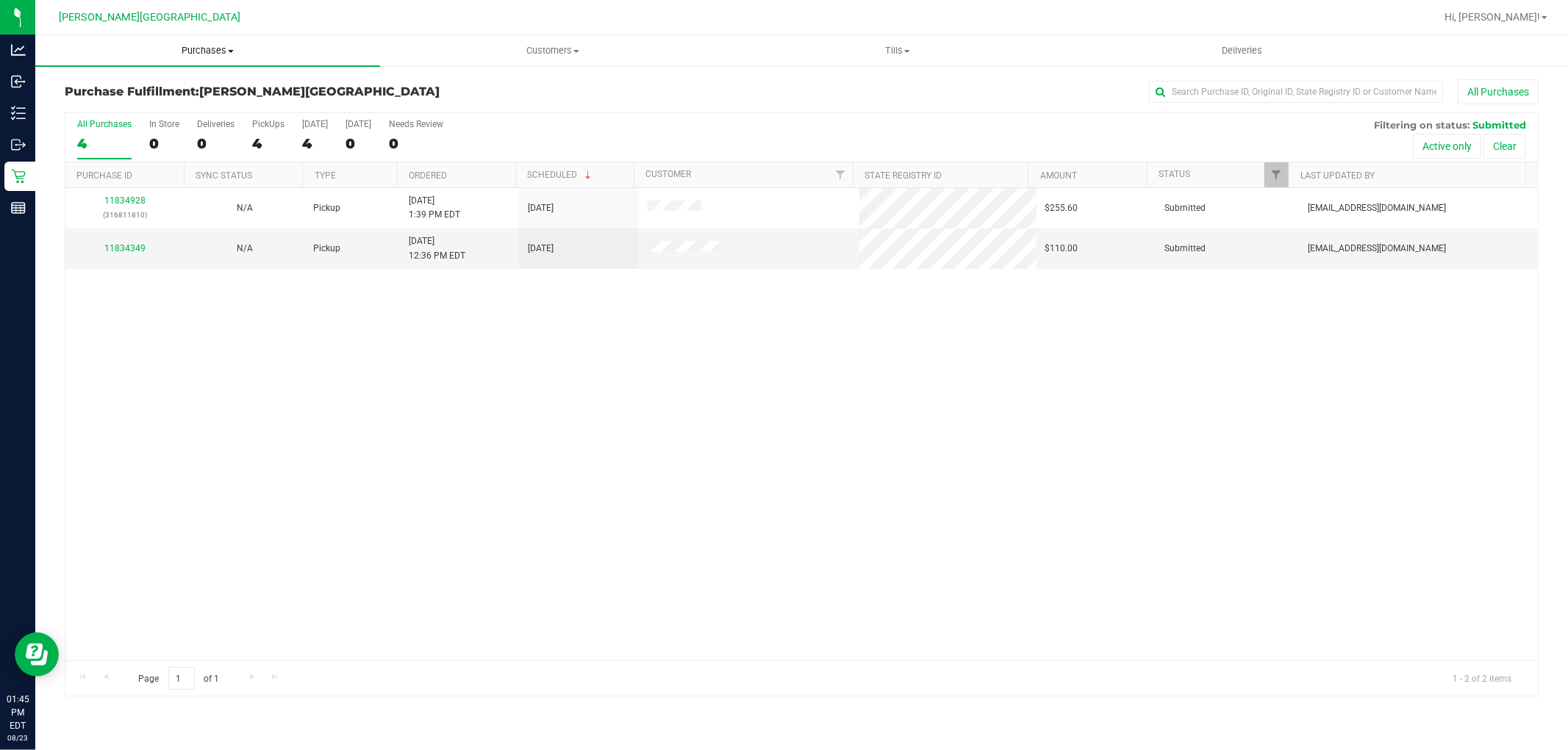
click at [213, 53] on span "Purchases" at bounding box center [207, 51] width 345 height 13
click at [123, 109] on span "Fulfillment" at bounding box center [80, 106] width 91 height 13
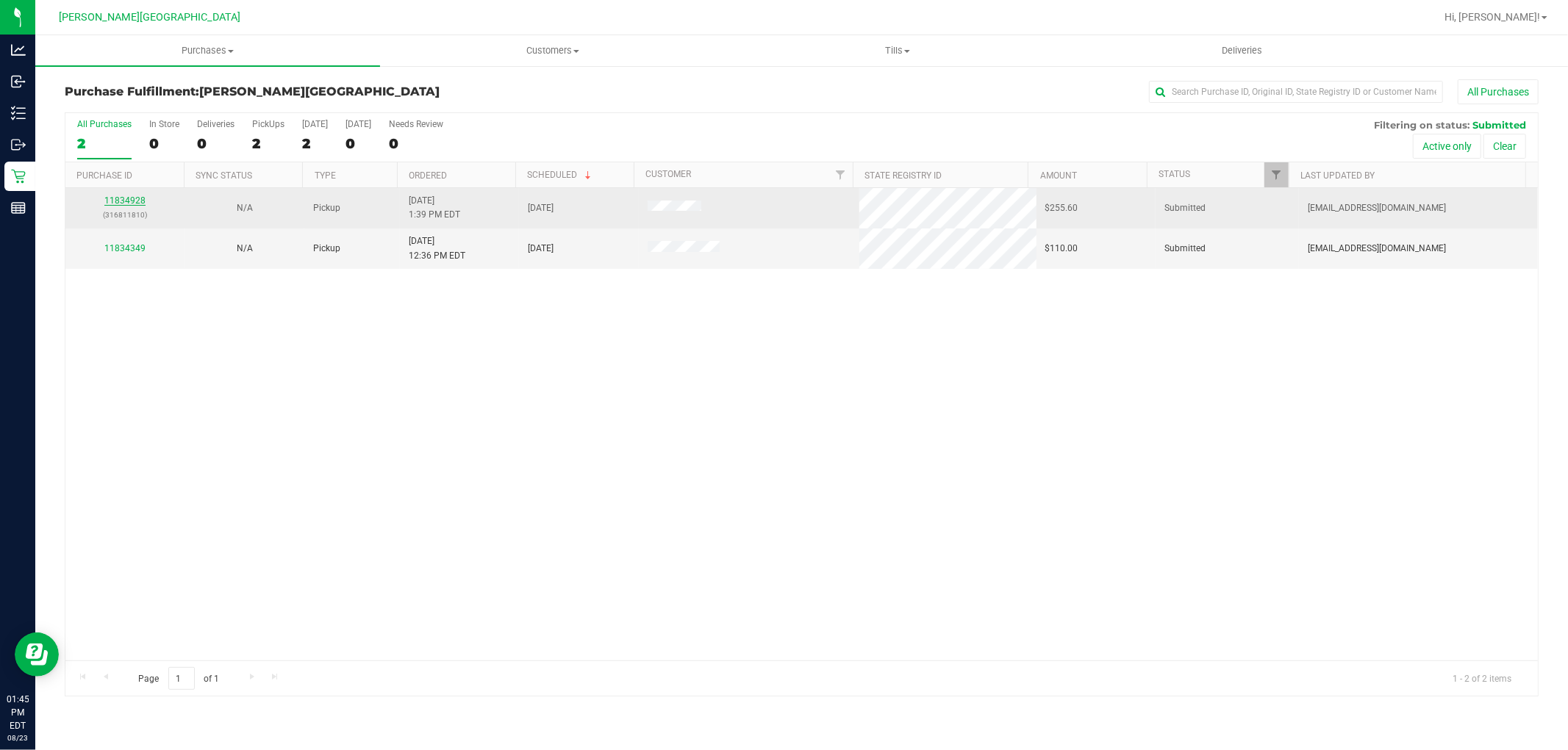
click at [121, 203] on link "11834928" at bounding box center [124, 200] width 41 height 10
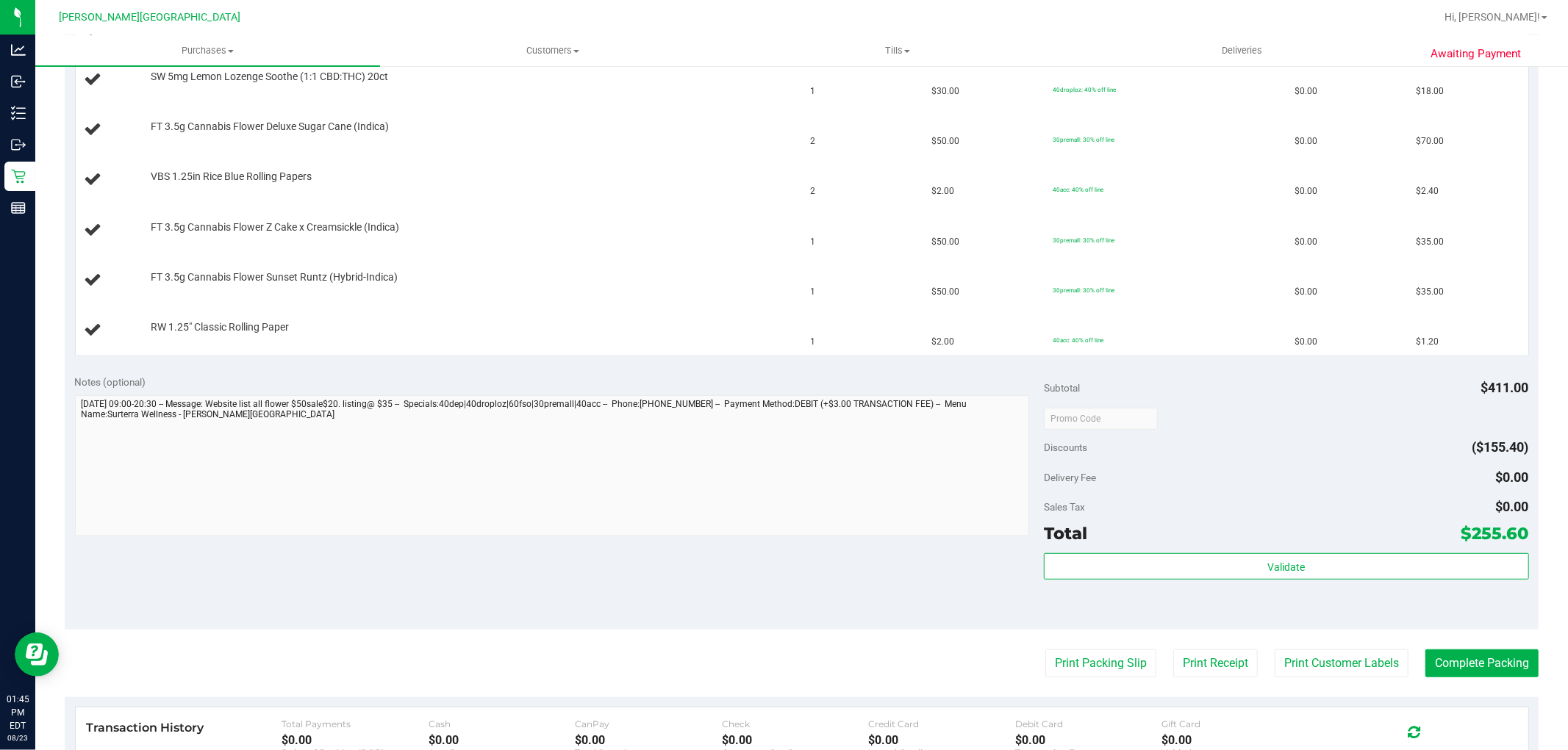
scroll to position [570, 0]
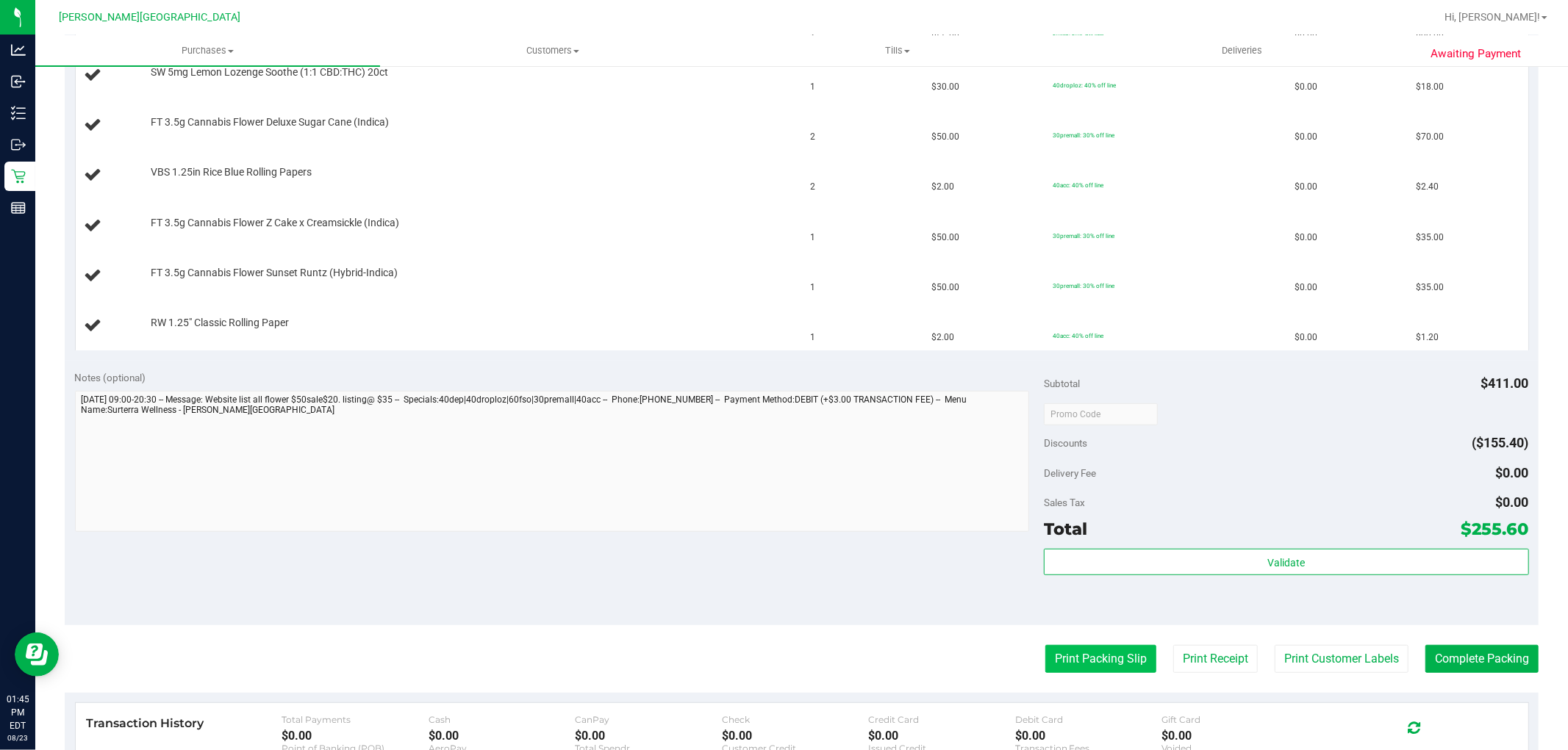
click at [1093, 655] on button "Print Packing Slip" at bounding box center [1101, 659] width 111 height 28
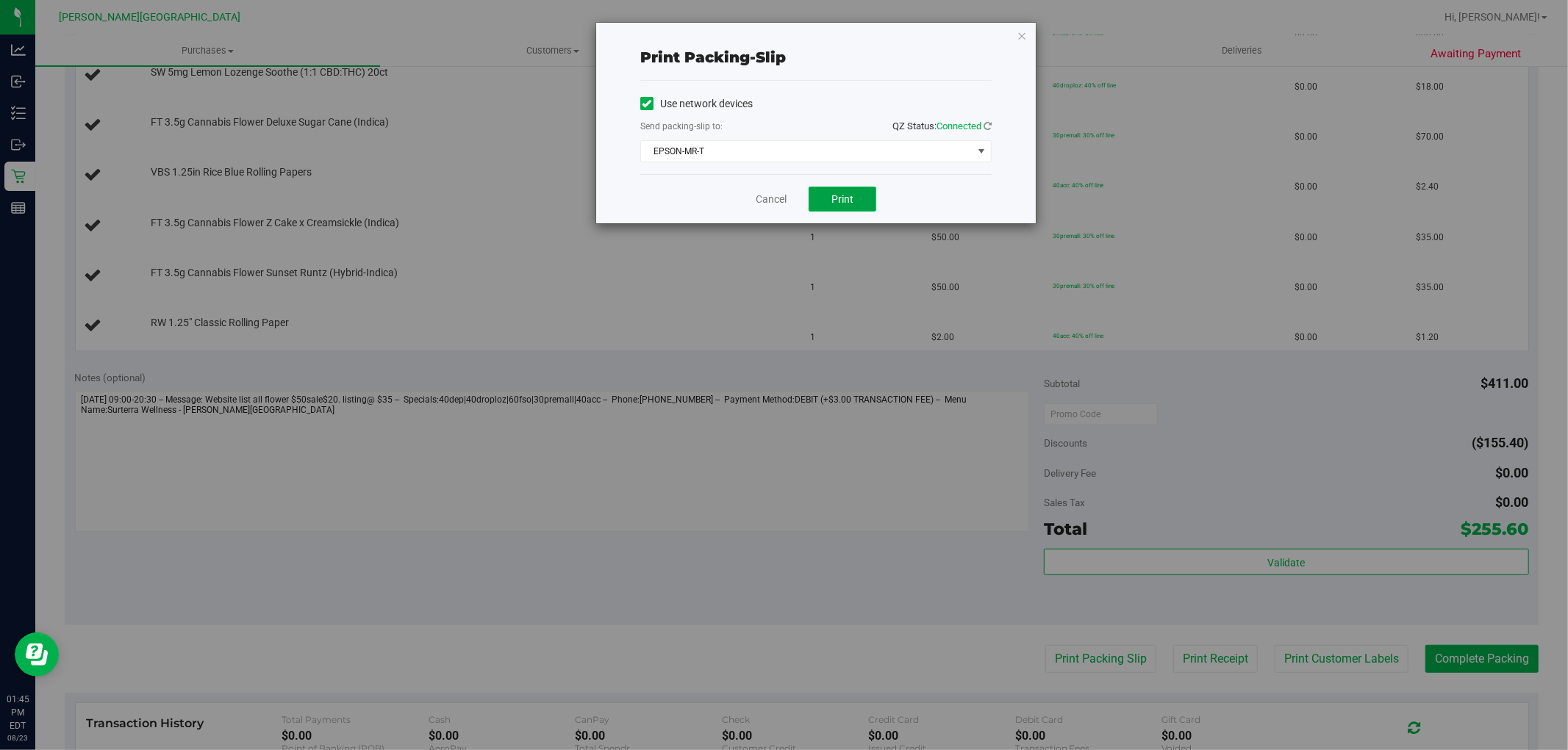
click at [849, 199] on span "Print" at bounding box center [843, 199] width 22 height 12
click at [1022, 35] on icon "button" at bounding box center [1021, 35] width 10 height 18
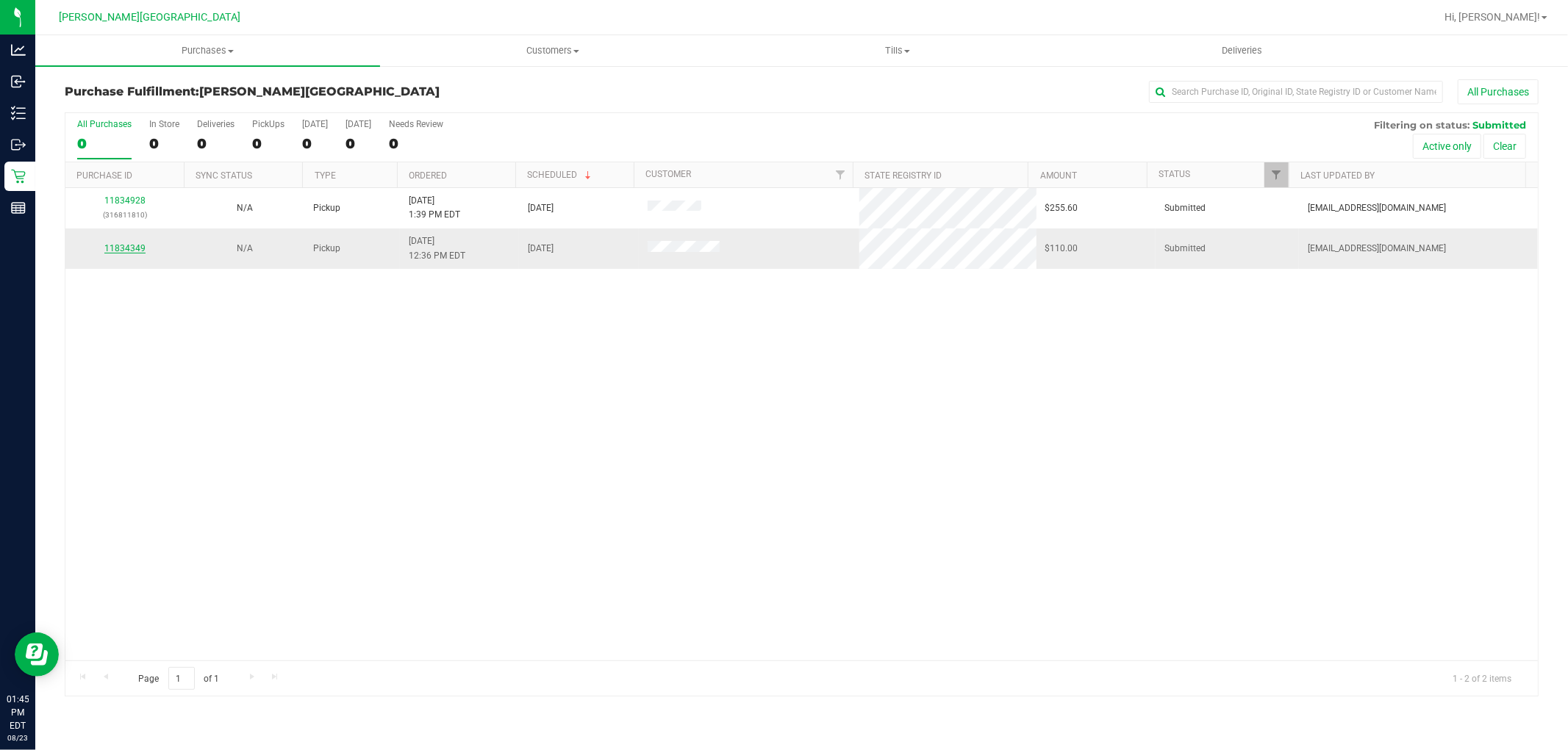
click at [131, 247] on link "11834349" at bounding box center [124, 248] width 41 height 10
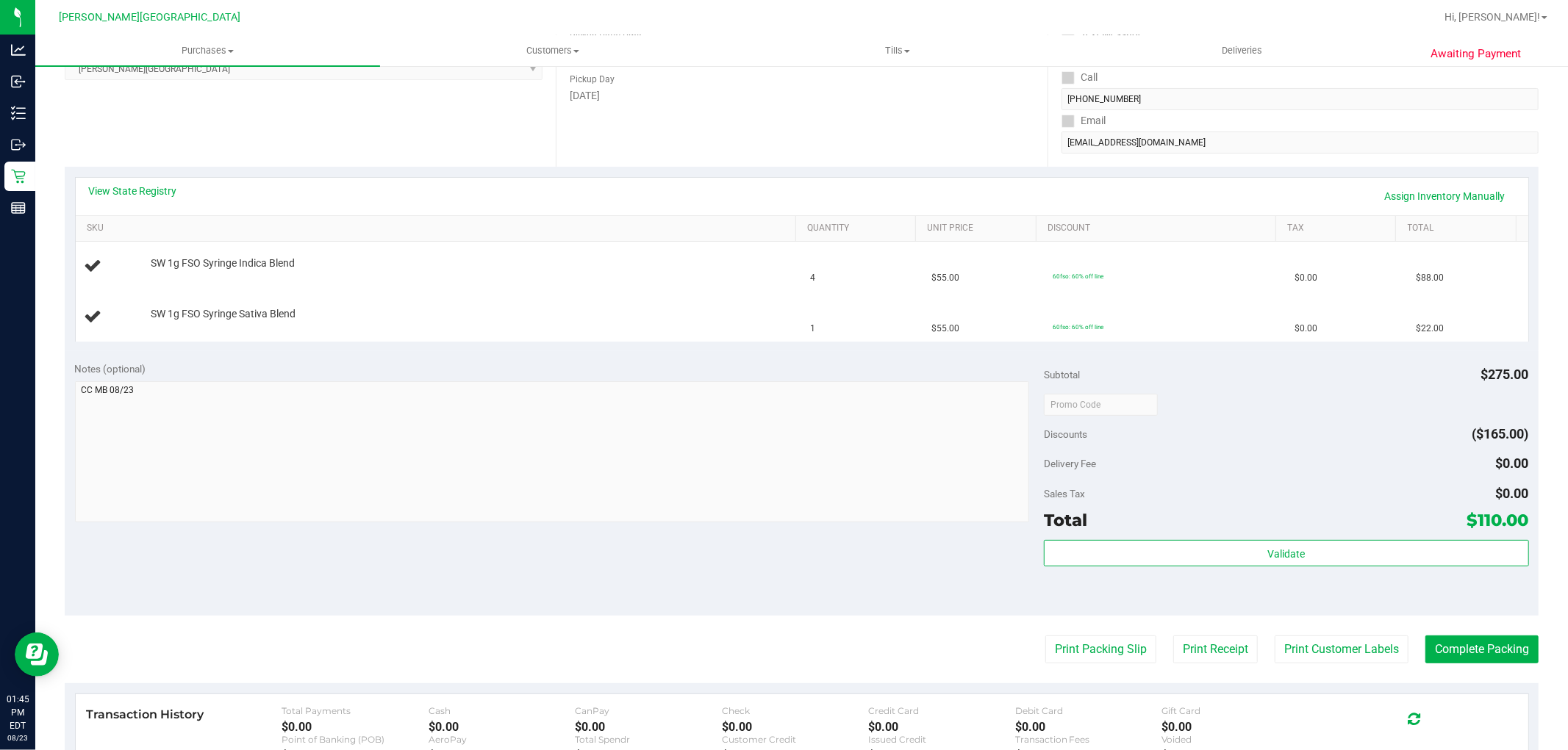
scroll to position [244, 0]
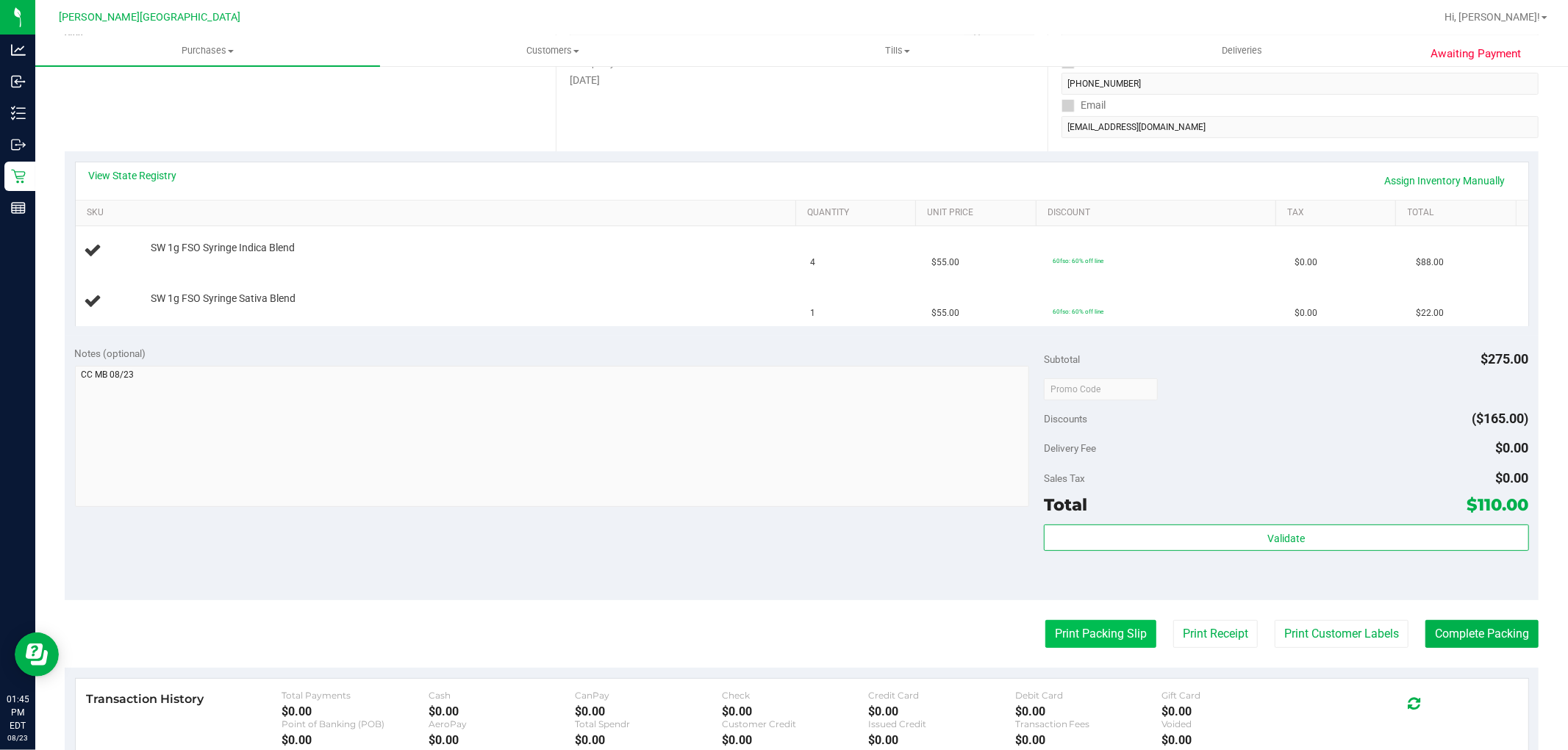
click at [1095, 628] on button "Print Packing Slip" at bounding box center [1101, 634] width 111 height 28
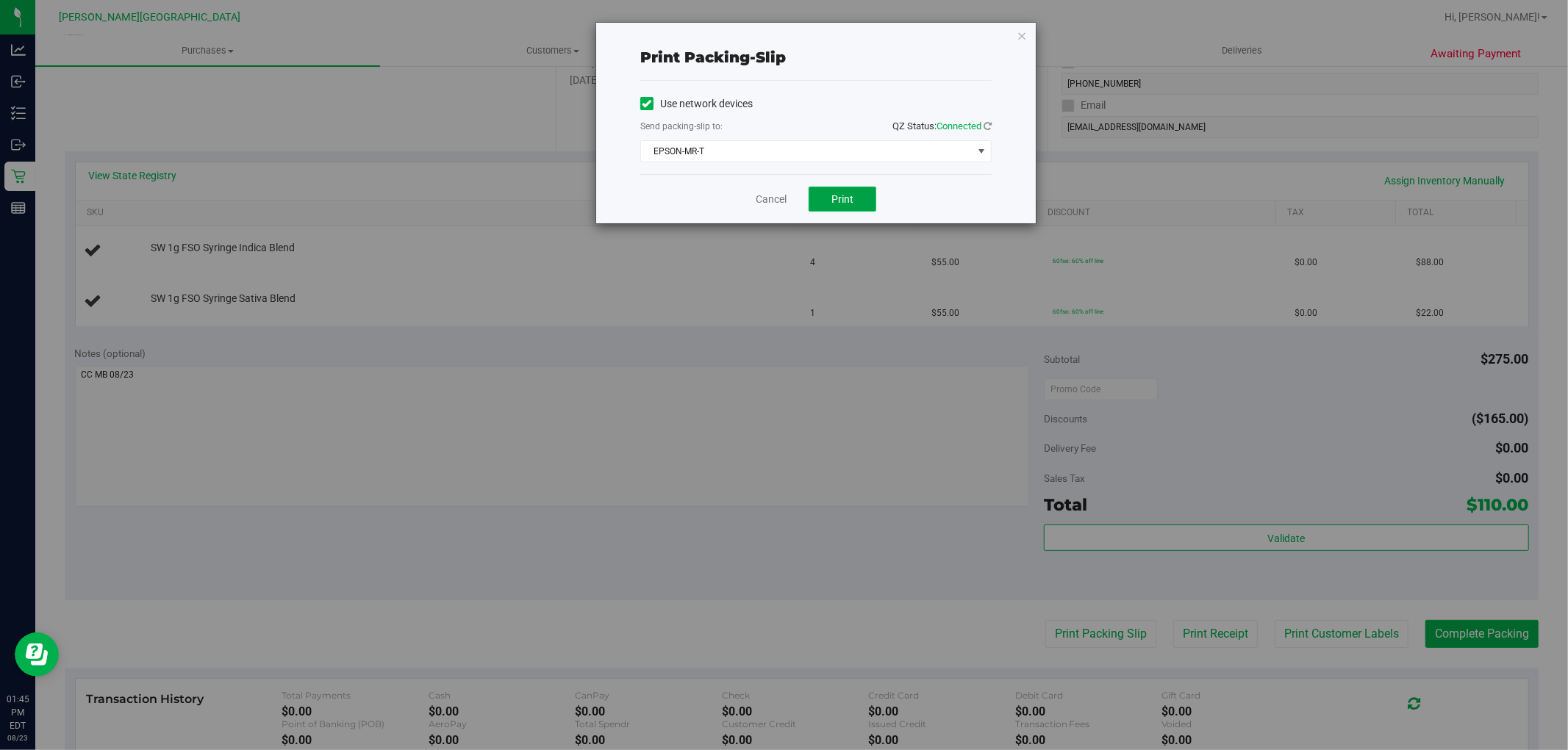
click at [850, 195] on span "Print" at bounding box center [843, 199] width 22 height 12
click at [769, 205] on link "Cancel" at bounding box center [771, 199] width 30 height 16
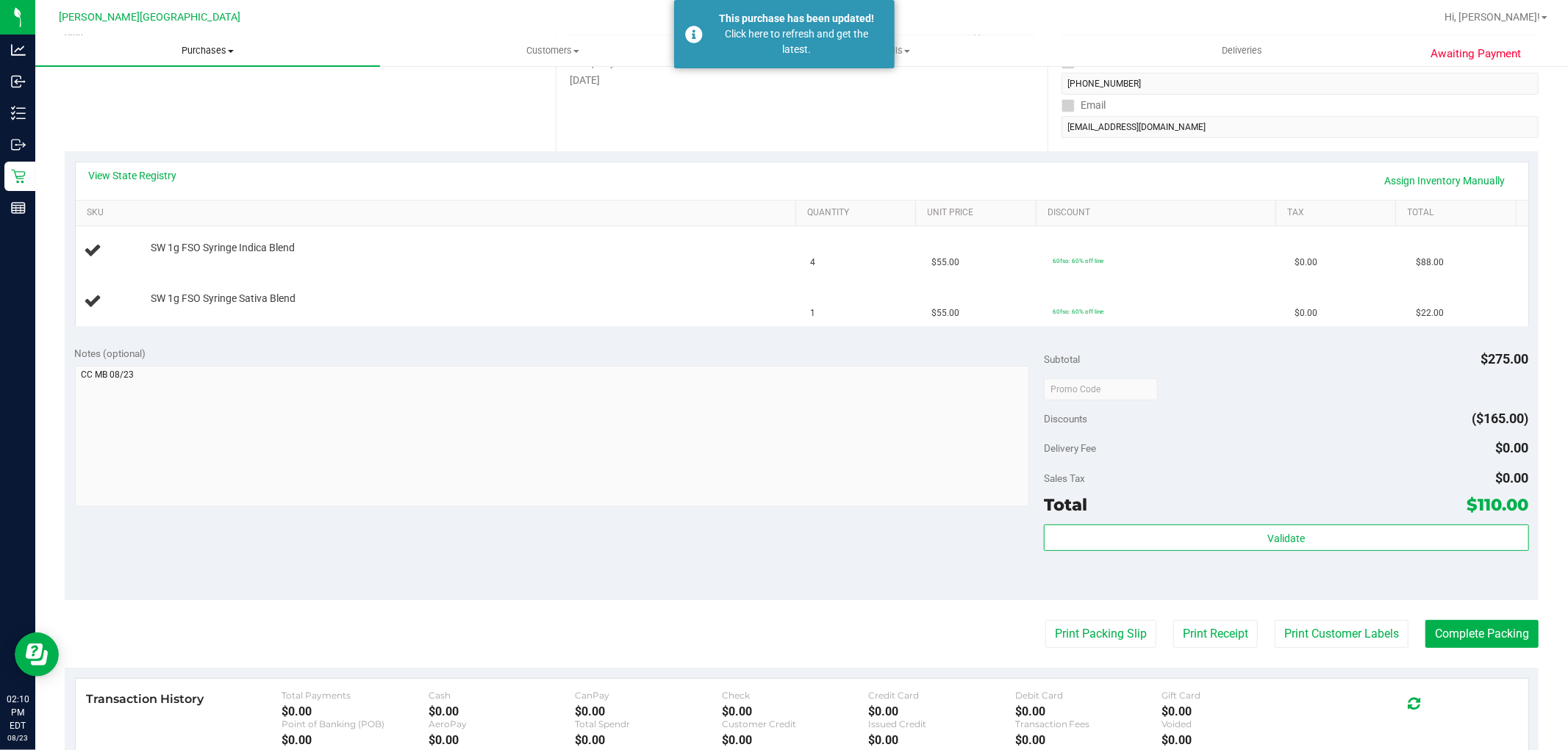
click at [208, 56] on span "Purchases" at bounding box center [207, 51] width 345 height 13
click at [112, 100] on span "Fulfillment" at bounding box center [80, 106] width 91 height 13
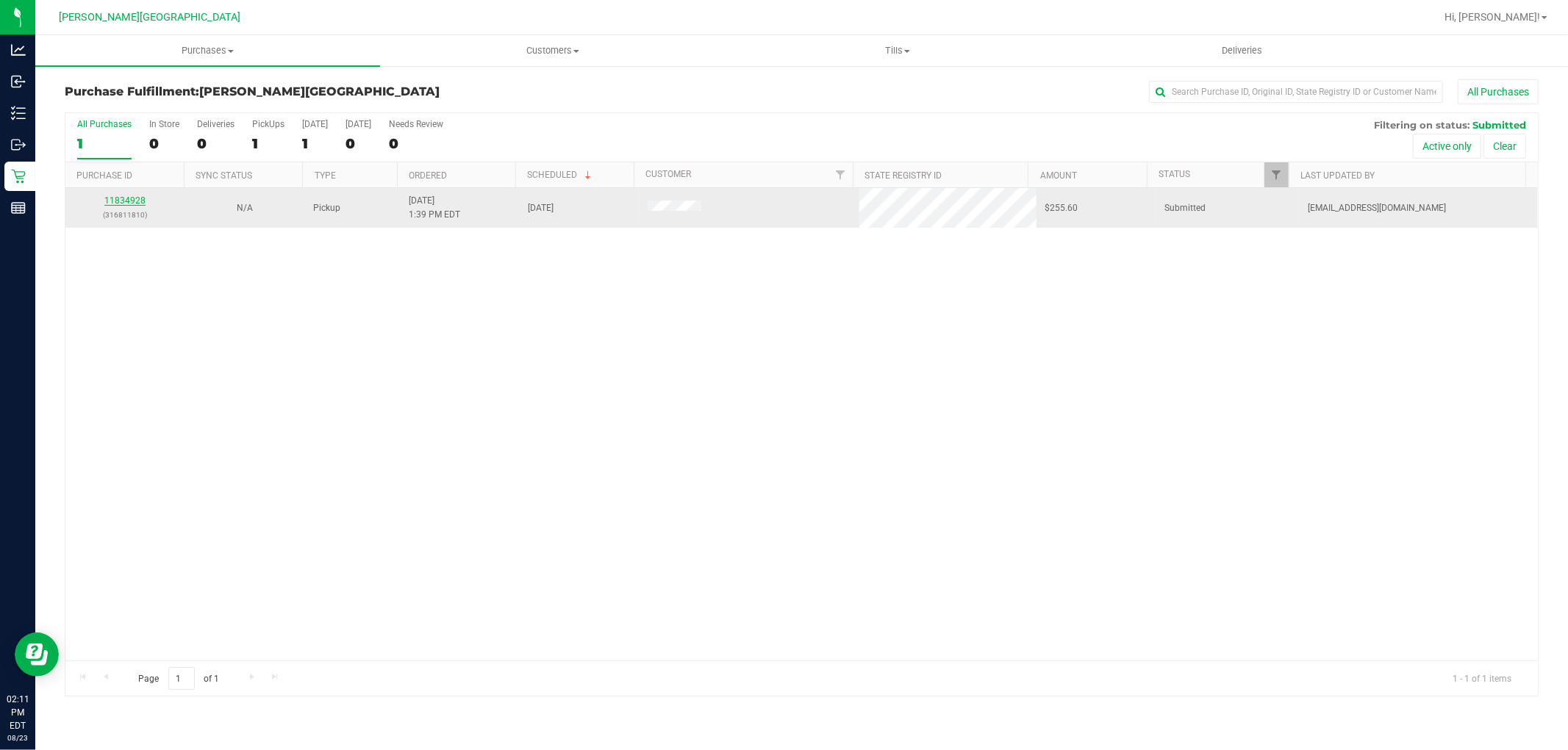
click at [139, 200] on link "11834928" at bounding box center [124, 200] width 41 height 10
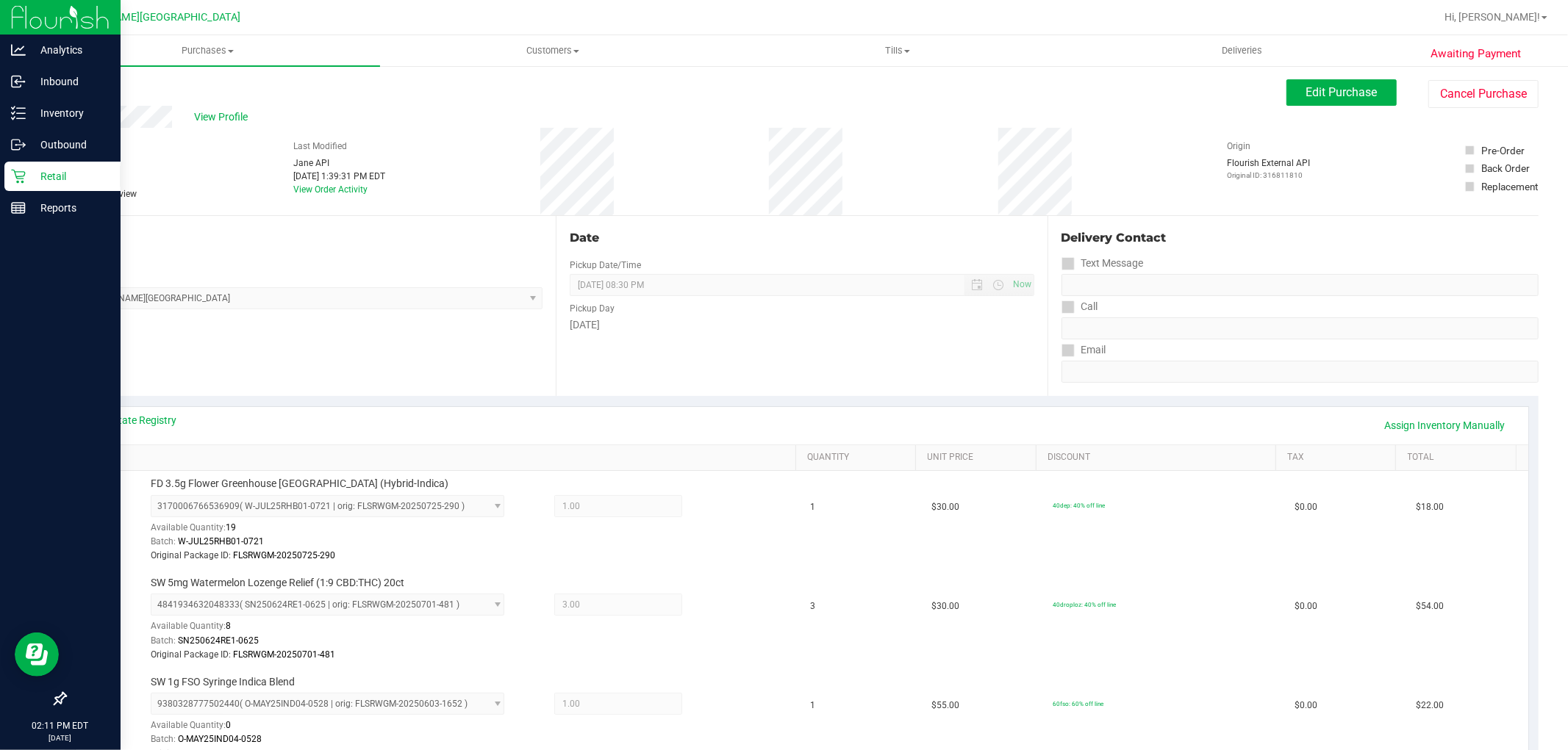
click at [22, 177] on icon at bounding box center [18, 176] width 15 height 15
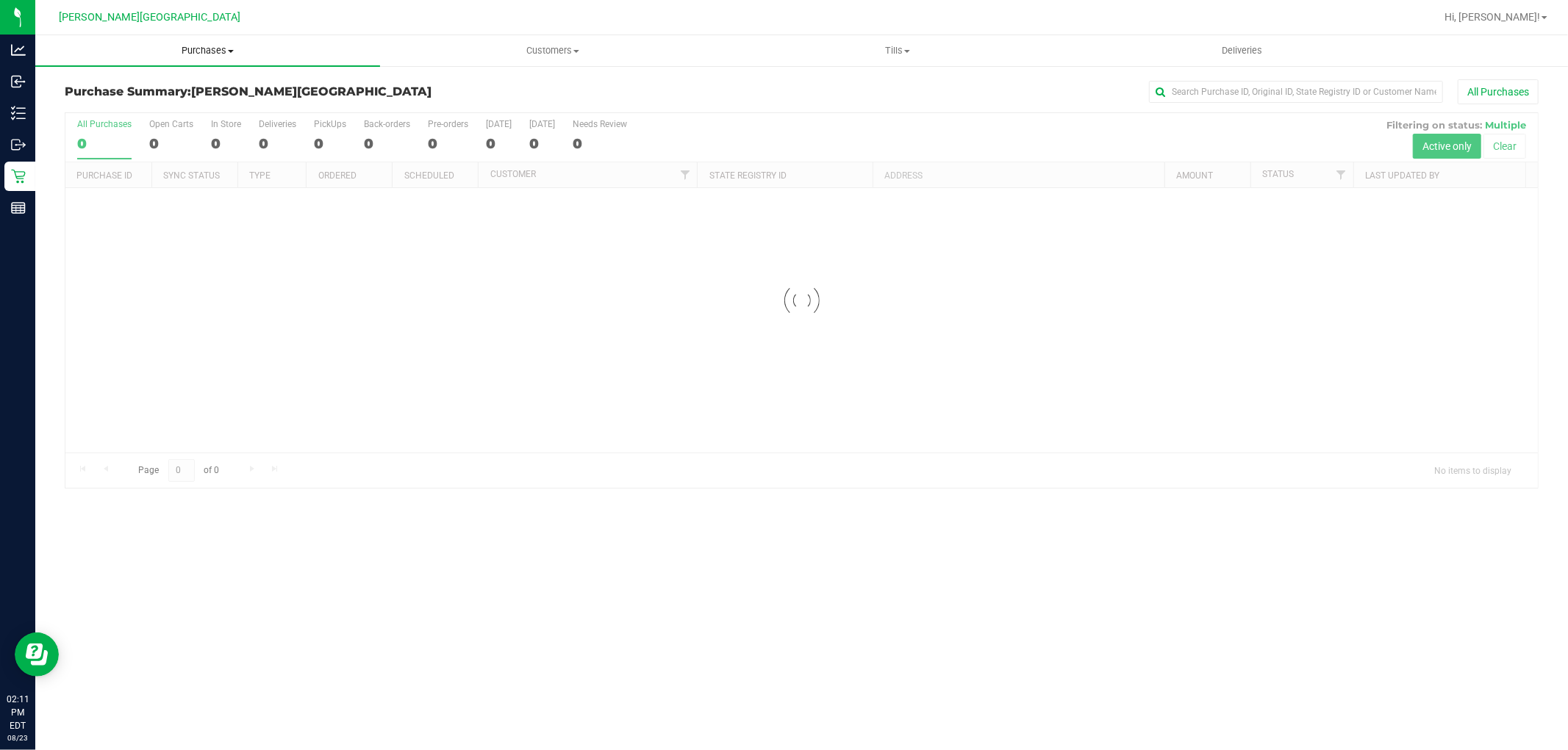
click at [206, 48] on span "Purchases" at bounding box center [207, 51] width 345 height 13
click at [109, 106] on span "Fulfillment" at bounding box center [80, 106] width 91 height 13
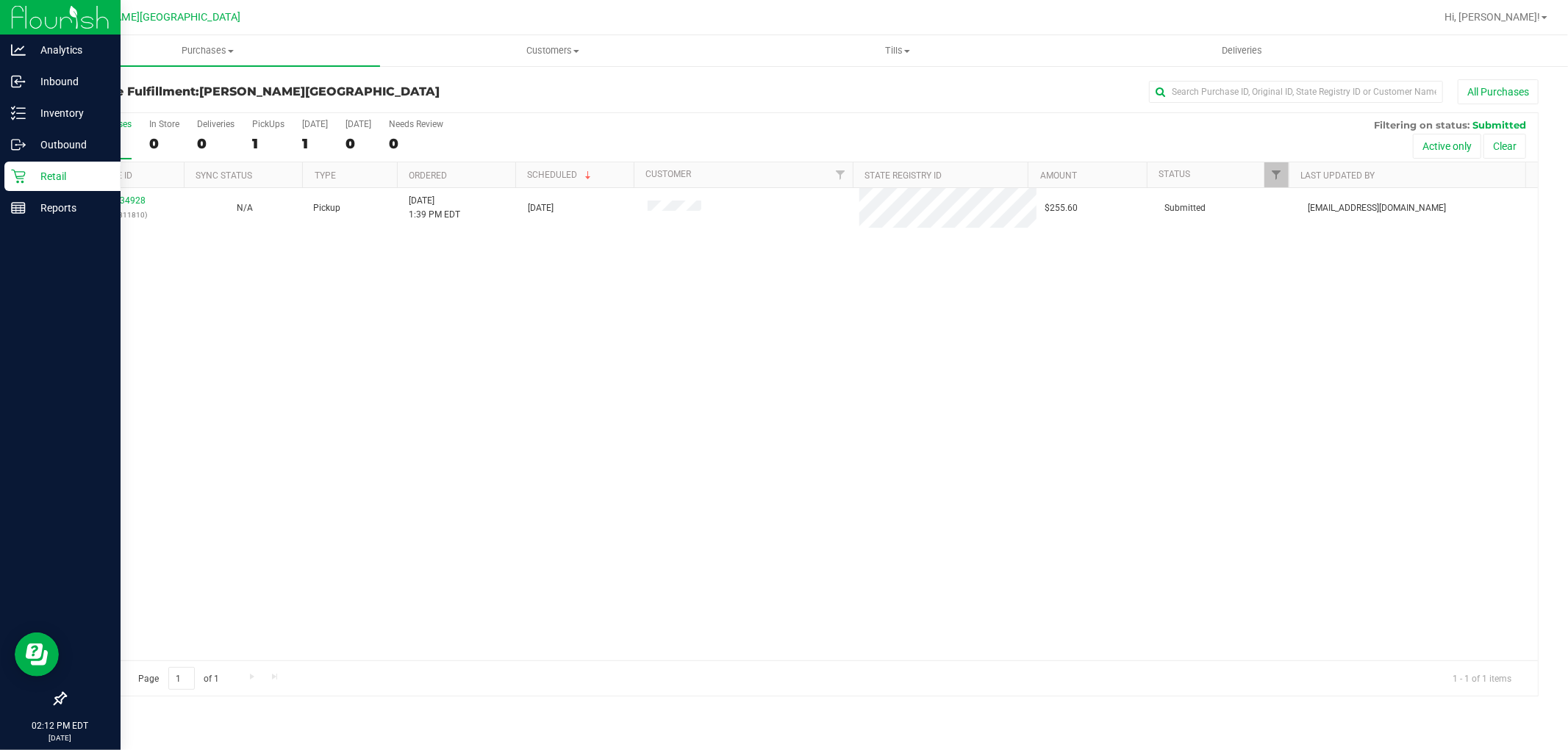
click at [26, 174] on p "Retail" at bounding box center [70, 176] width 88 height 18
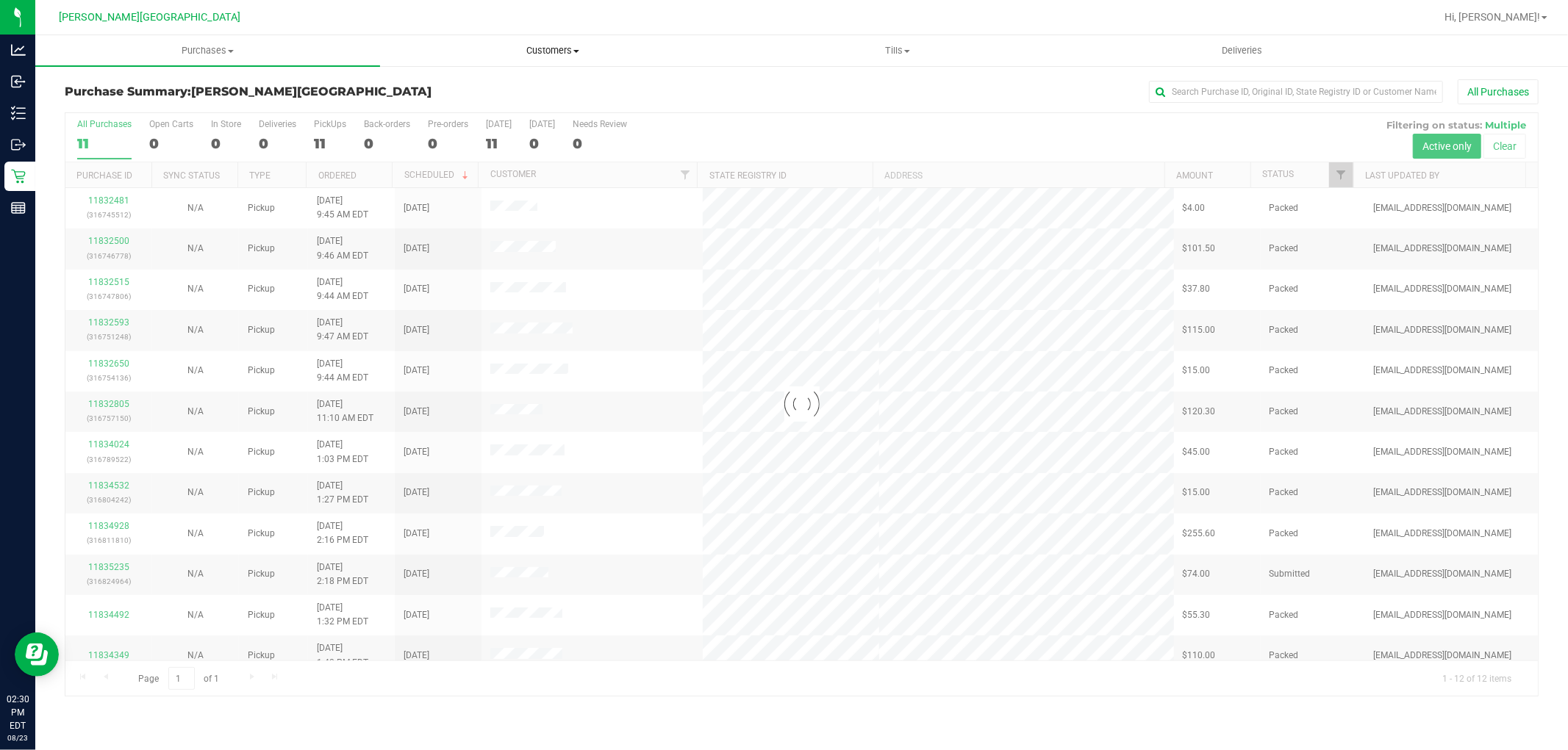
click at [538, 52] on span "Customers" at bounding box center [552, 51] width 343 height 13
click at [466, 86] on span "All customers" at bounding box center [432, 88] width 106 height 13
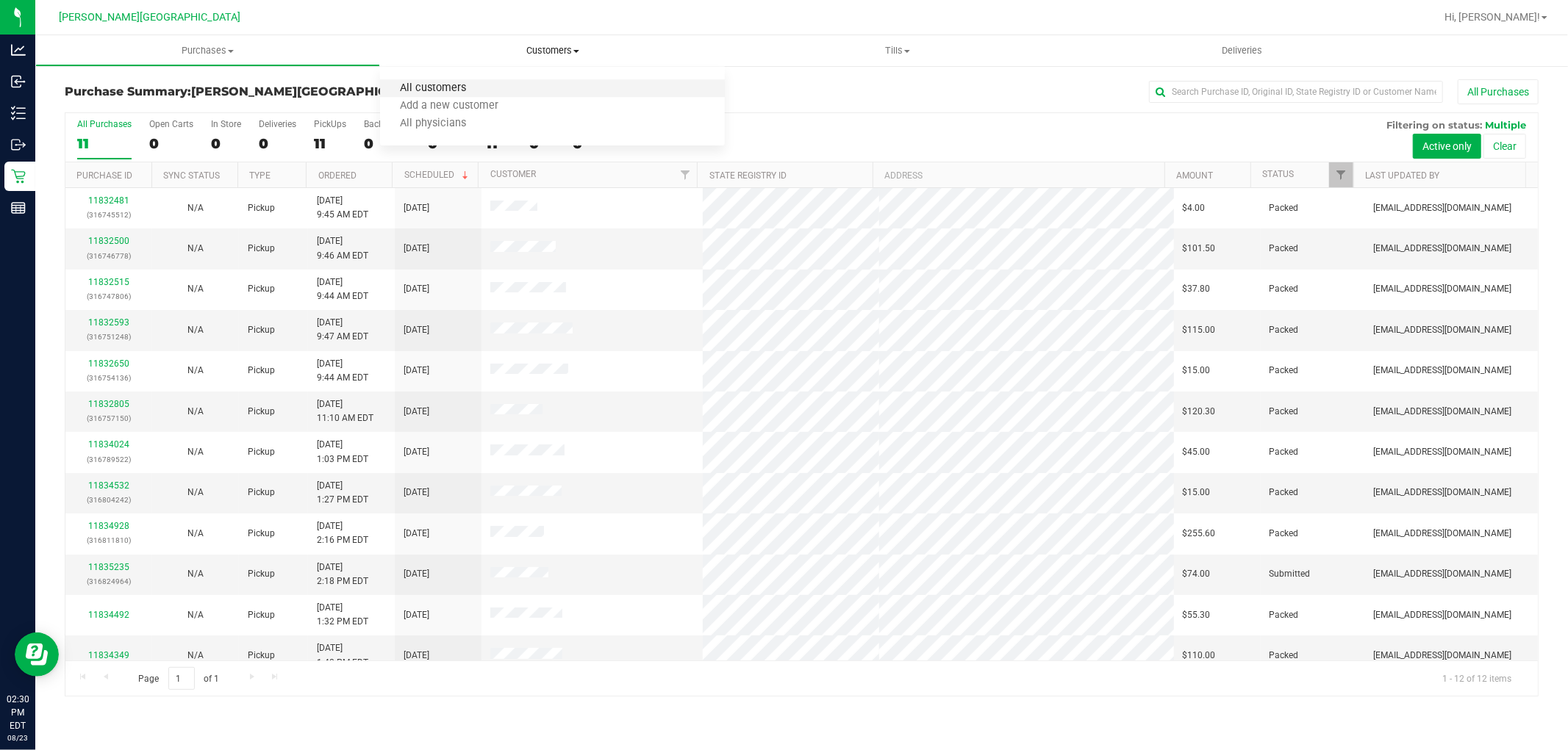
click at [439, 84] on span "All customers" at bounding box center [432, 88] width 106 height 13
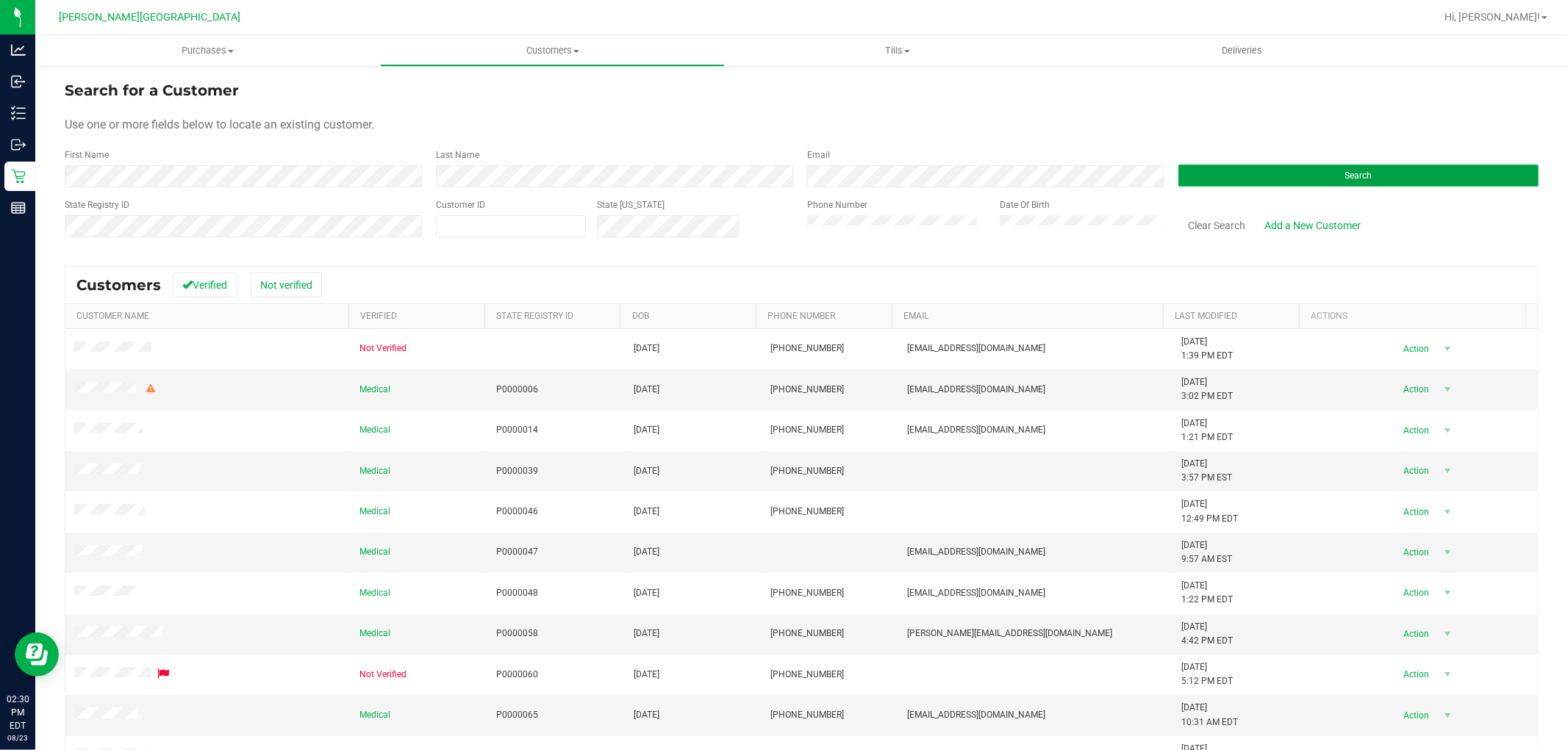
click at [1223, 170] on button "Search" at bounding box center [1358, 176] width 360 height 22
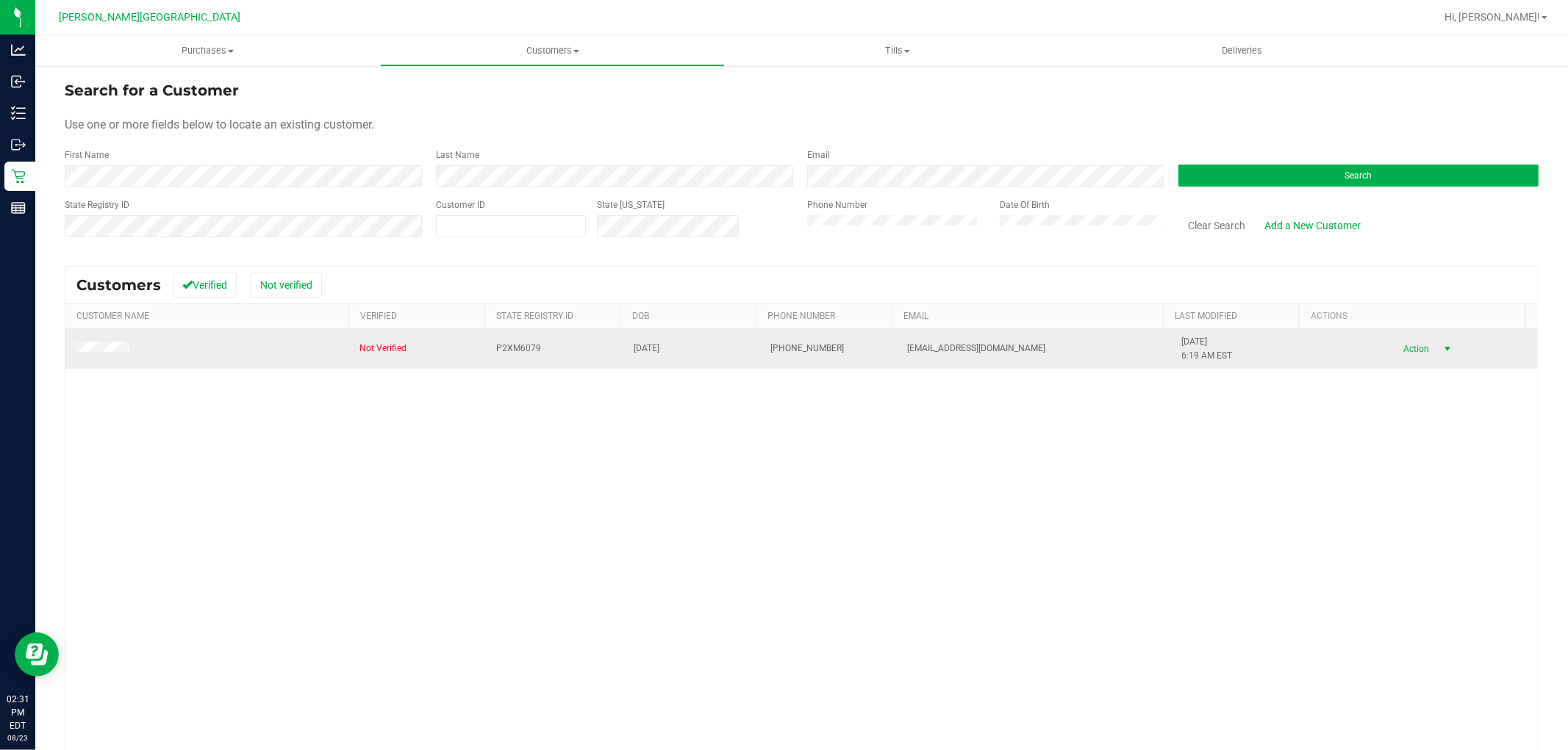
click at [1438, 356] on span "select" at bounding box center [1447, 349] width 18 height 20
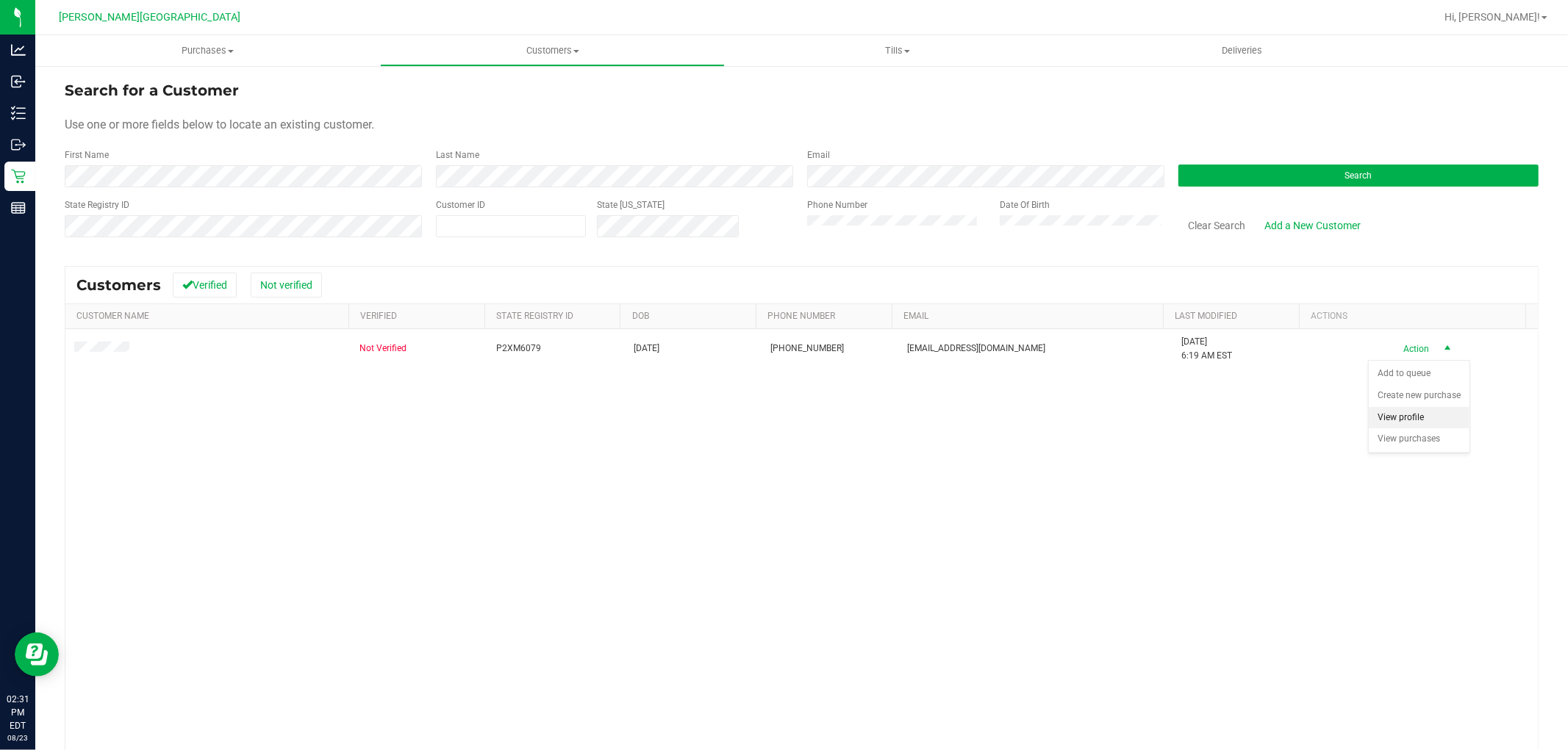
click at [1404, 420] on li "View profile" at bounding box center [1418, 418] width 100 height 22
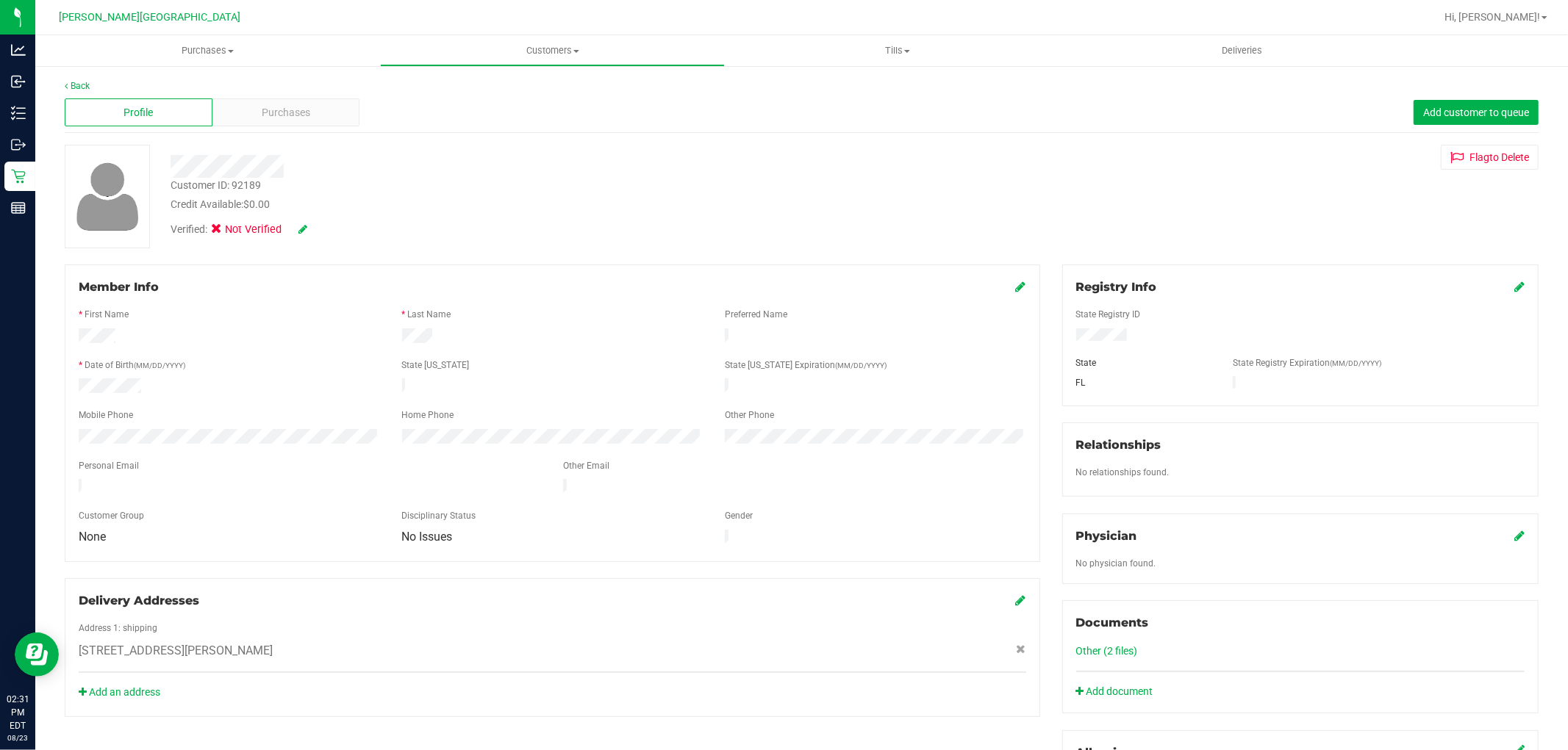
click at [312, 224] on div "Verified: Not Verified" at bounding box center [284, 230] width 227 height 17
click at [311, 225] on div "Verified: Not Verified" at bounding box center [284, 230] width 227 height 17
click at [304, 228] on icon at bounding box center [303, 229] width 9 height 10
click at [223, 231] on icon at bounding box center [220, 231] width 9 height 0
click at [0, 0] on input "Medical" at bounding box center [0, 0] width 0 height 0
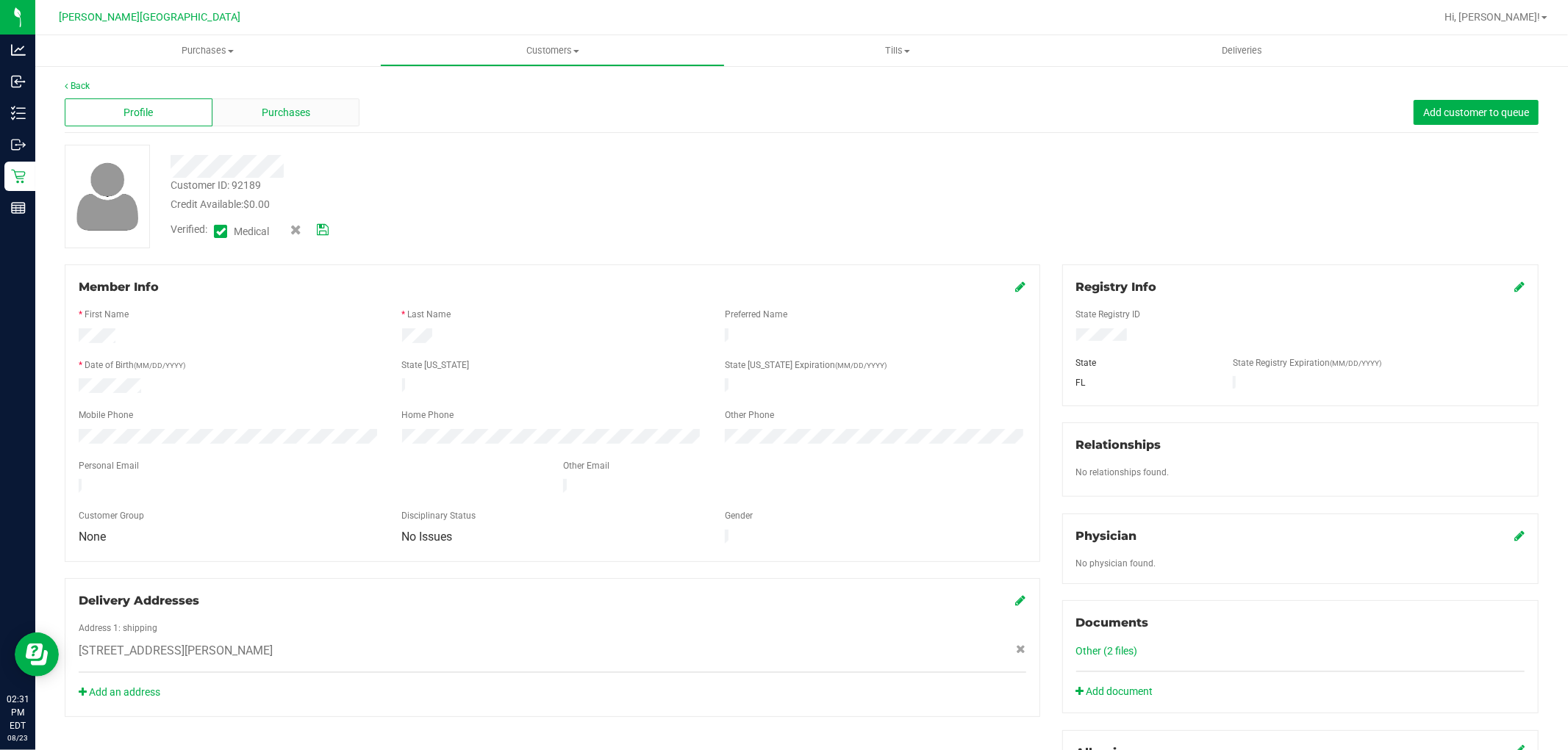
click at [287, 125] on div "Purchases" at bounding box center [286, 112] width 147 height 28
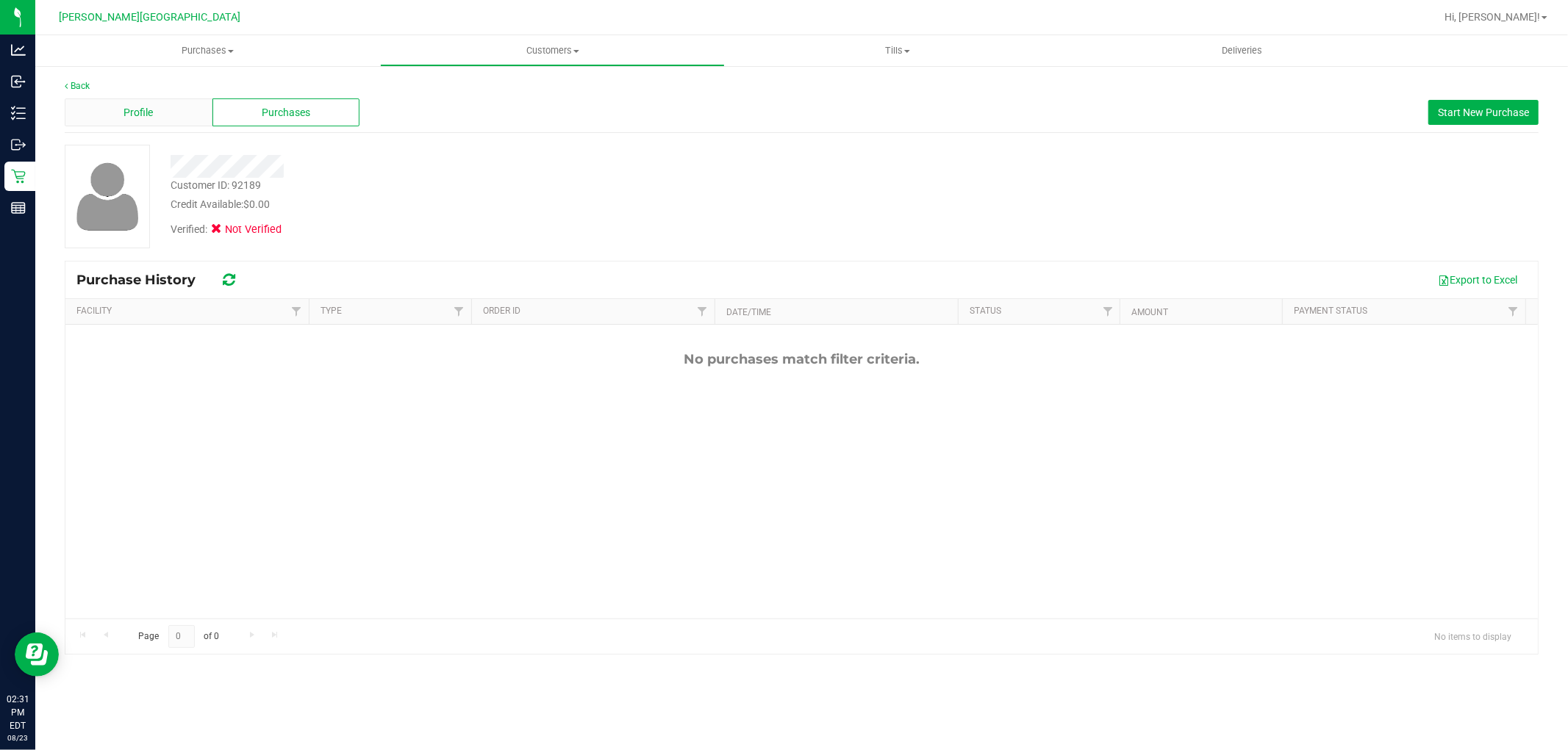
click at [111, 107] on div "Profile" at bounding box center [138, 112] width 147 height 28
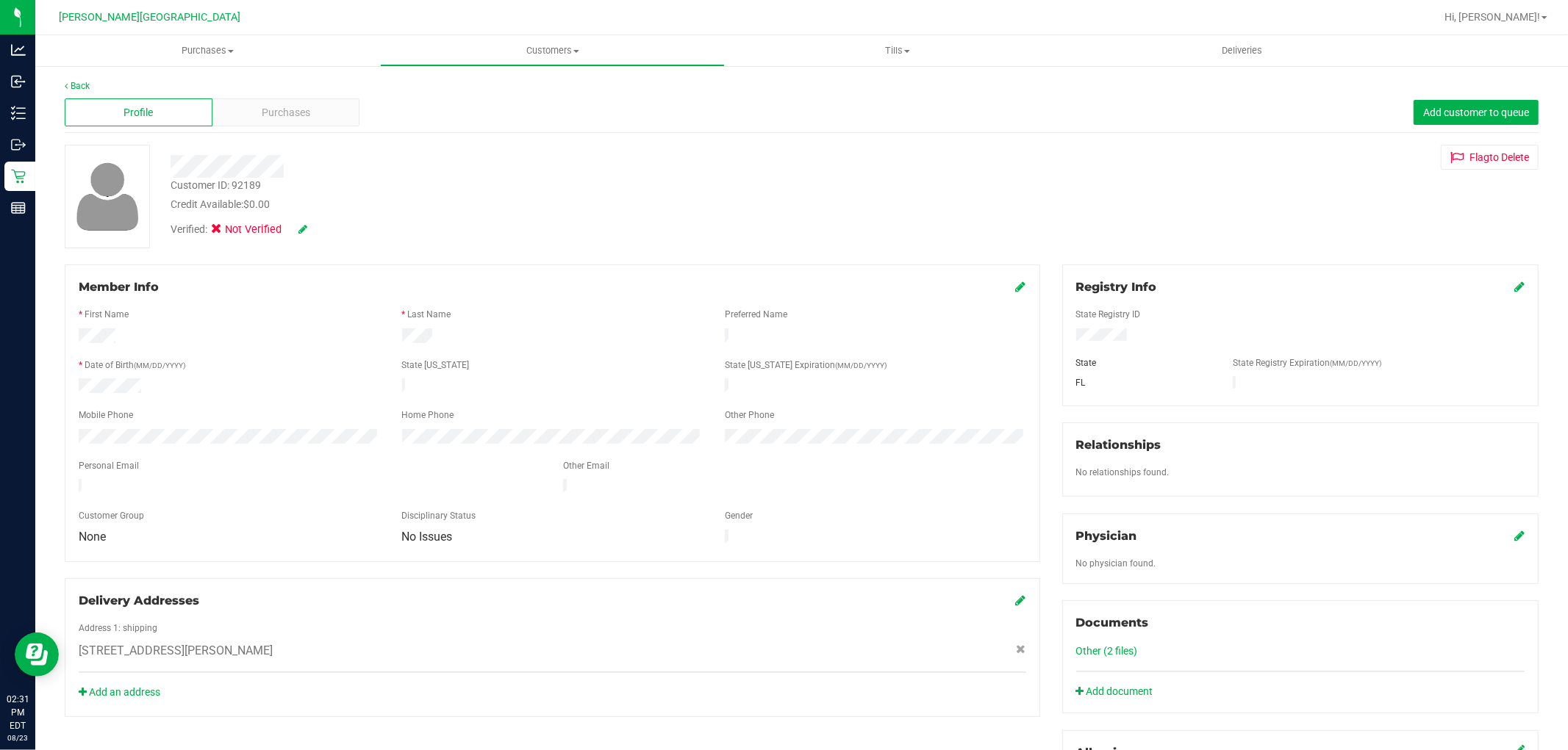
click at [302, 227] on icon at bounding box center [303, 229] width 9 height 10
click at [225, 234] on span at bounding box center [220, 231] width 13 height 13
click at [0, 0] on input "Medical" at bounding box center [0, 0] width 0 height 0
click at [327, 231] on icon at bounding box center [323, 229] width 12 height 10
click at [1432, 100] on button "Add customer to queue" at bounding box center [1476, 111] width 125 height 25
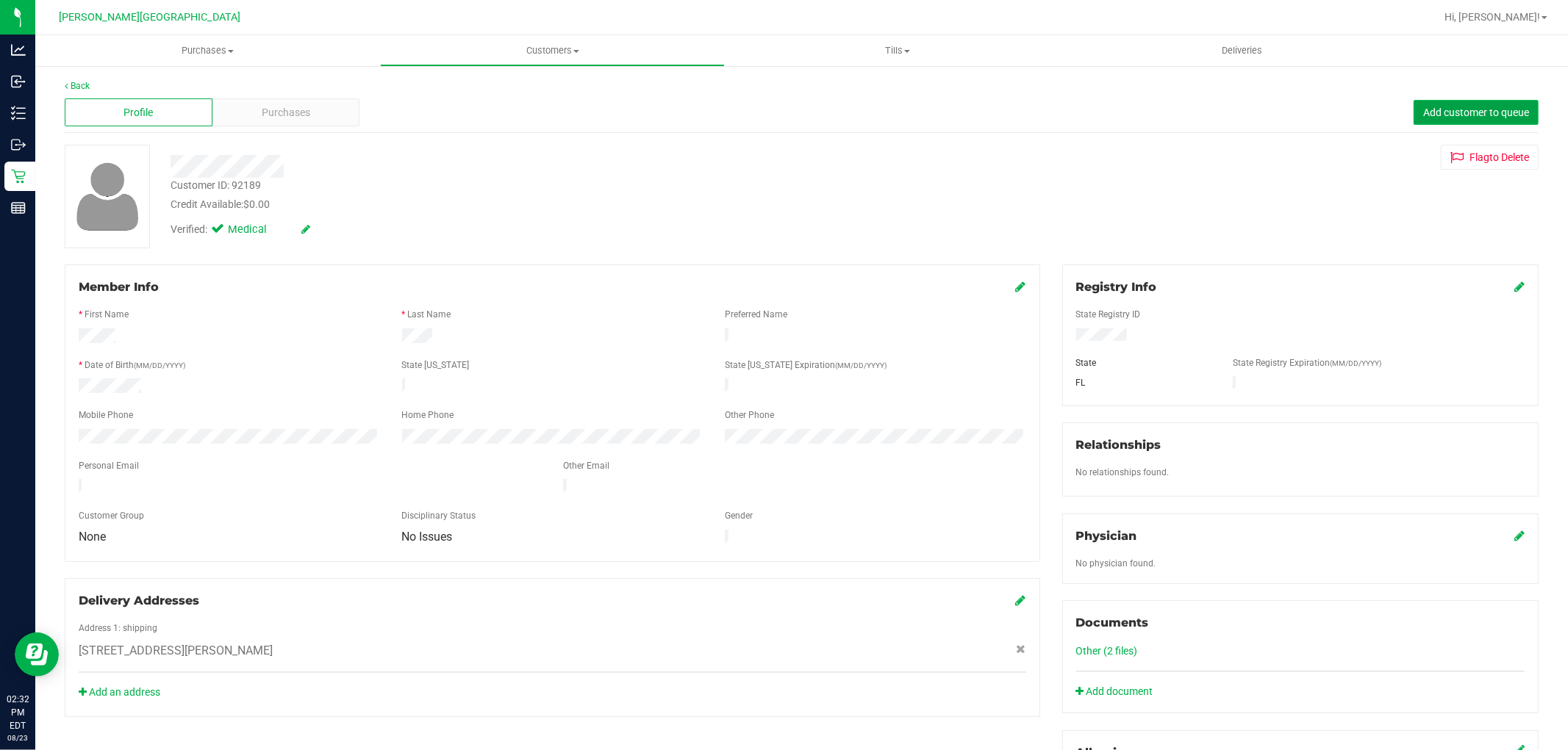
click at [1430, 104] on button "Add customer to queue" at bounding box center [1476, 111] width 125 height 25
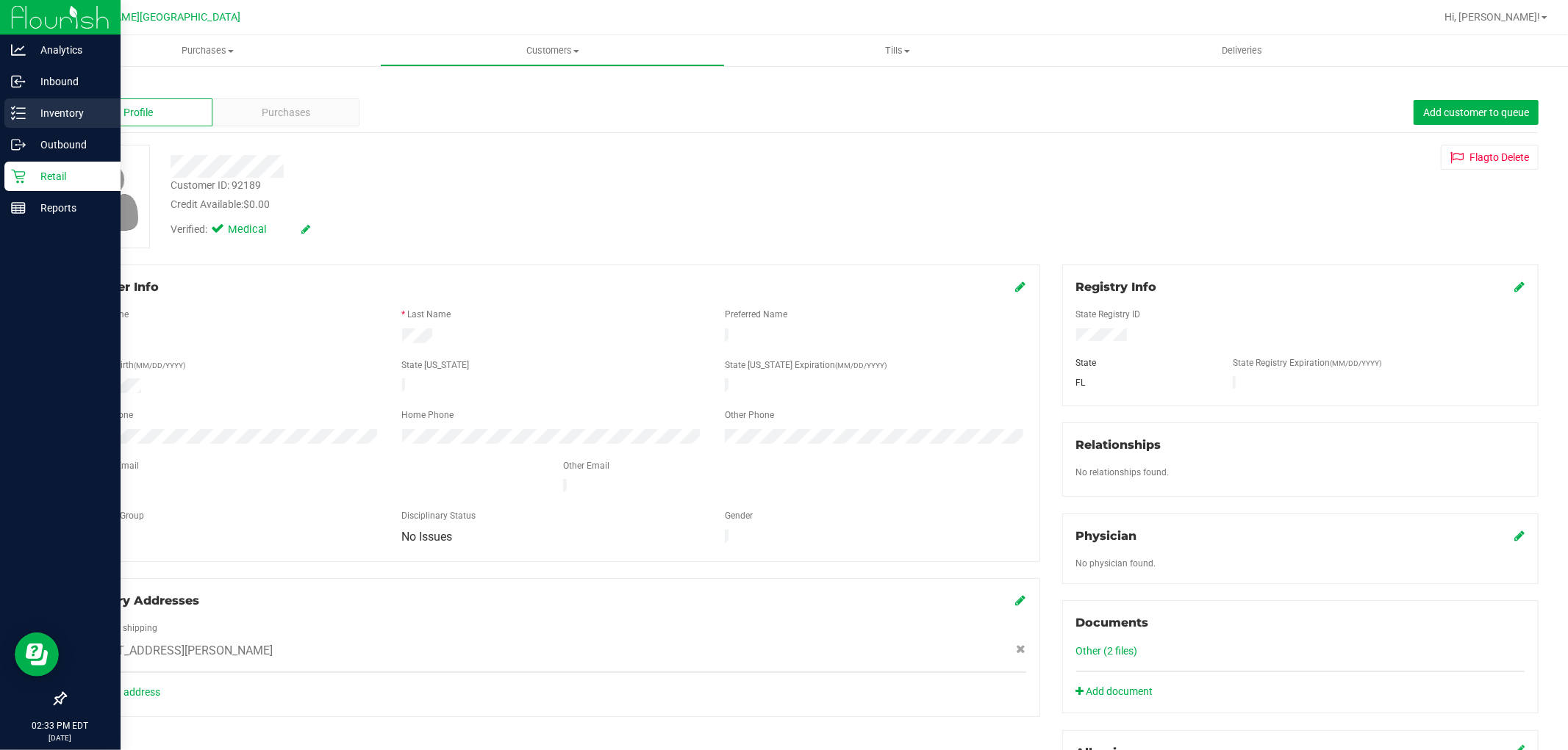
click at [30, 111] on p "Inventory" at bounding box center [70, 112] width 88 height 18
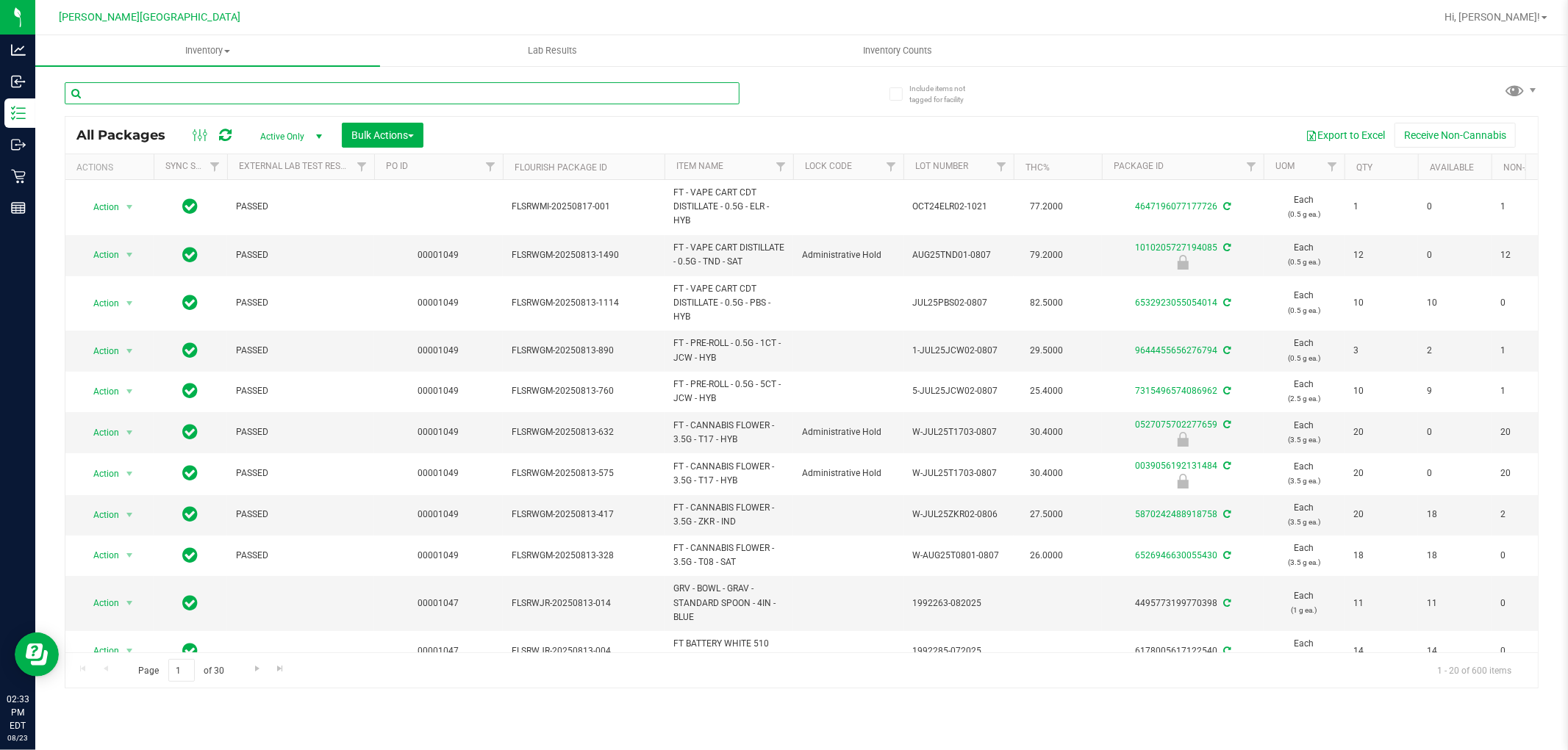
click at [236, 88] on input "text" at bounding box center [402, 93] width 675 height 22
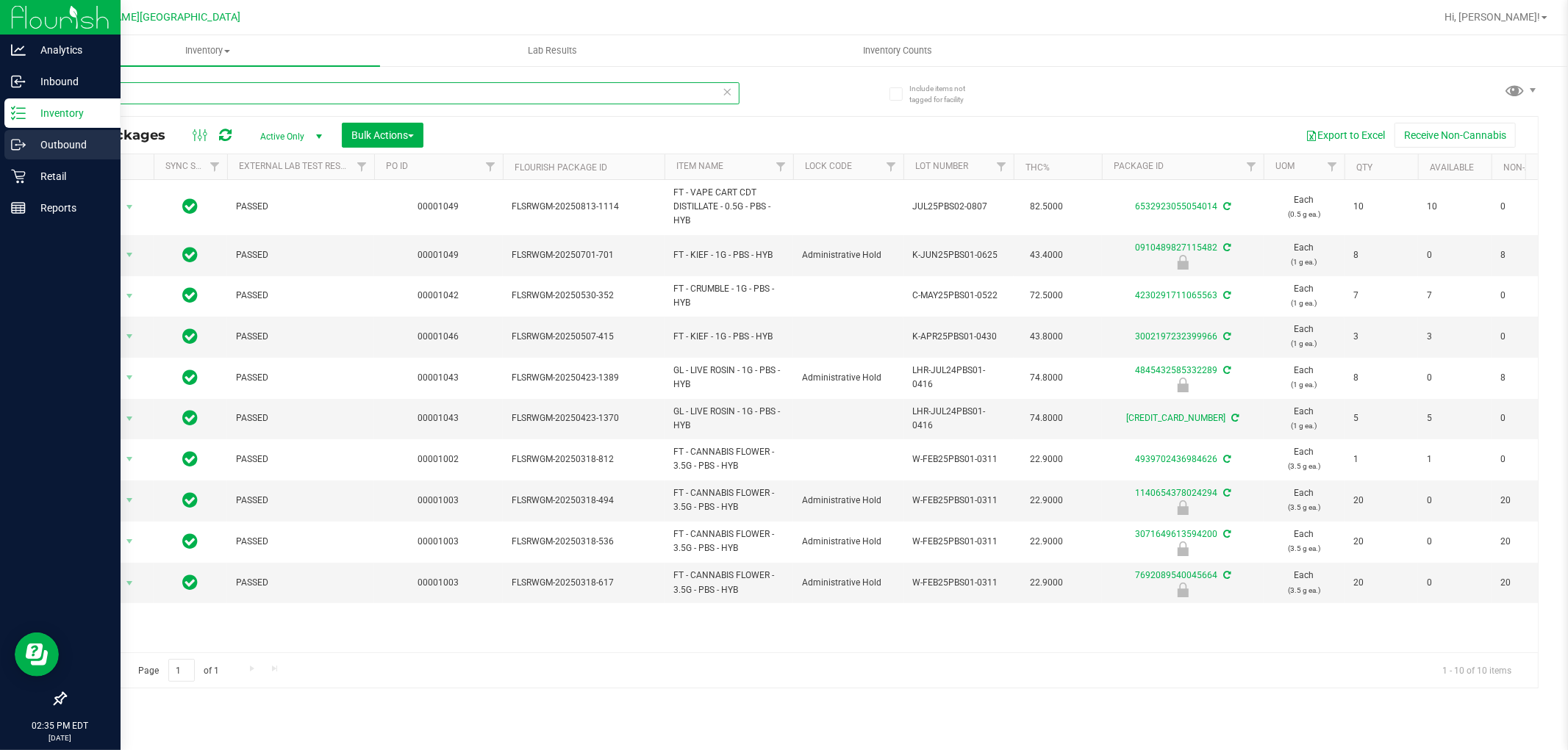
drag, startPoint x: 205, startPoint y: 96, endPoint x: 0, endPoint y: 145, distance: 210.8
click at [0, 145] on div "Analytics Inbound Inventory Outbound Retail Reports 02:35 PM EDT [DATE] 08/23 […" at bounding box center [784, 375] width 1568 height 750
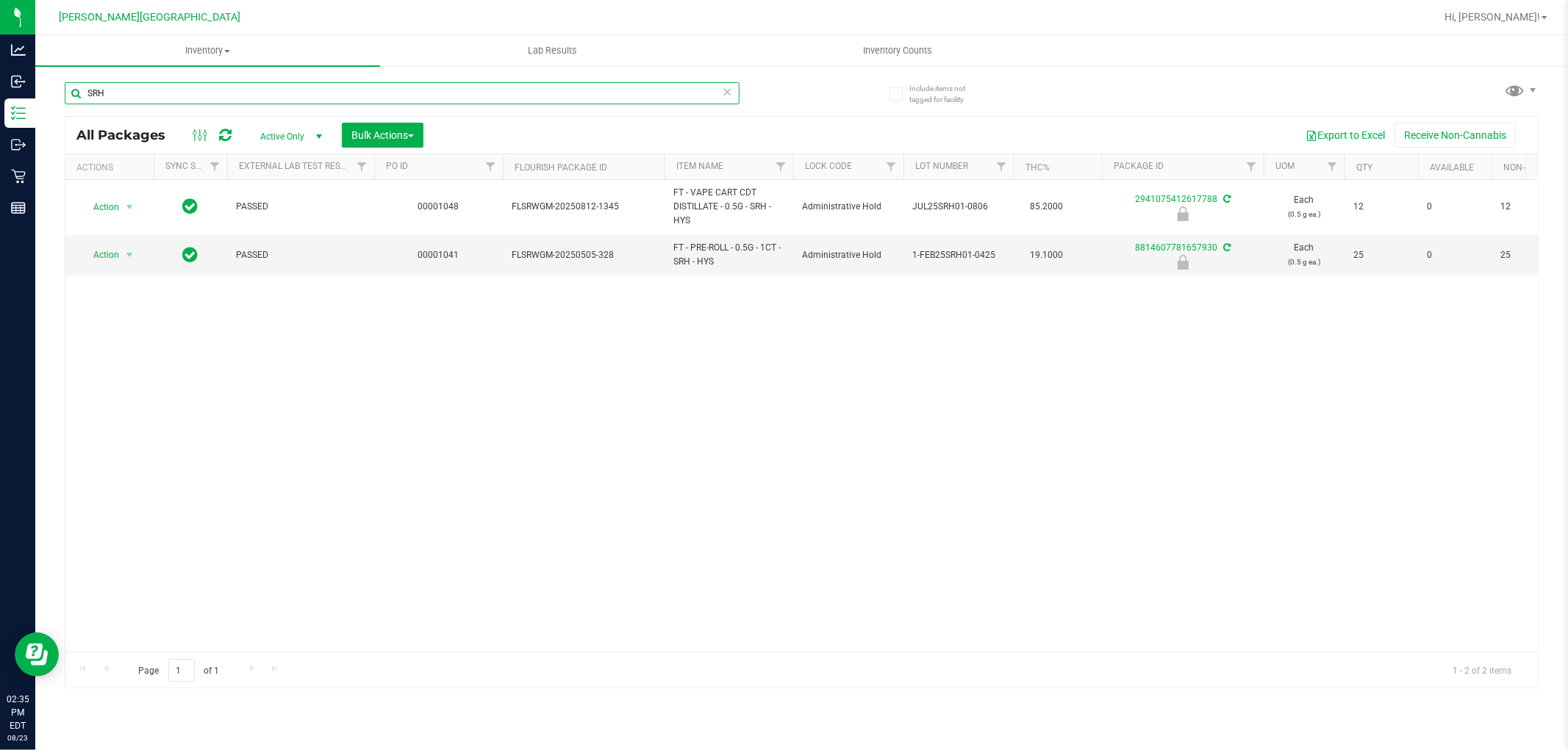
type input "SRH"
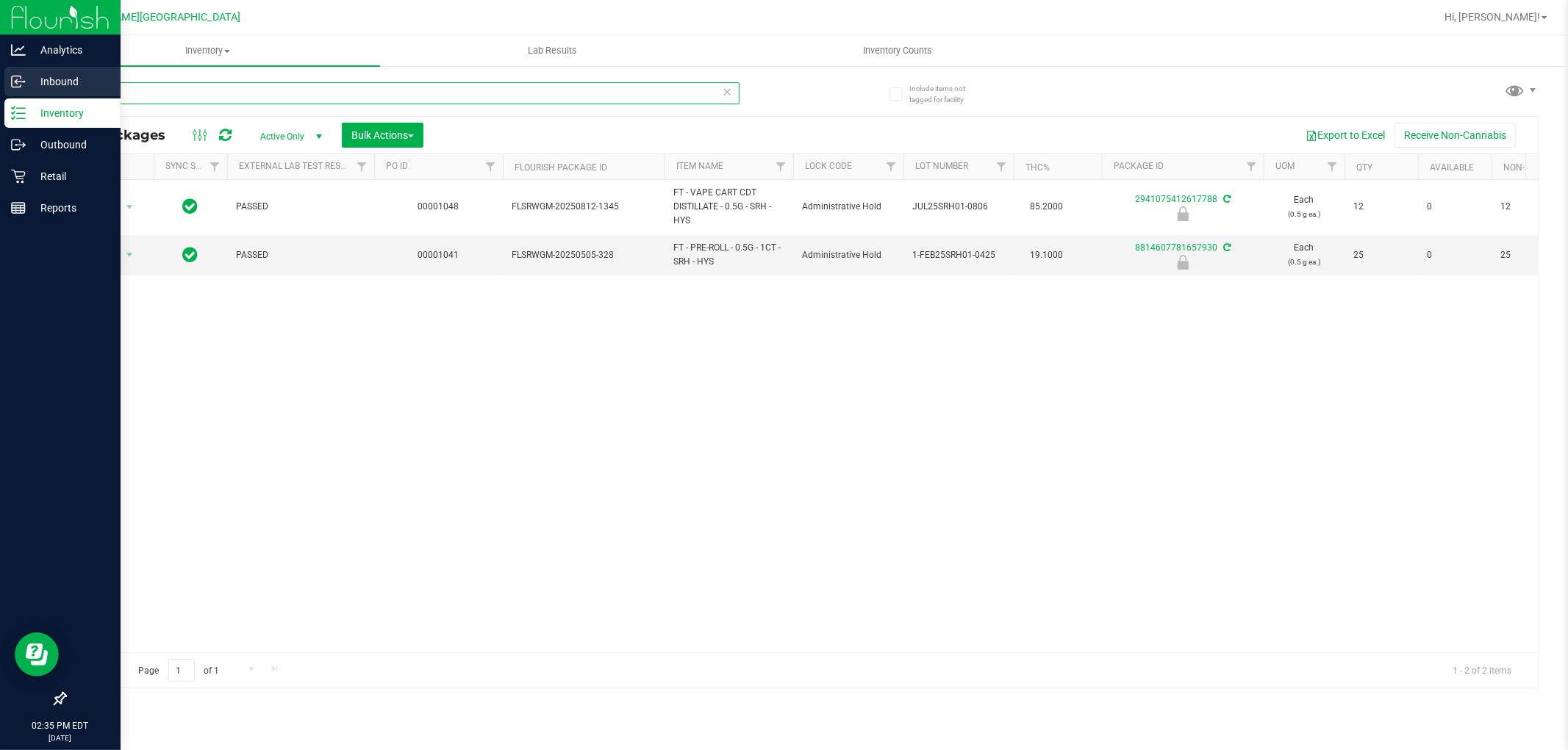
drag, startPoint x: 124, startPoint y: 92, endPoint x: 0, endPoint y: 90, distance: 124.0
click at [0, 92] on div "Analytics Inbound Inventory Outbound Retail Reports 02:35 PM EDT [DATE] 08/23 […" at bounding box center [784, 375] width 1568 height 750
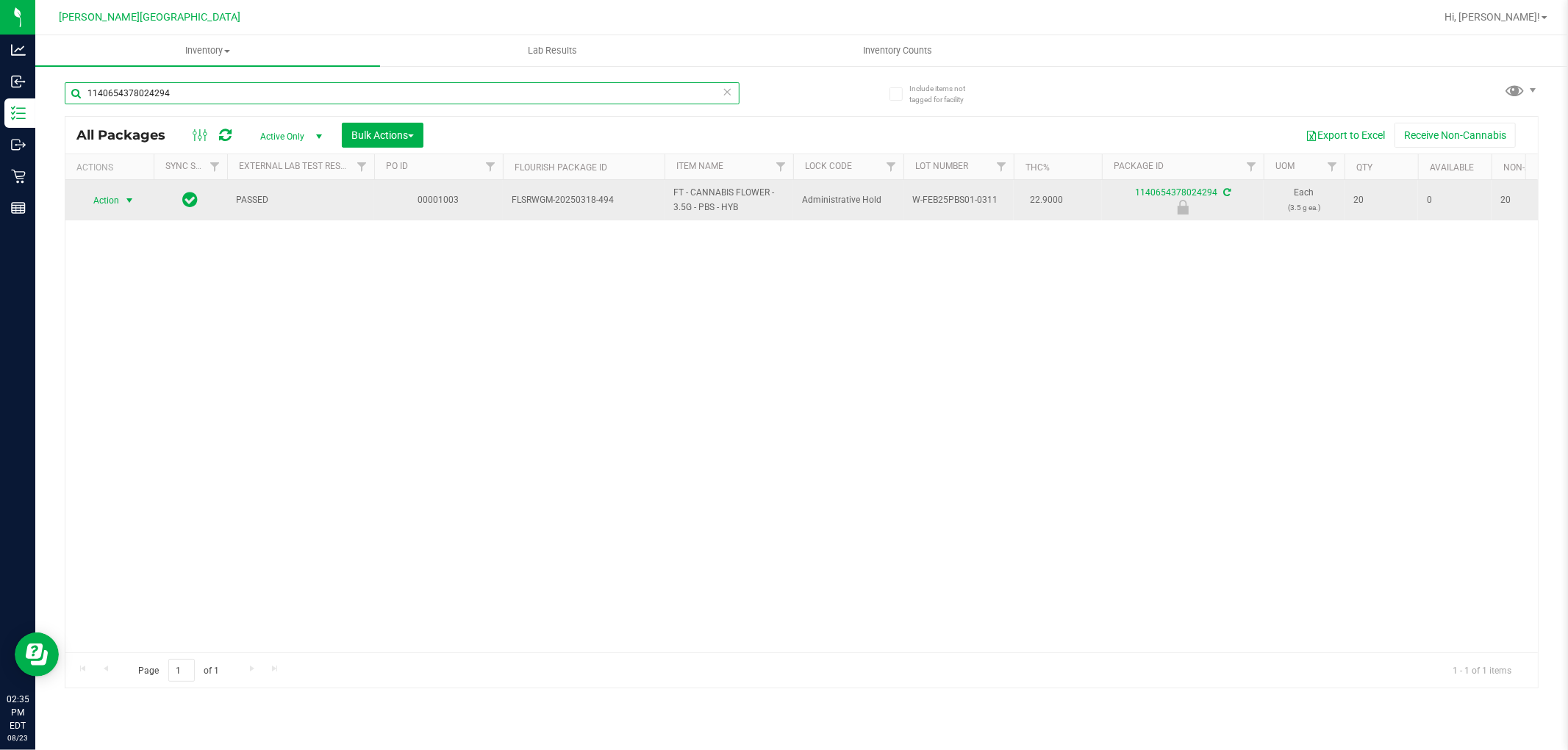
type input "1140654378024294"
click at [124, 195] on span "select" at bounding box center [129, 200] width 12 height 12
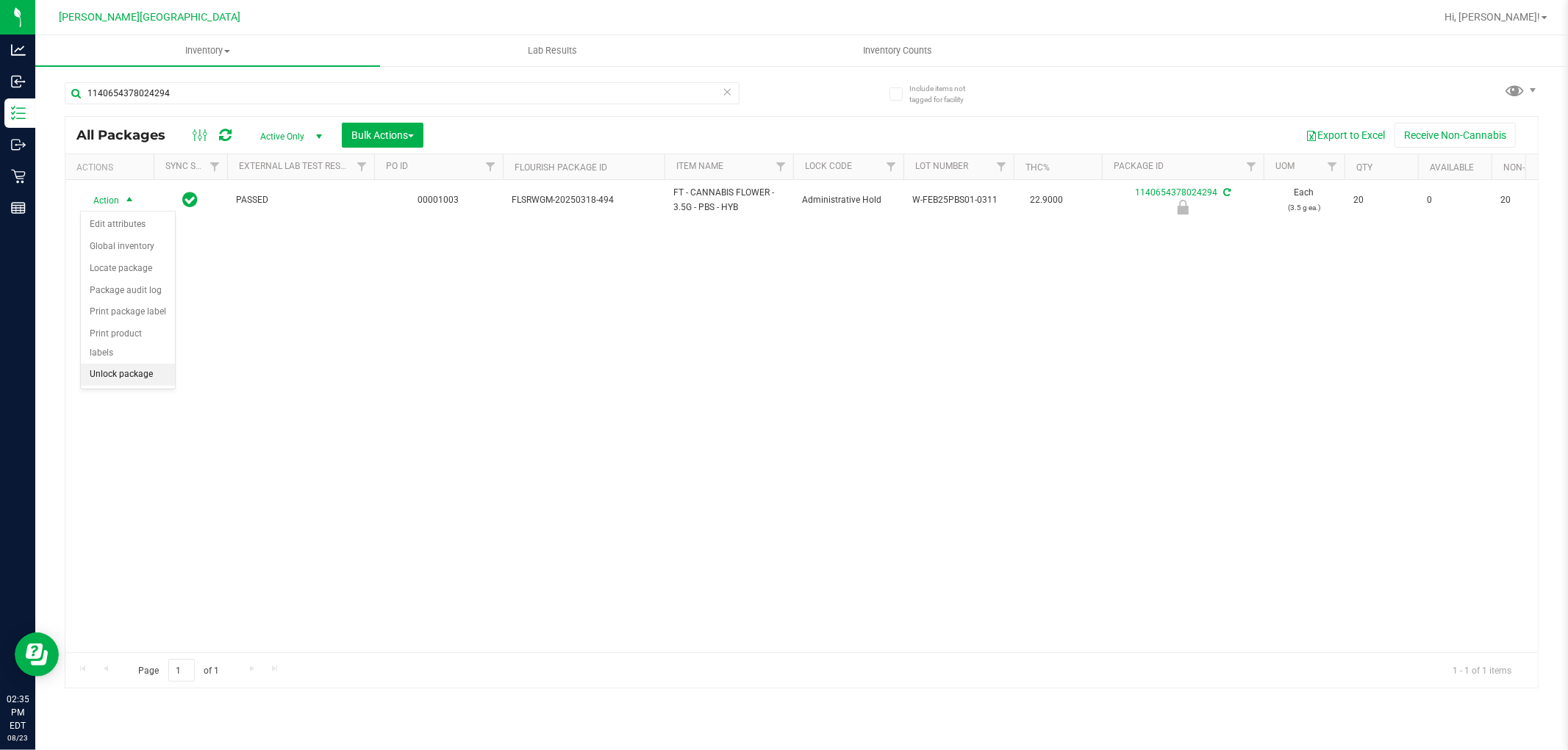
click at [134, 384] on li "Unlock package" at bounding box center [128, 375] width 94 height 22
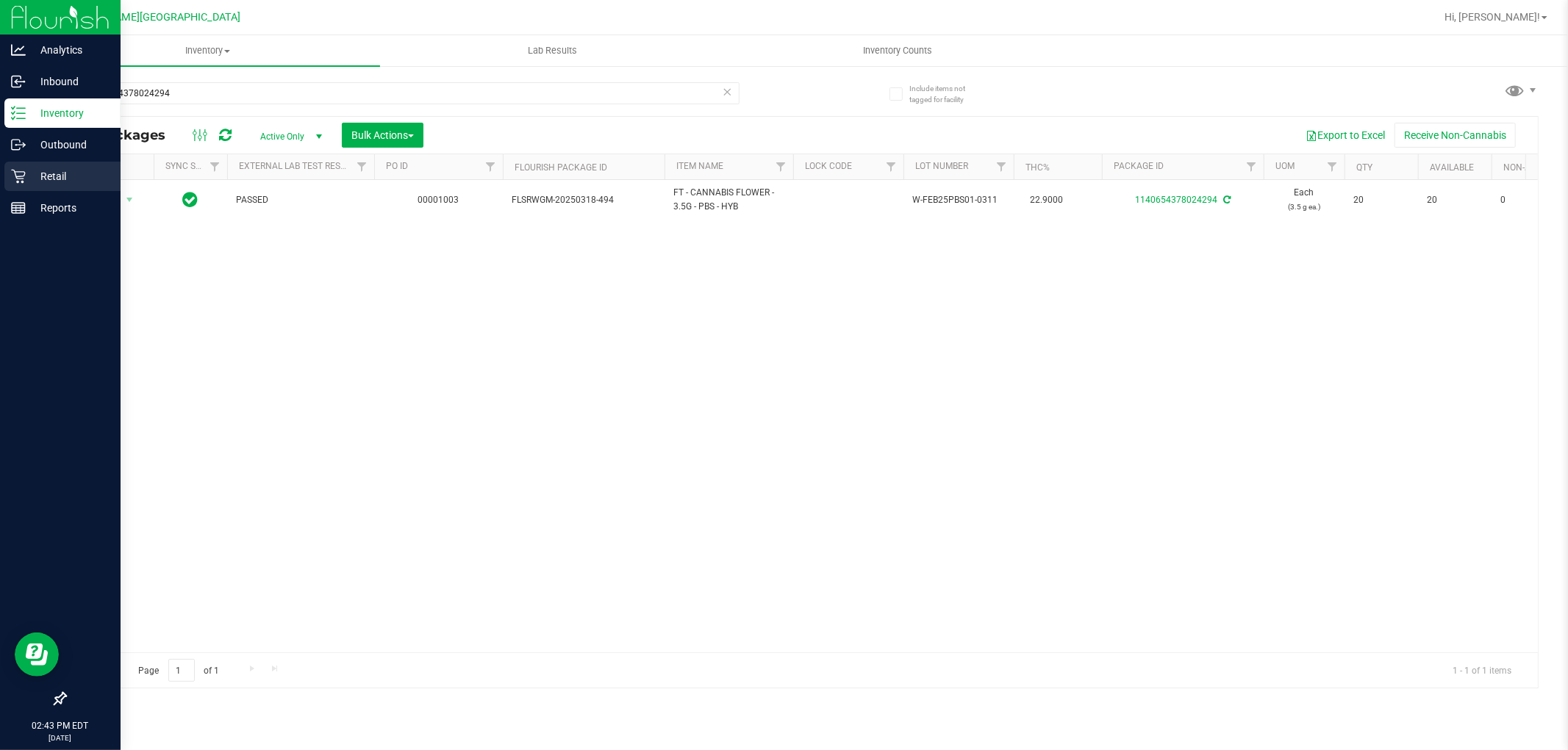
click at [42, 172] on p "Retail" at bounding box center [70, 176] width 88 height 18
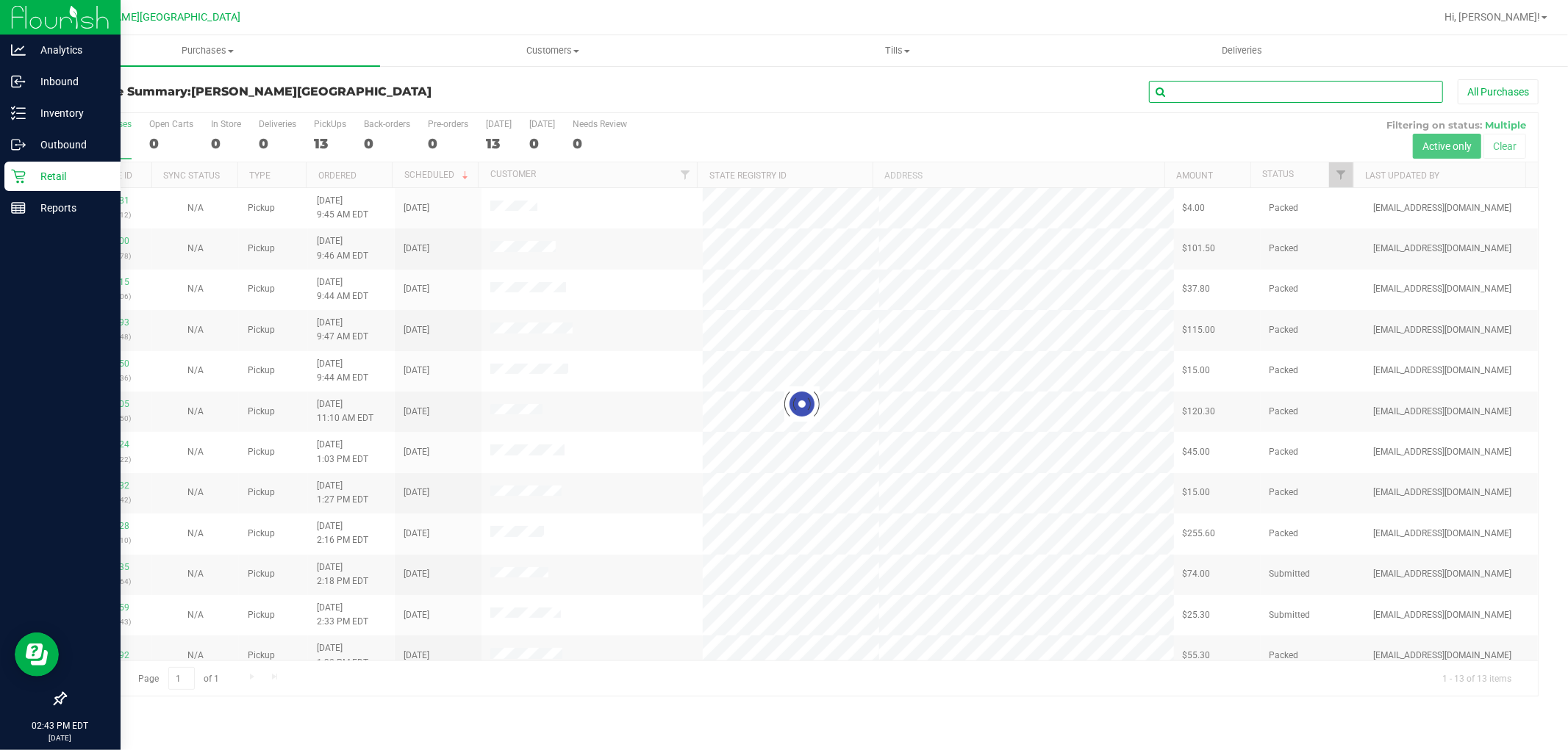
click at [1219, 94] on input "text" at bounding box center [1295, 92] width 294 height 22
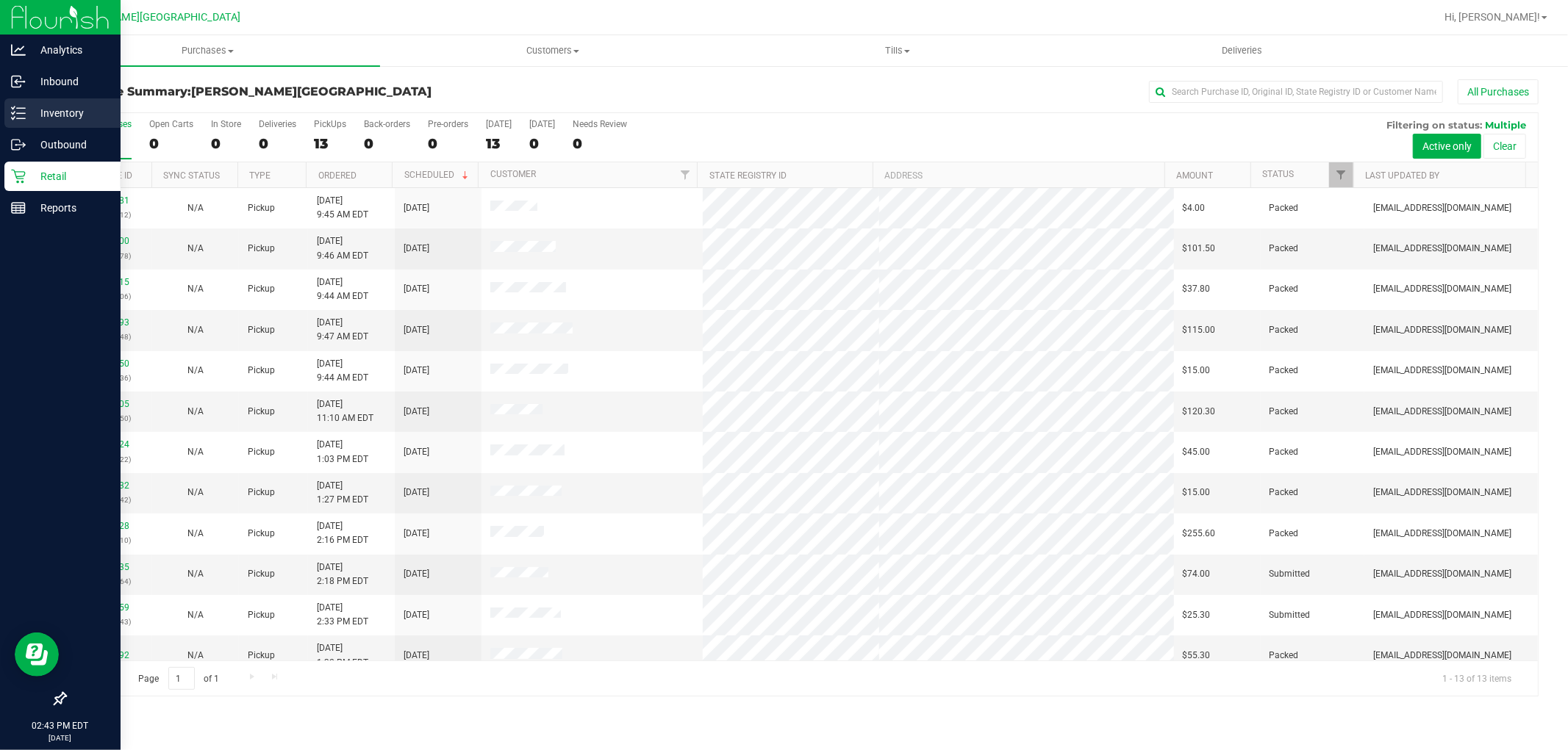
click at [39, 107] on p "Inventory" at bounding box center [70, 112] width 88 height 18
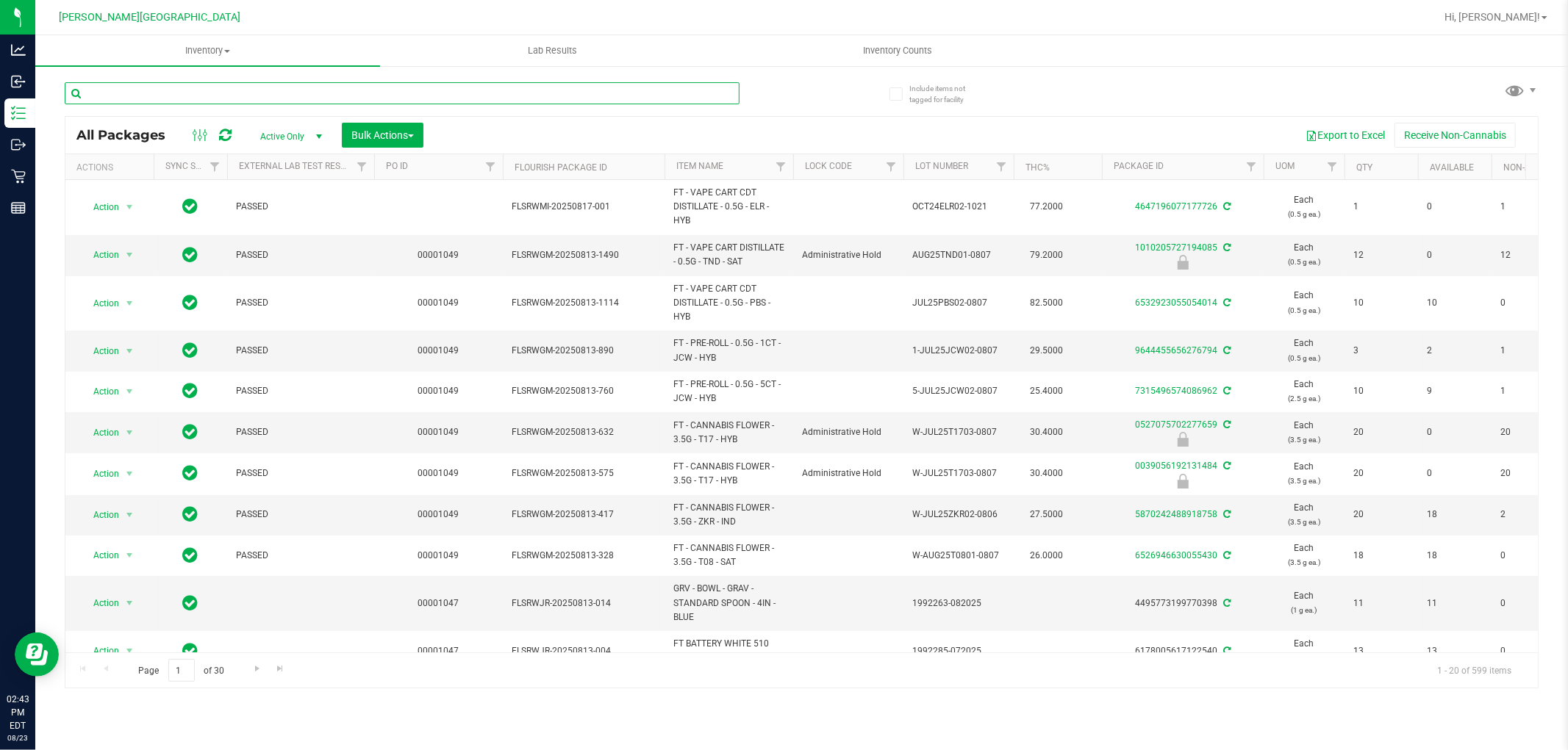
click at [213, 94] on input "text" at bounding box center [402, 93] width 675 height 22
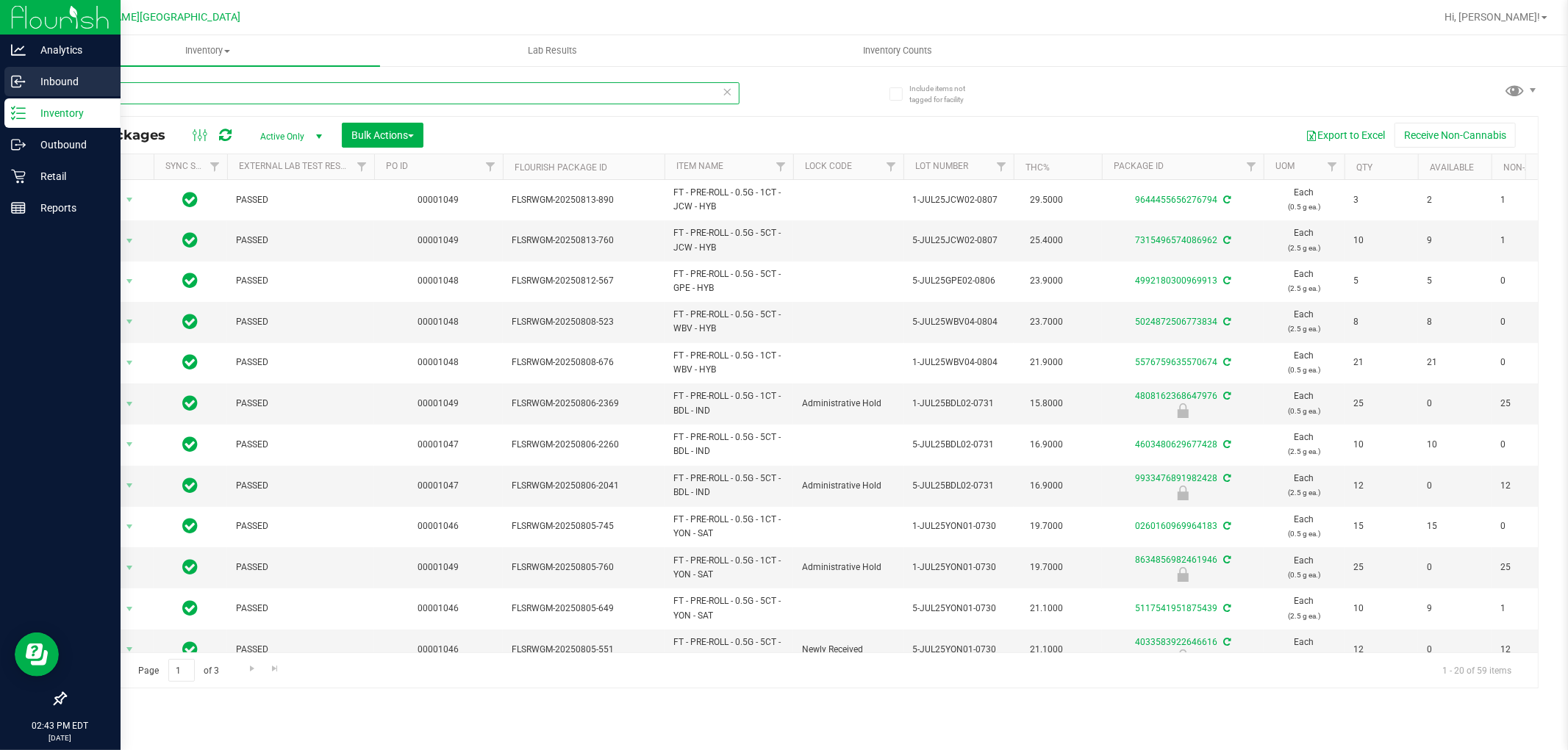
drag, startPoint x: 179, startPoint y: 93, endPoint x: 13, endPoint y: 81, distance: 166.4
click at [30, 103] on div "Analytics Inbound Inventory Outbound Retail Reports 02:43 PM EDT [DATE] 08/23 […" at bounding box center [784, 375] width 1568 height 750
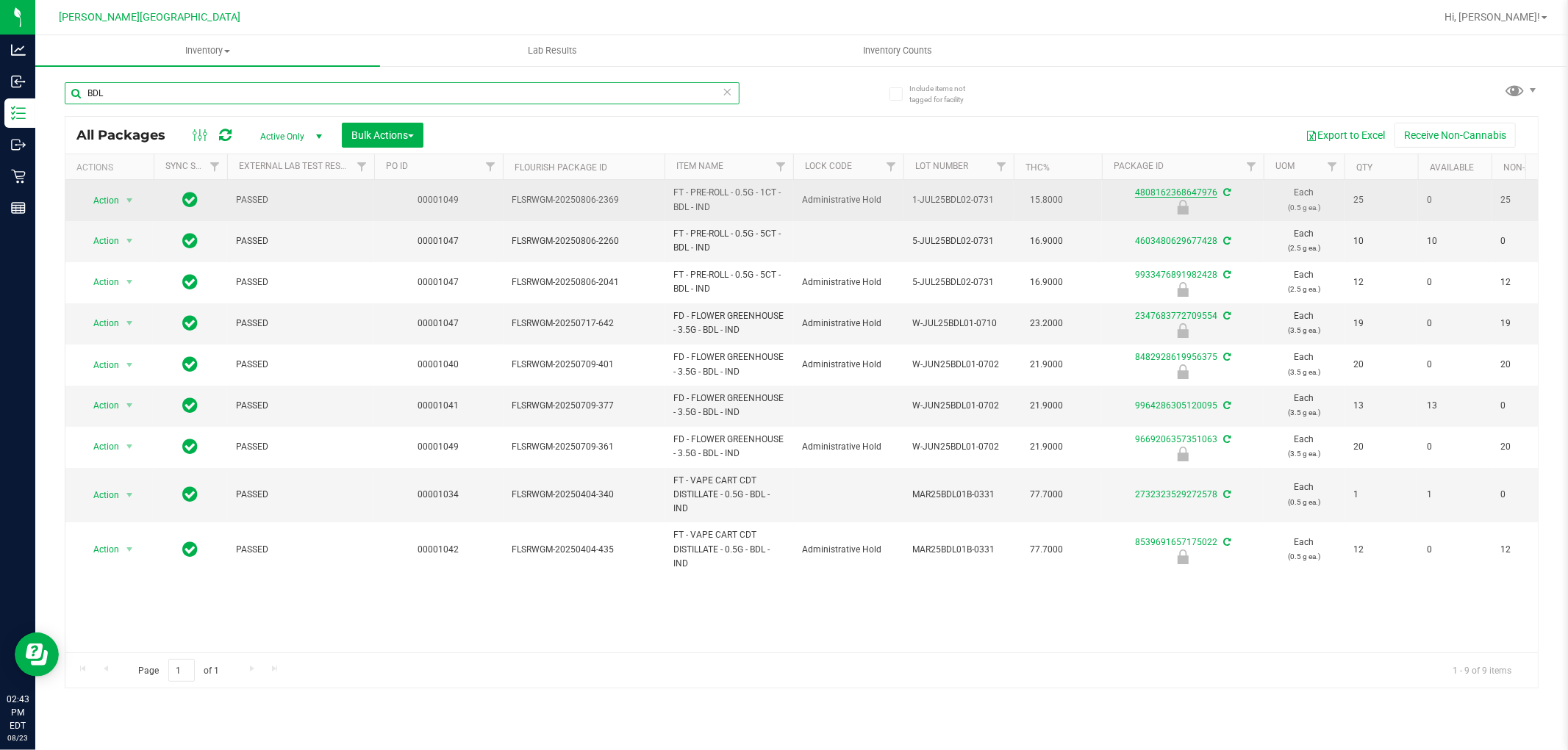
type input "BDL"
click at [1209, 193] on link "4808162368647976" at bounding box center [1175, 192] width 82 height 10
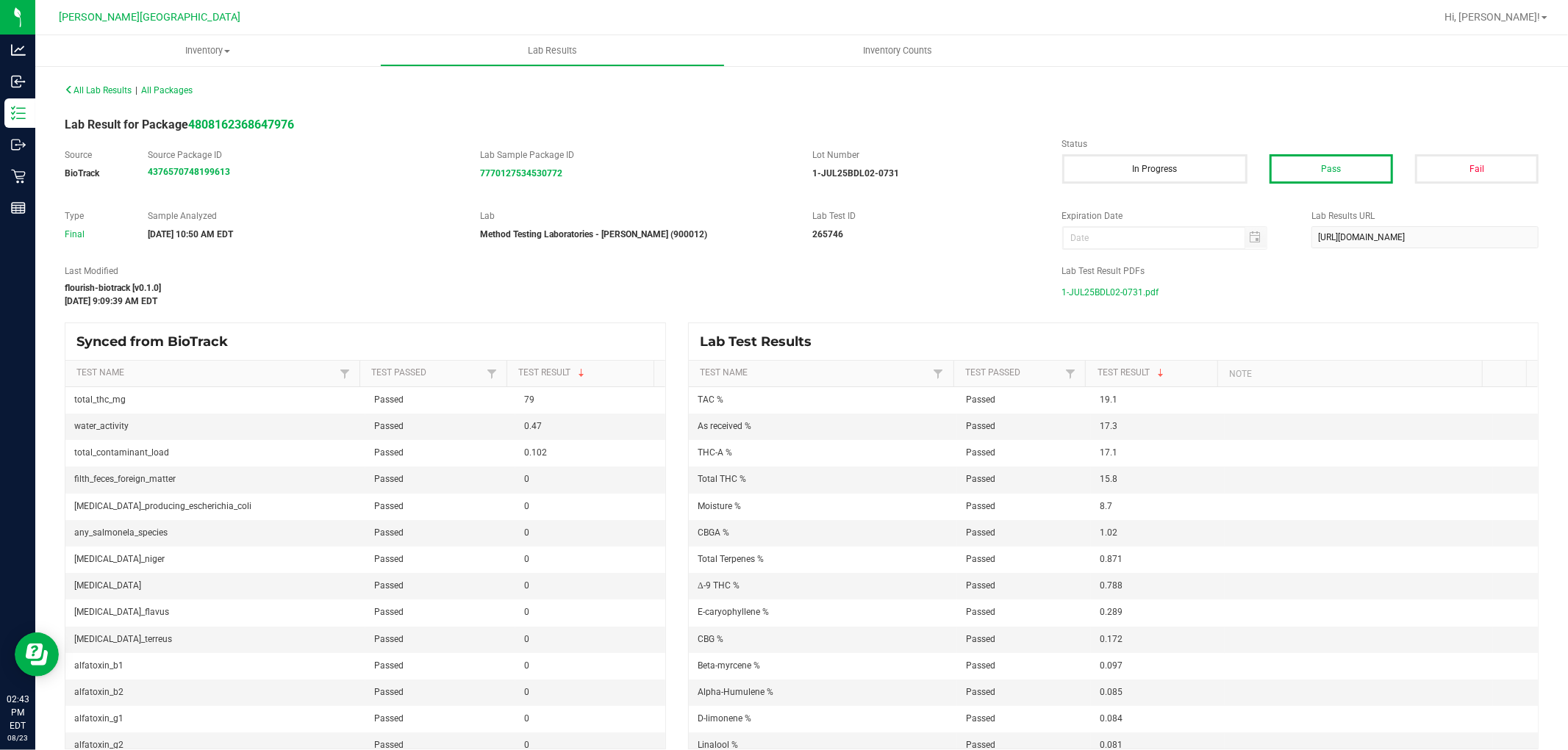
click at [1100, 291] on span "1-JUL25BDL02-0731.pdf" at bounding box center [1110, 292] width 97 height 22
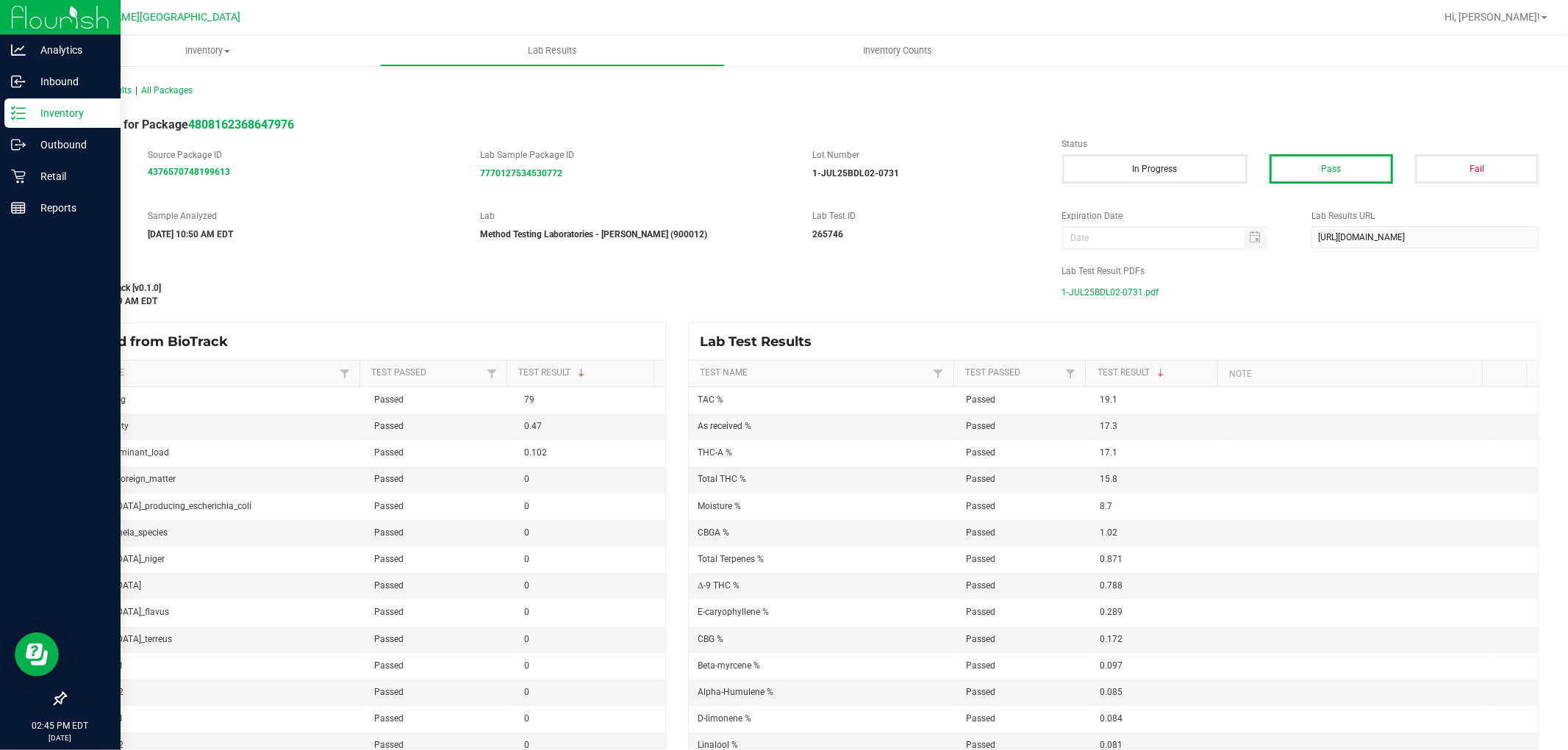
click at [17, 118] on line at bounding box center [20, 118] width 8 height 0
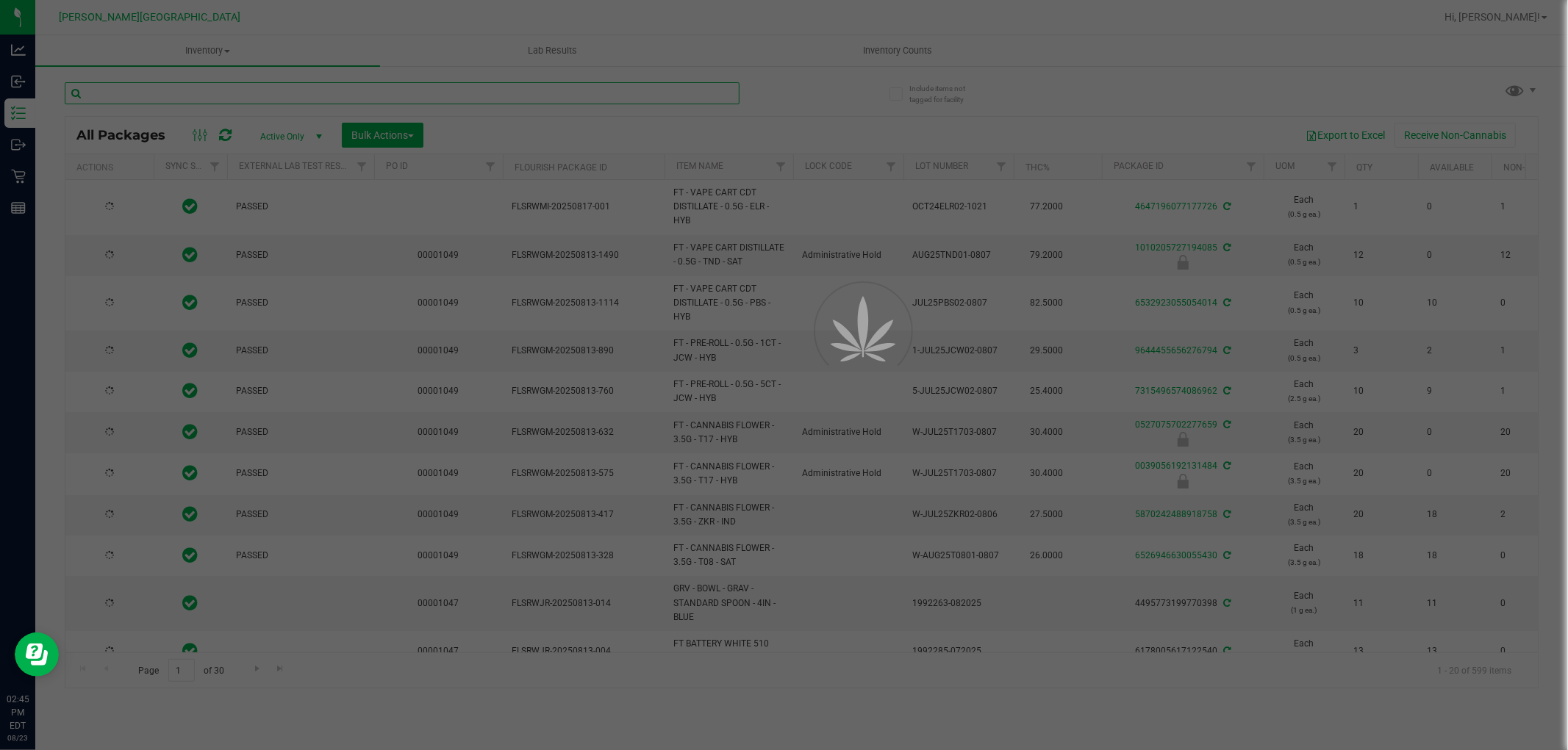
click at [223, 88] on input "text" at bounding box center [402, 93] width 675 height 22
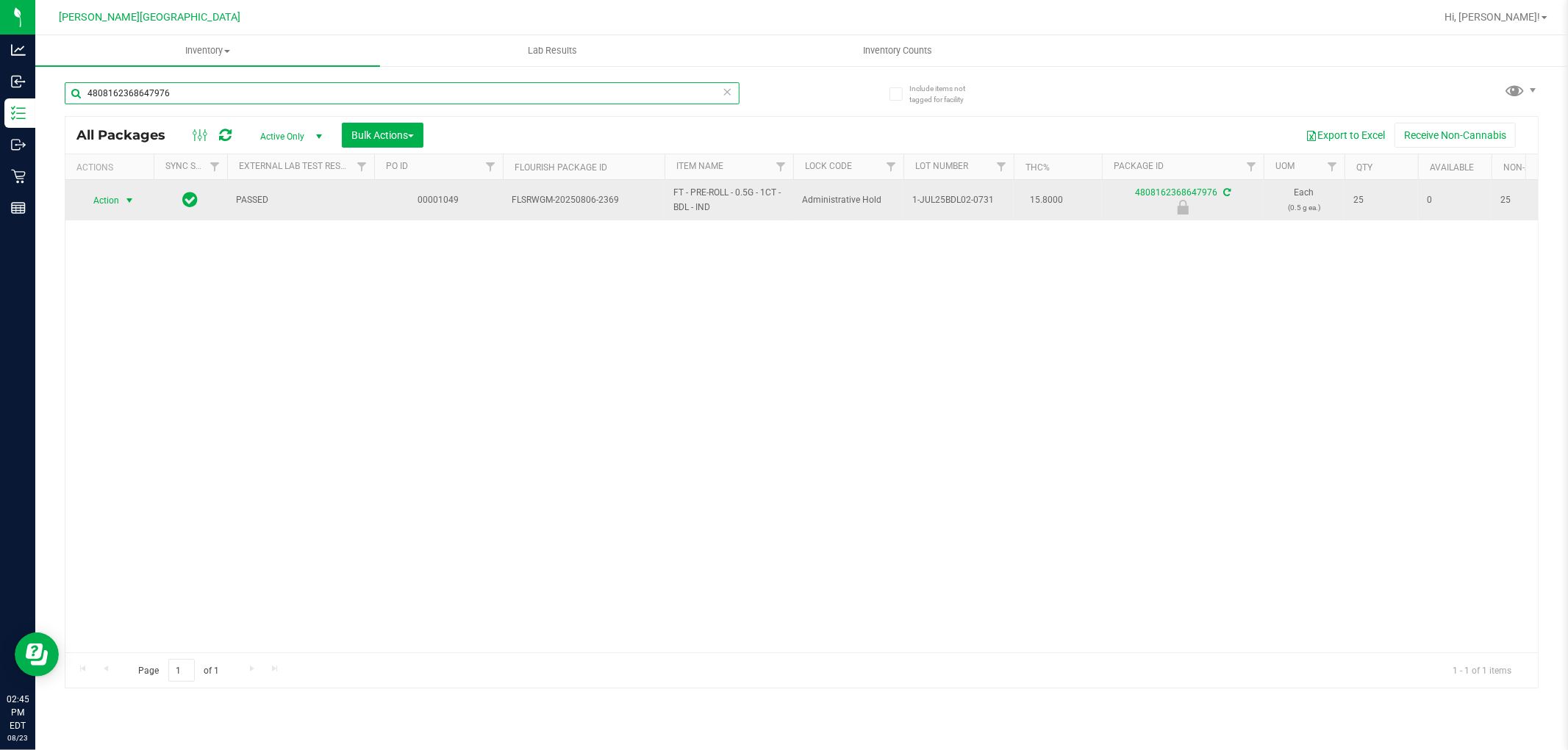
type input "4808162368647976"
click at [126, 205] on span "select" at bounding box center [129, 200] width 12 height 12
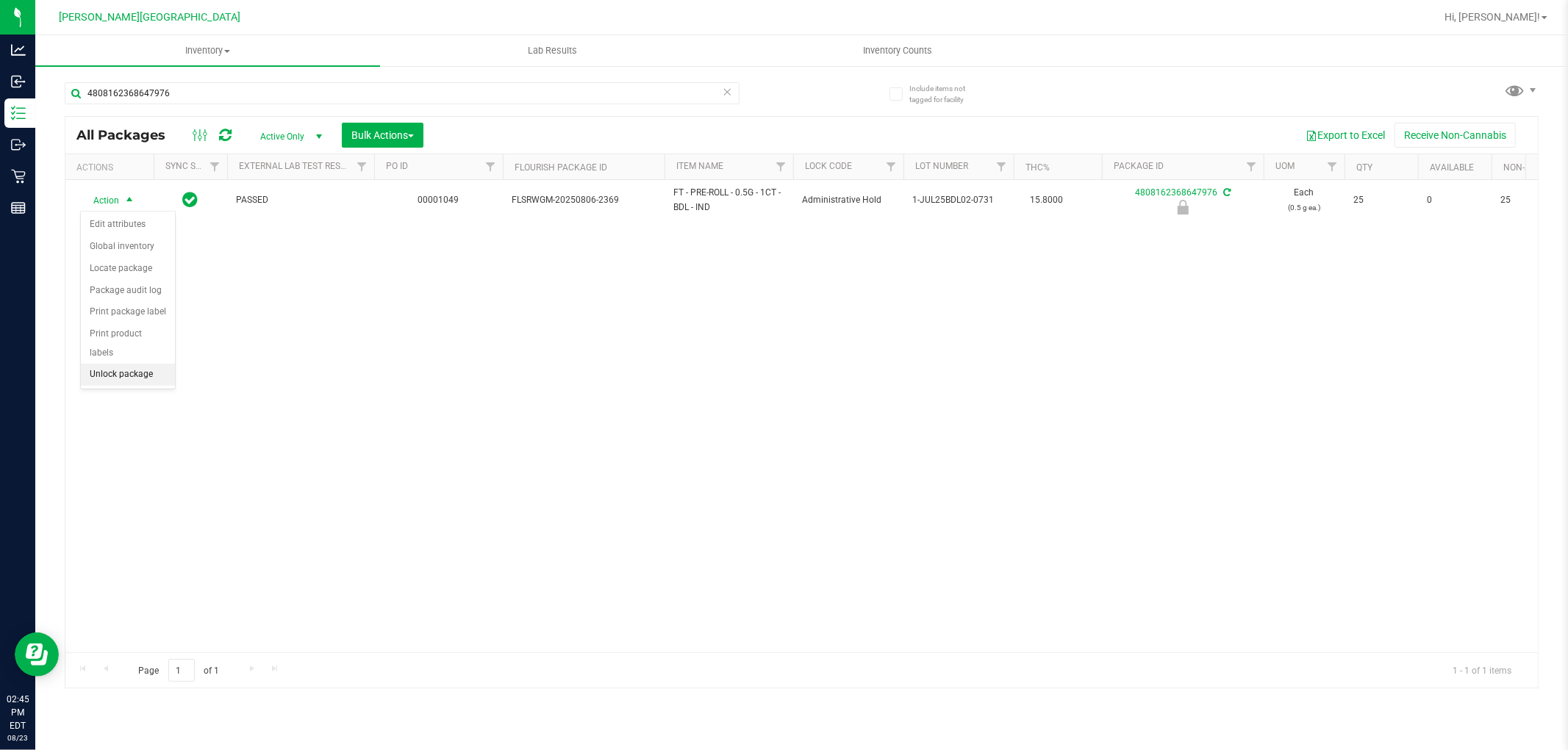
click at [124, 379] on li "Unlock package" at bounding box center [128, 375] width 94 height 22
click at [1508, 12] on span "Hi, [PERSON_NAME]!" at bounding box center [1492, 17] width 96 height 12
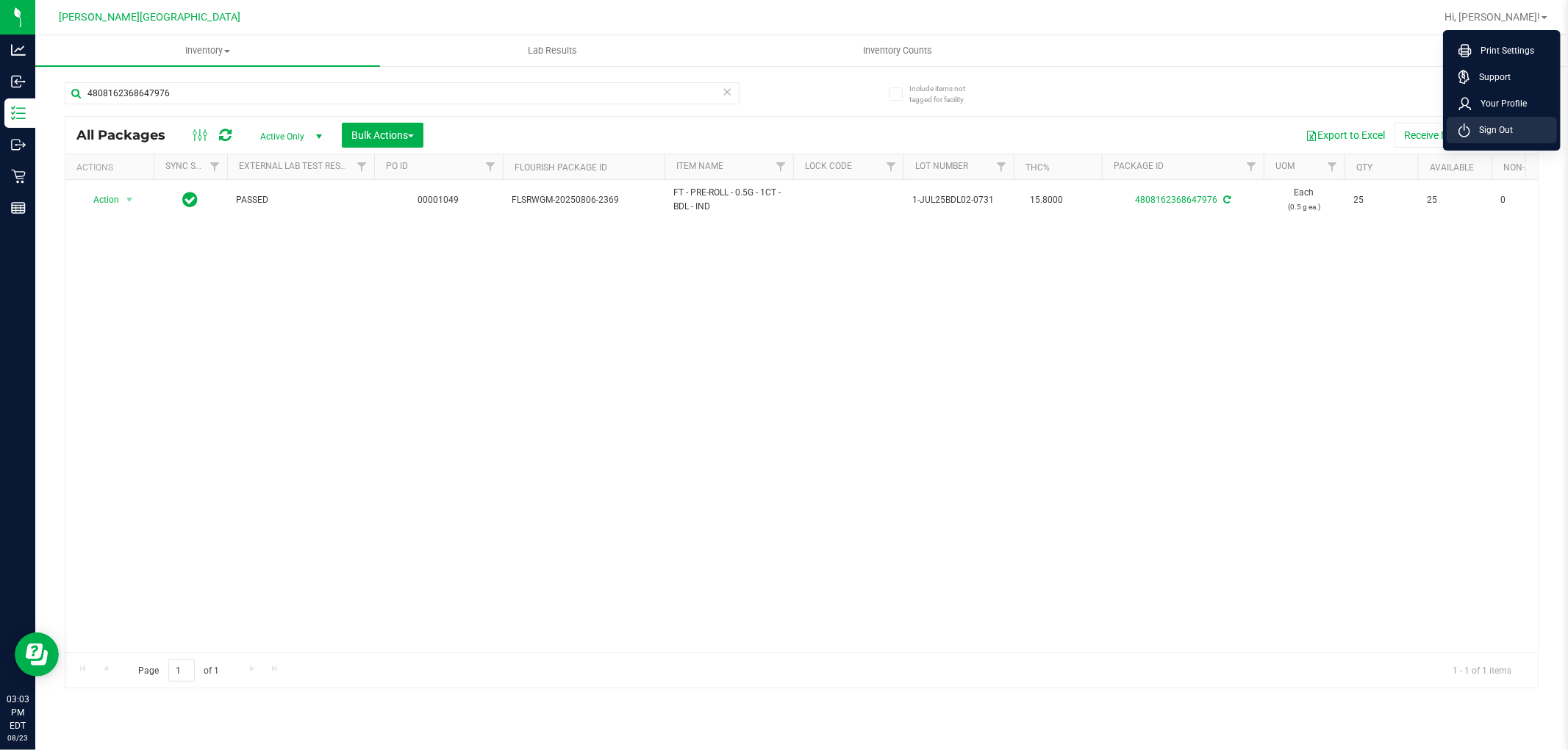
click at [1491, 123] on span "Sign Out" at bounding box center [1491, 130] width 42 height 15
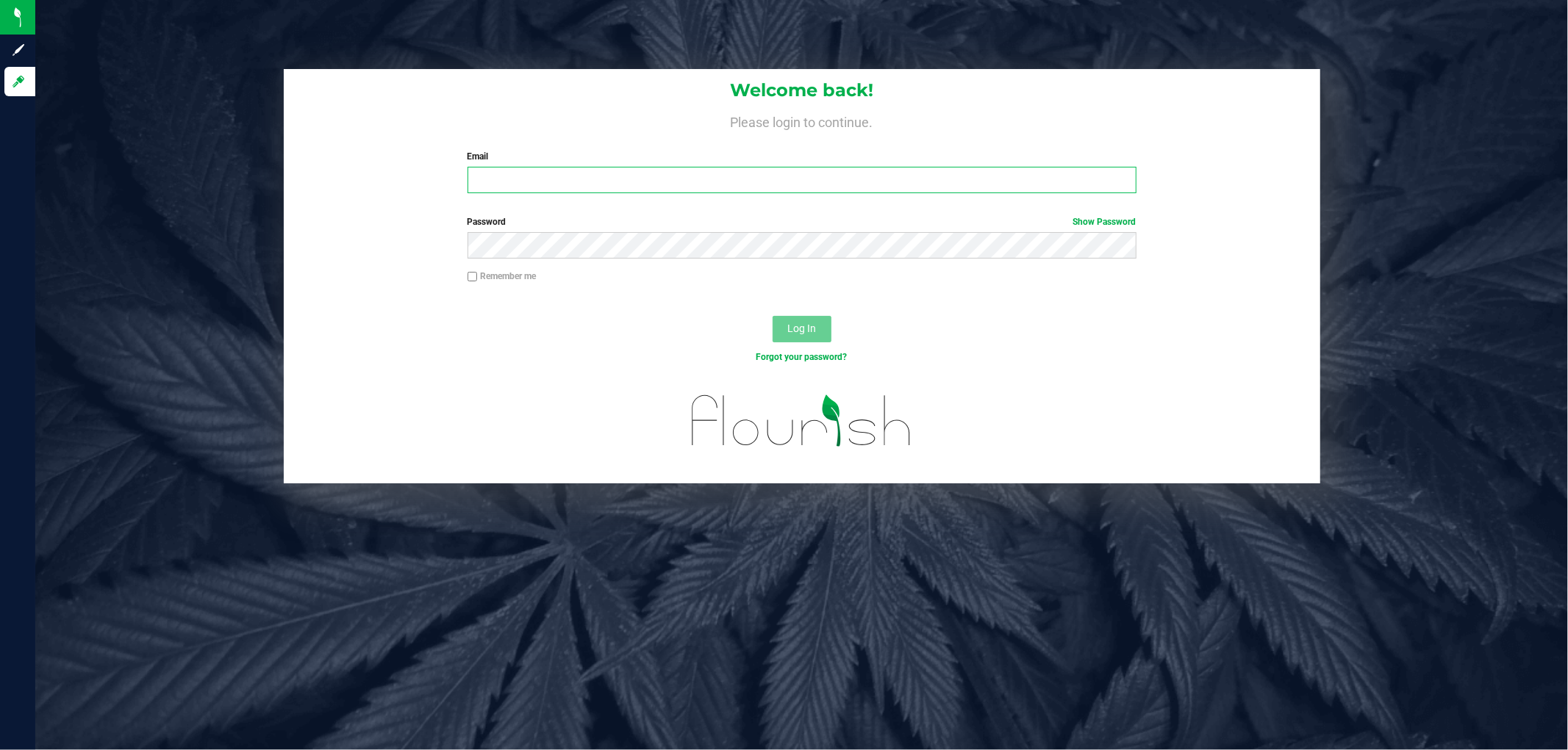
click at [574, 170] on input "Email" at bounding box center [801, 180] width 668 height 27
type input "[EMAIL_ADDRESS][DOMAIN_NAME]"
click at [772, 316] on button "Log In" at bounding box center [802, 329] width 59 height 27
